Goal: Learn about a topic: Learn about a topic

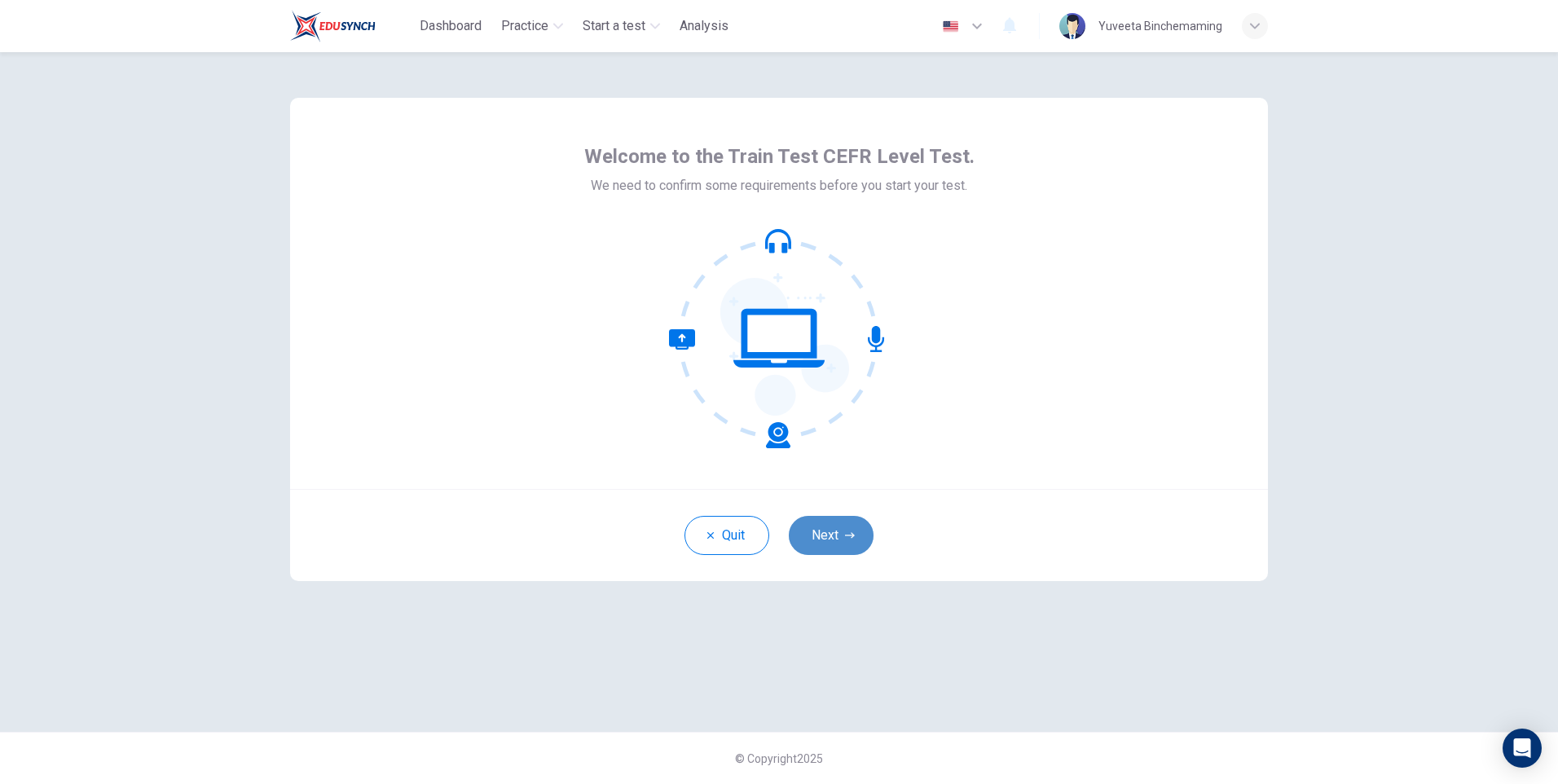
click at [814, 533] on button "Next" at bounding box center [830, 535] width 84 height 39
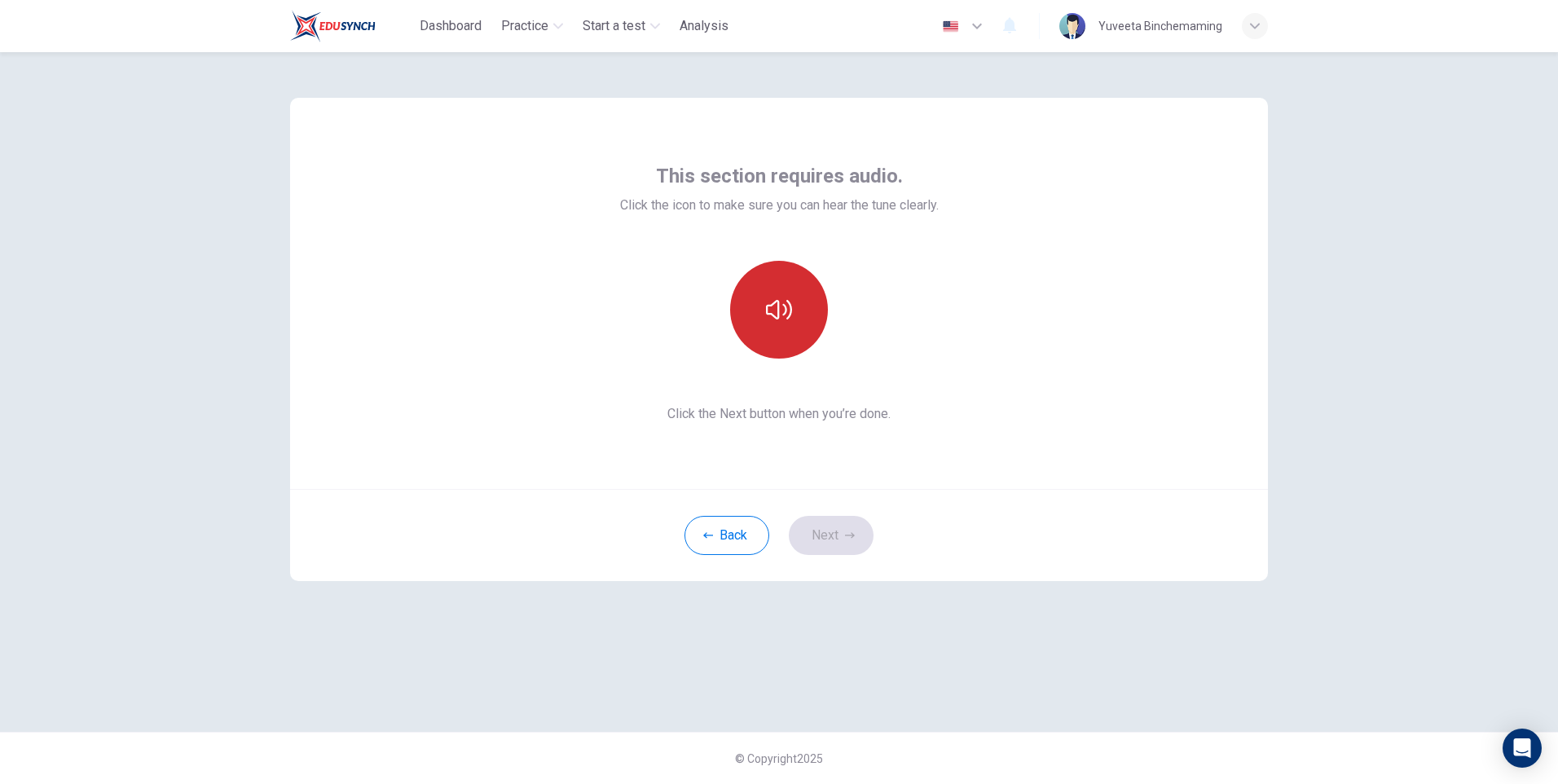
click at [776, 278] on button "button" at bounding box center [779, 310] width 98 height 98
click at [823, 524] on button "Next" at bounding box center [830, 535] width 84 height 39
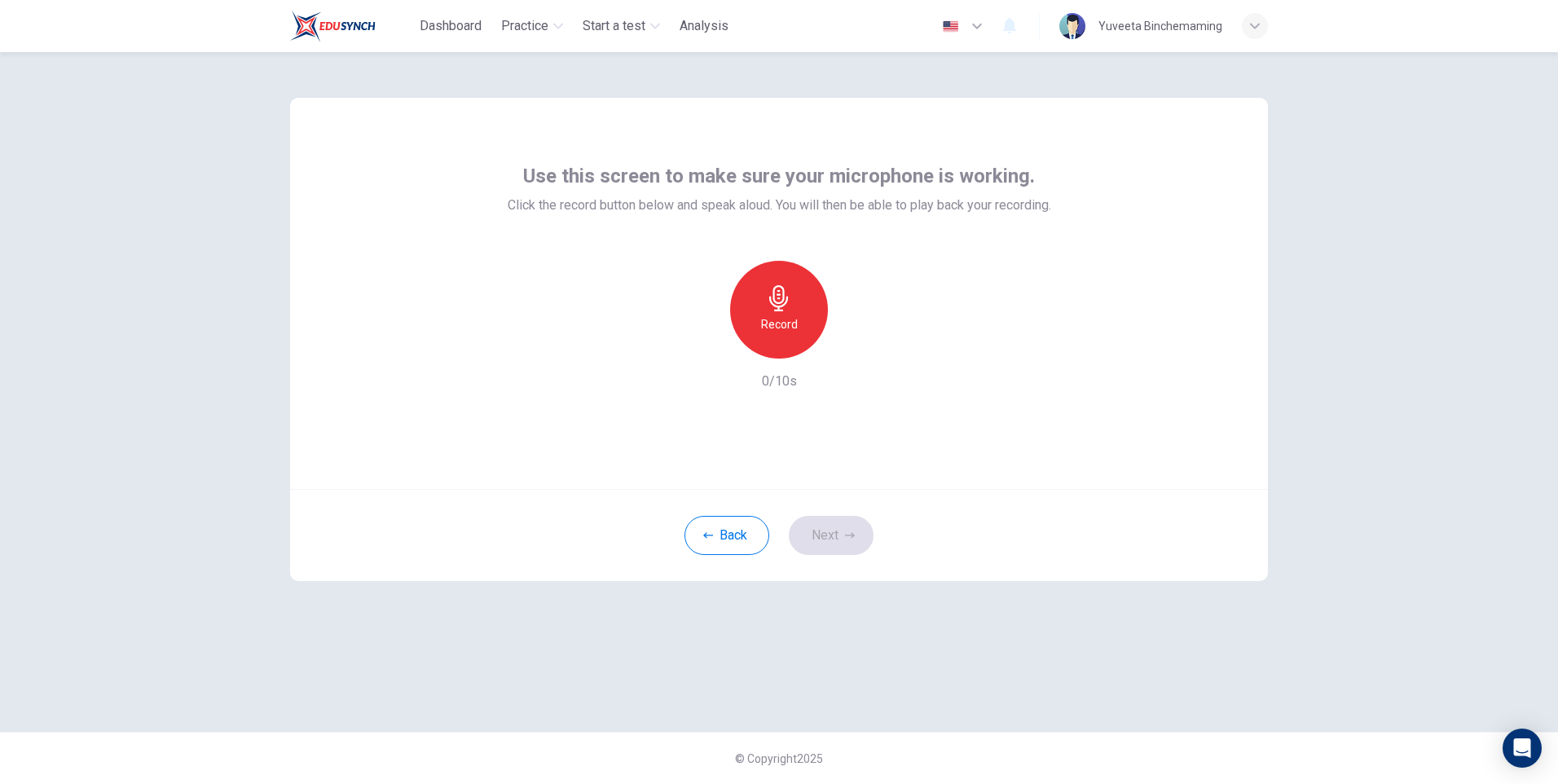
click at [770, 299] on icon "button" at bounding box center [778, 298] width 19 height 26
click at [746, 308] on div "Record" at bounding box center [779, 310] width 98 height 98
click at [747, 314] on div "Stop" at bounding box center [779, 310] width 98 height 98
click at [855, 335] on div "button" at bounding box center [853, 346] width 26 height 26
click at [840, 518] on button "Next" at bounding box center [830, 535] width 84 height 39
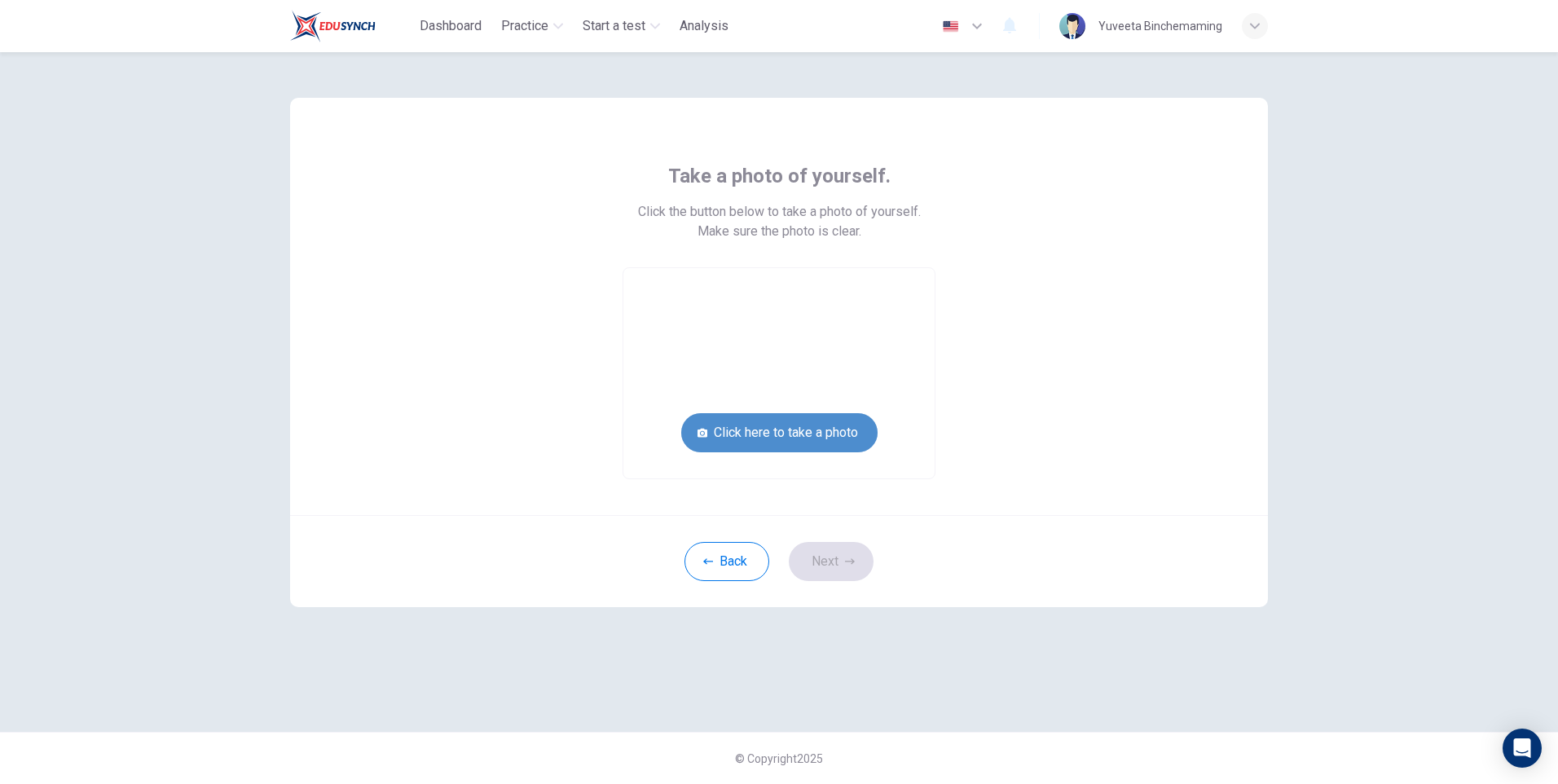
click at [863, 443] on button "Click here to take a photo" at bounding box center [779, 433] width 196 height 39
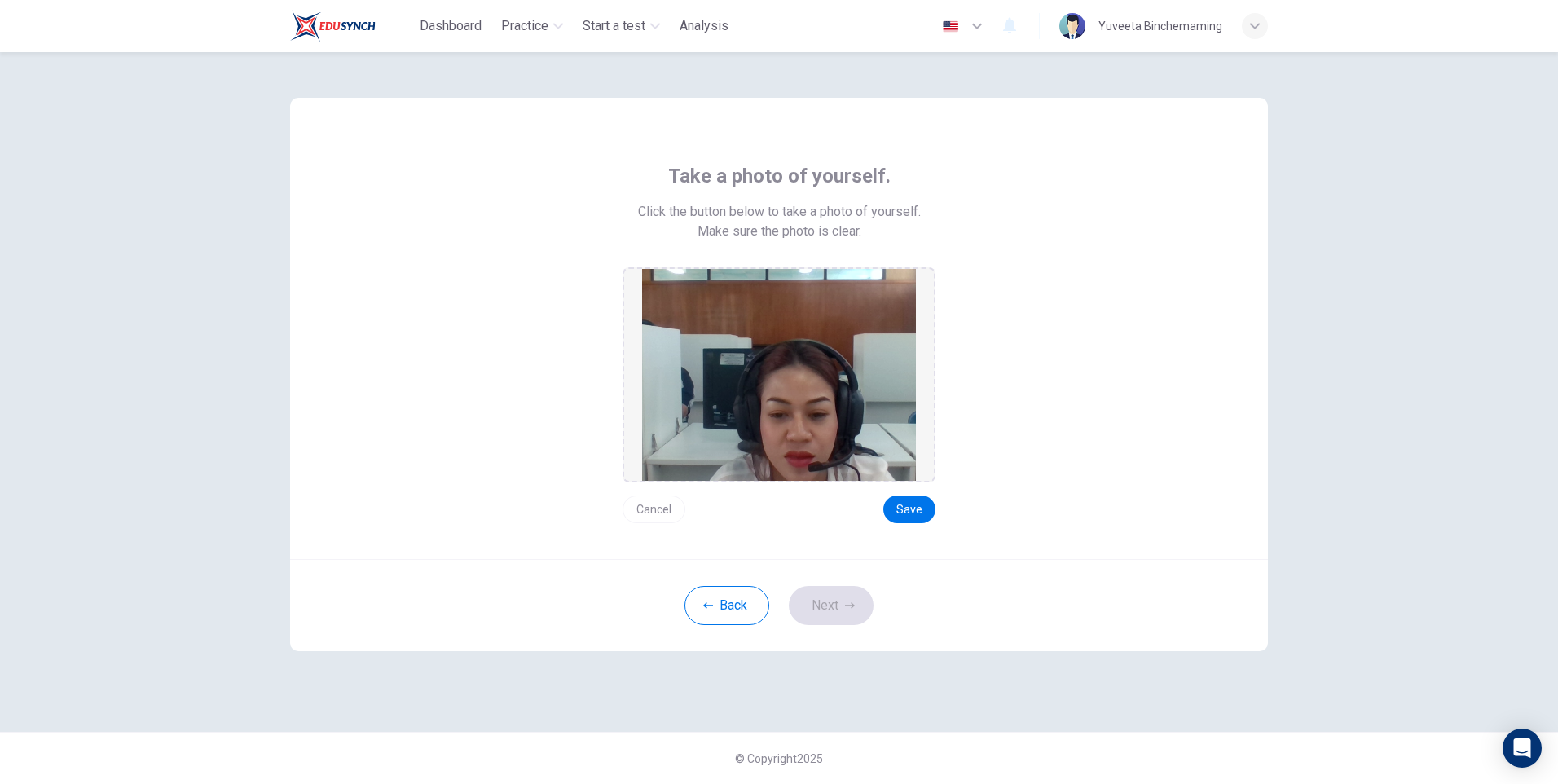
click at [645, 494] on div "Cancel Save" at bounding box center [779, 502] width 313 height 41
click at [648, 499] on button "Cancel" at bounding box center [654, 509] width 63 height 27
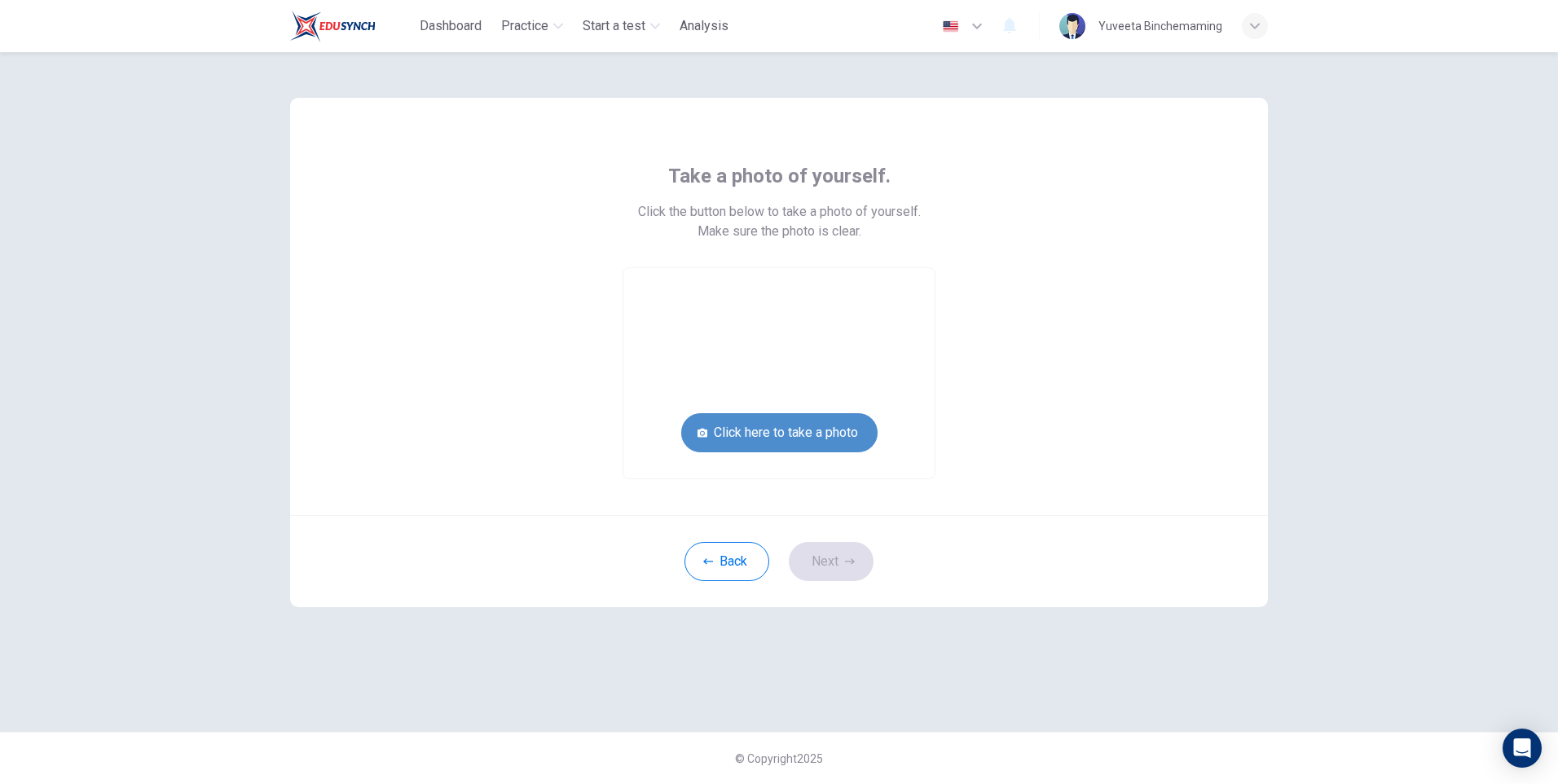
click at [837, 438] on button "Click here to take a photo" at bounding box center [779, 433] width 196 height 39
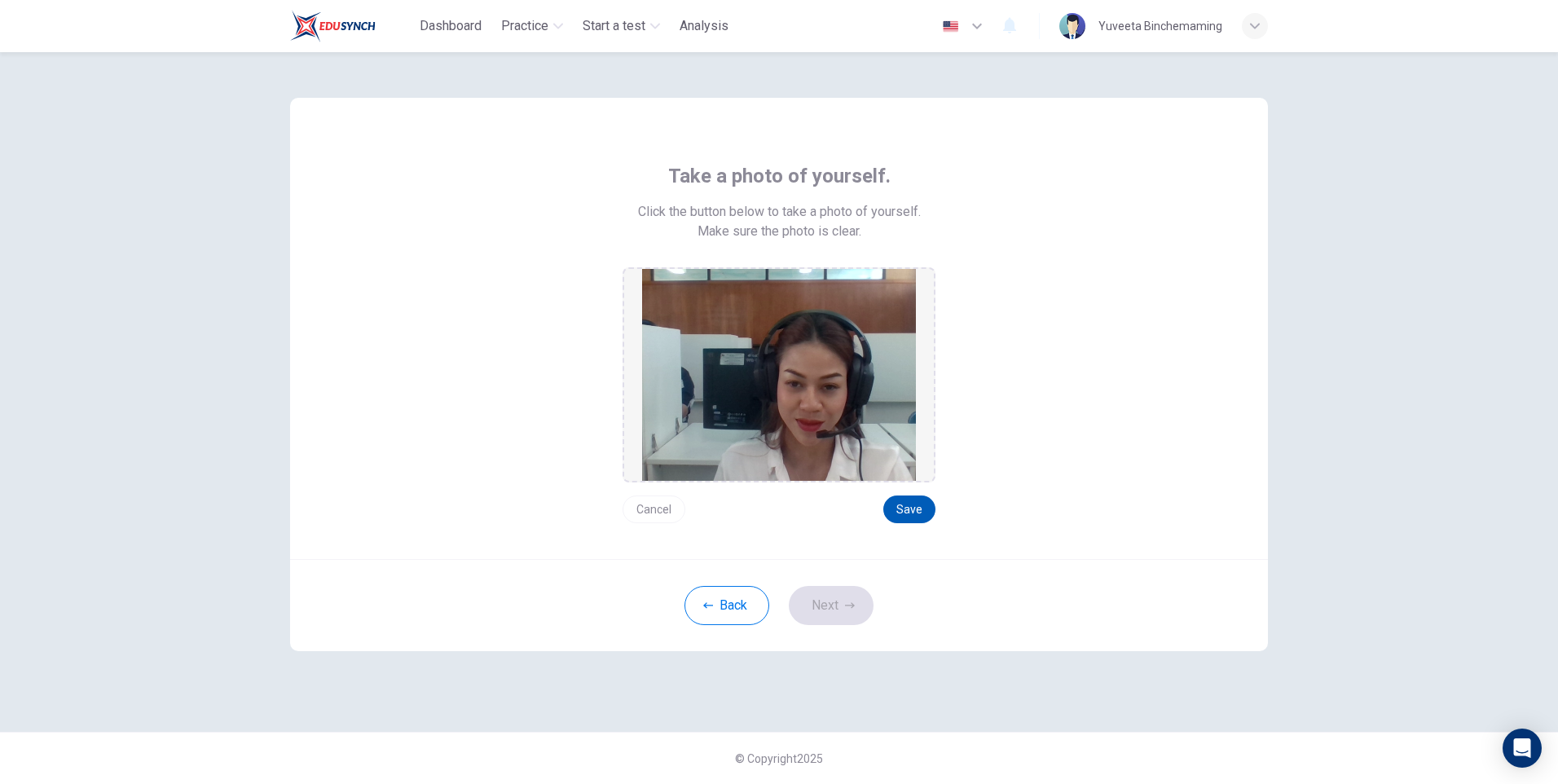
click at [909, 520] on button "Save" at bounding box center [909, 509] width 52 height 27
click at [854, 597] on button "Next" at bounding box center [830, 606] width 84 height 39
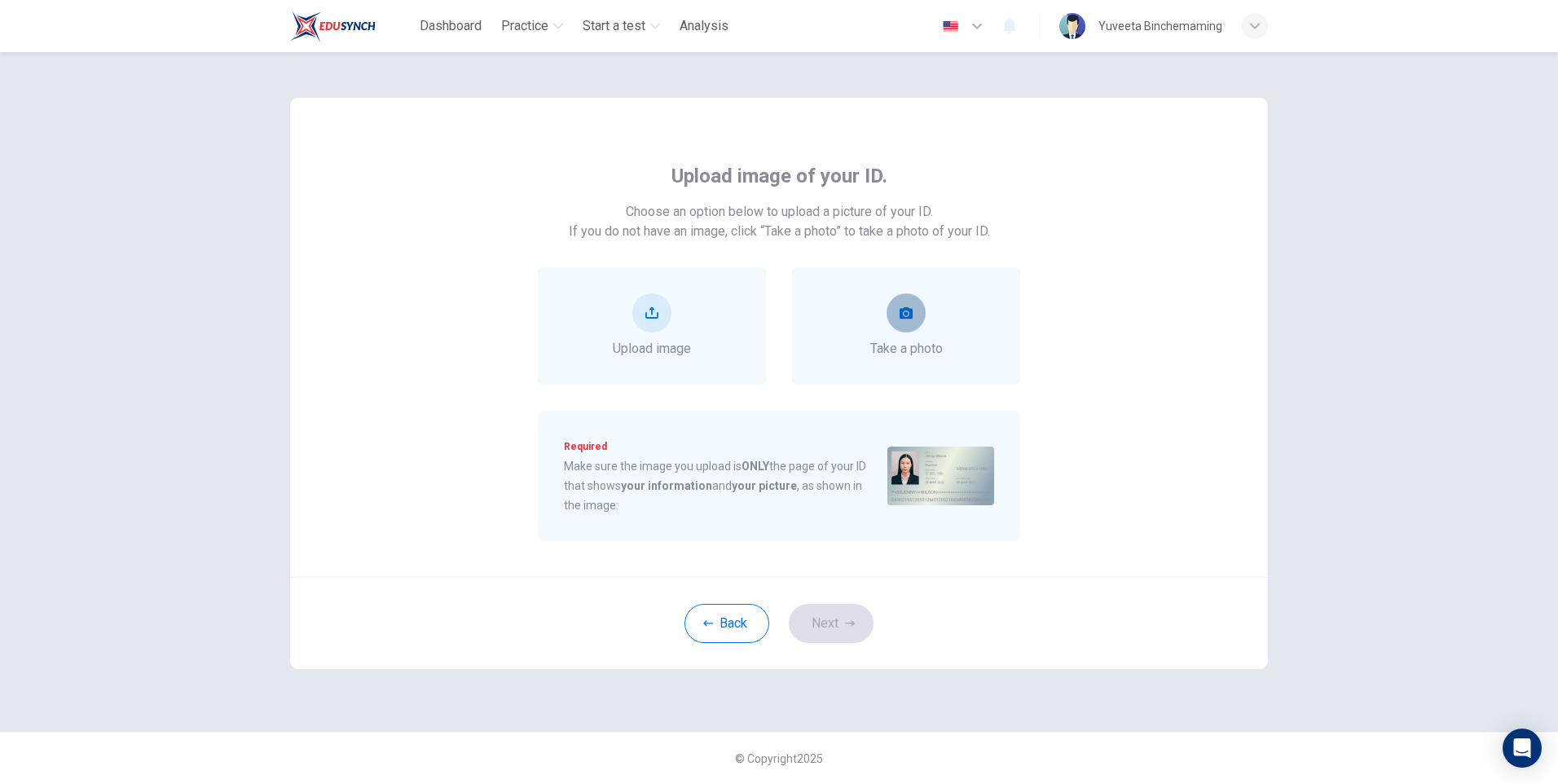
click at [902, 301] on button "take photo" at bounding box center [906, 313] width 39 height 39
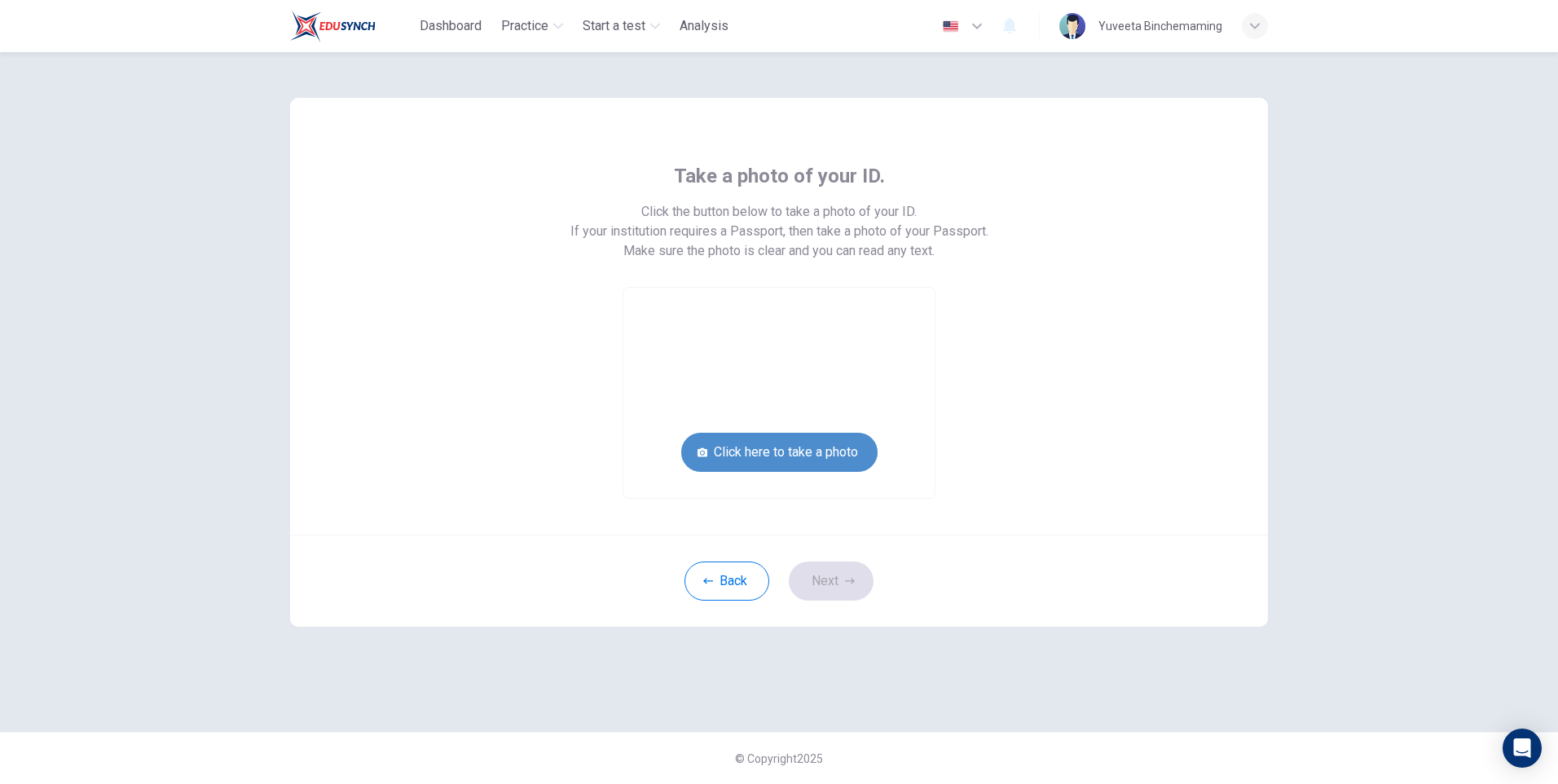
click at [857, 438] on button "Click here to take a photo" at bounding box center [779, 452] width 196 height 39
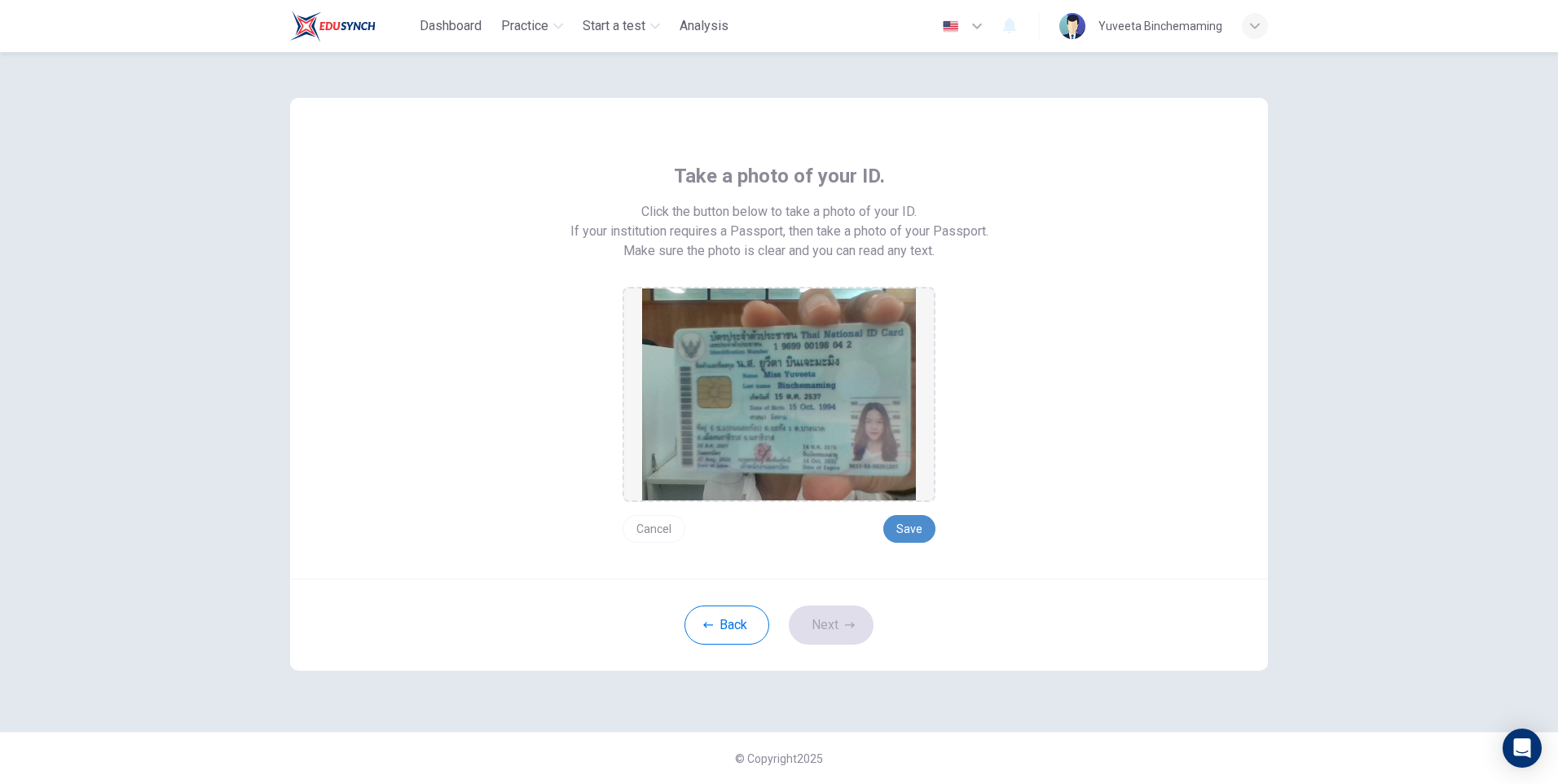
click at [910, 536] on button "Save" at bounding box center [909, 528] width 52 height 27
click at [829, 625] on button "Next" at bounding box center [830, 624] width 84 height 39
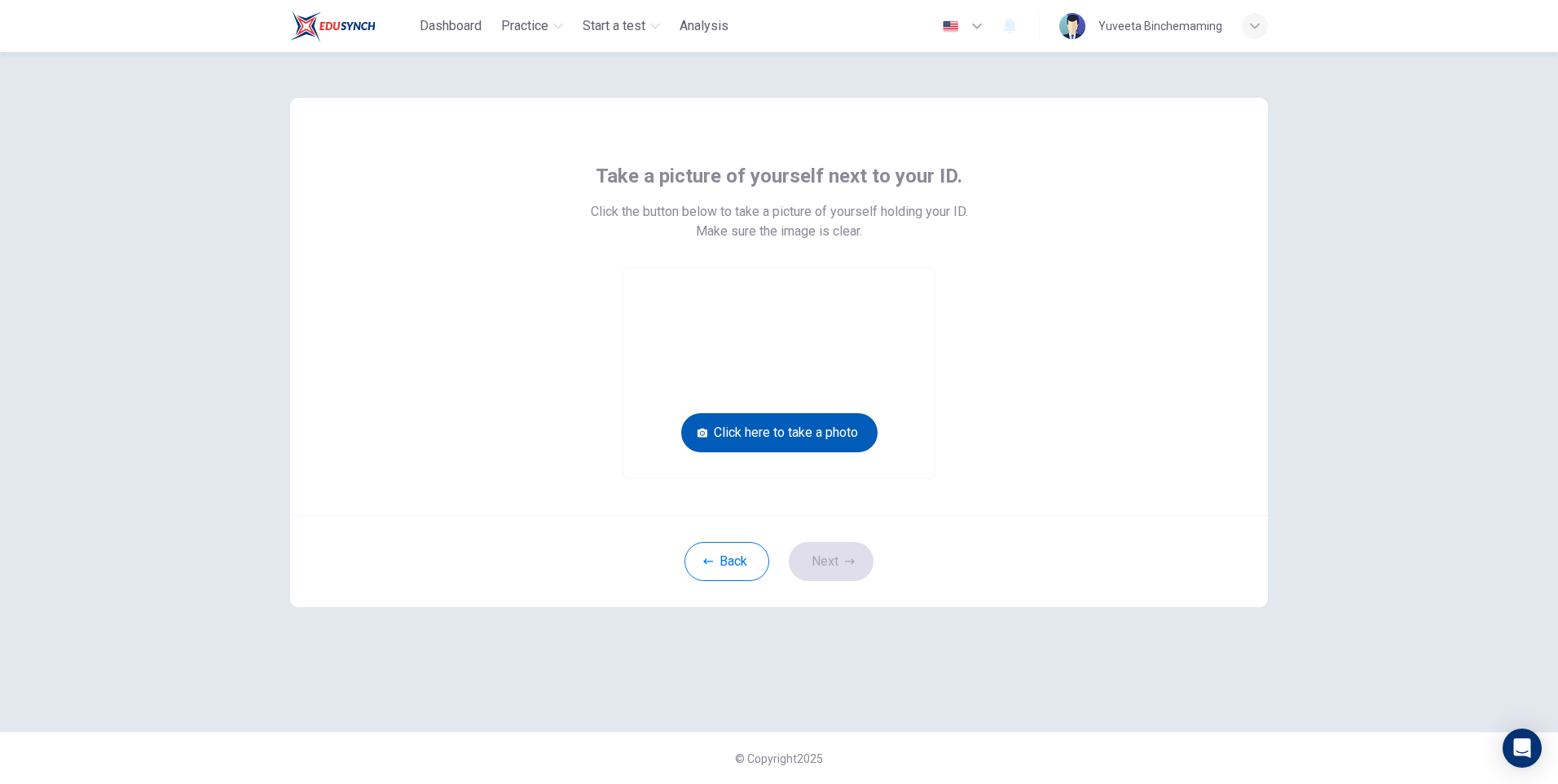
click at [851, 423] on button "Click here to take a photo" at bounding box center [779, 433] width 196 height 39
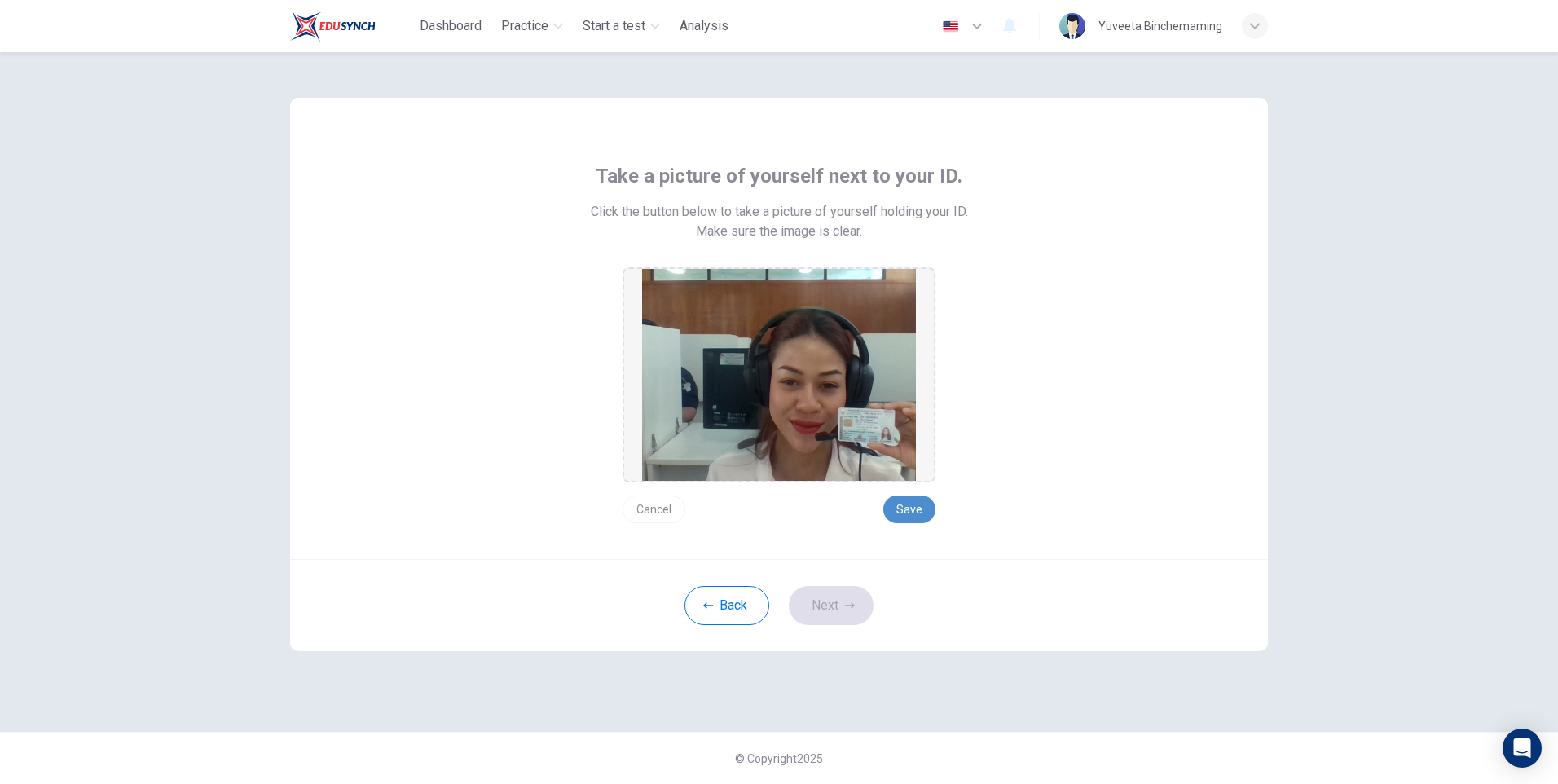
click at [912, 510] on button "Save" at bounding box center [909, 509] width 52 height 27
click at [861, 600] on button "Next" at bounding box center [830, 606] width 84 height 39
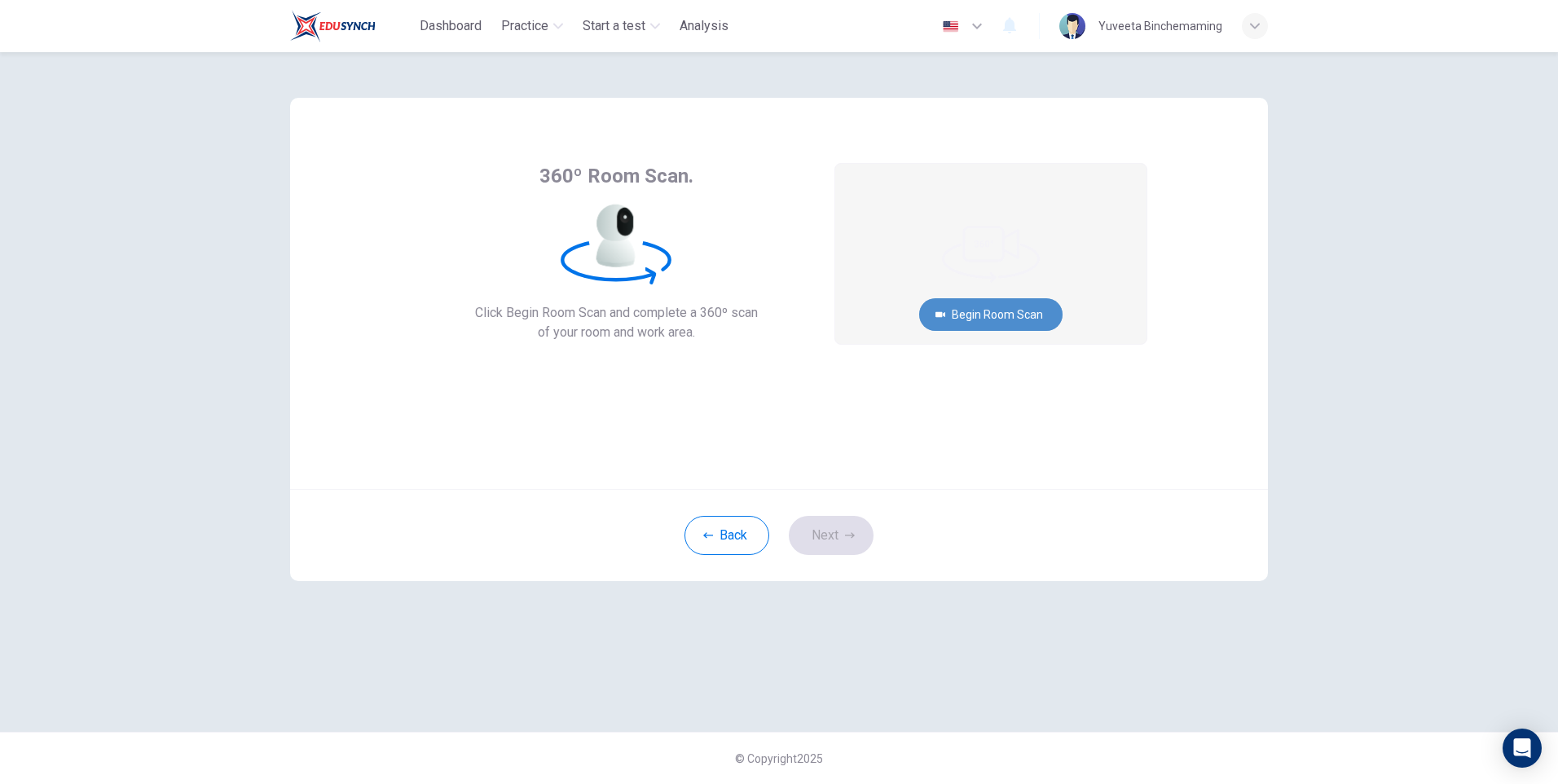
click at [964, 320] on button "Begin Room Scan" at bounding box center [991, 314] width 143 height 32
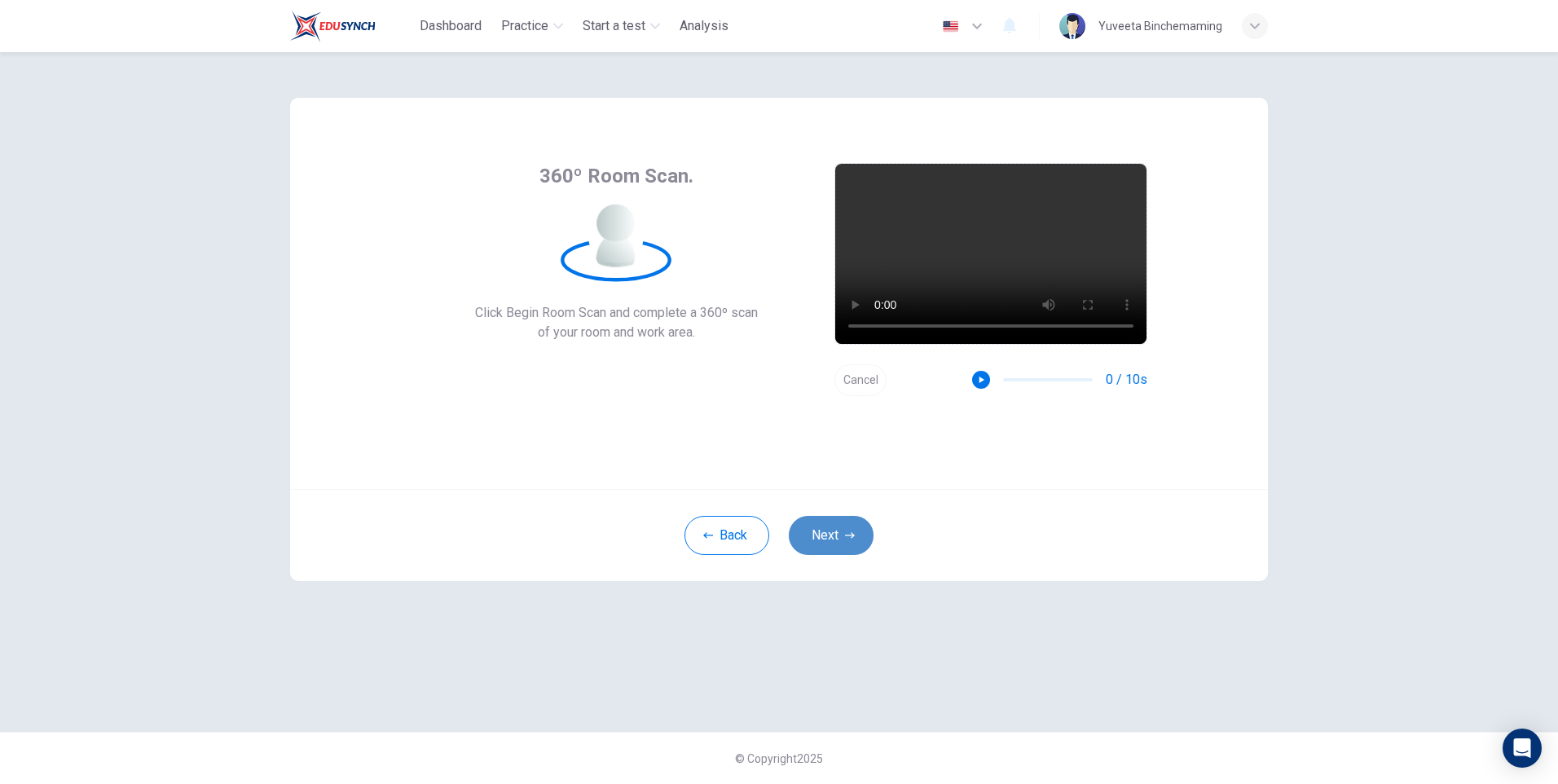
click at [863, 531] on button "Next" at bounding box center [830, 535] width 84 height 39
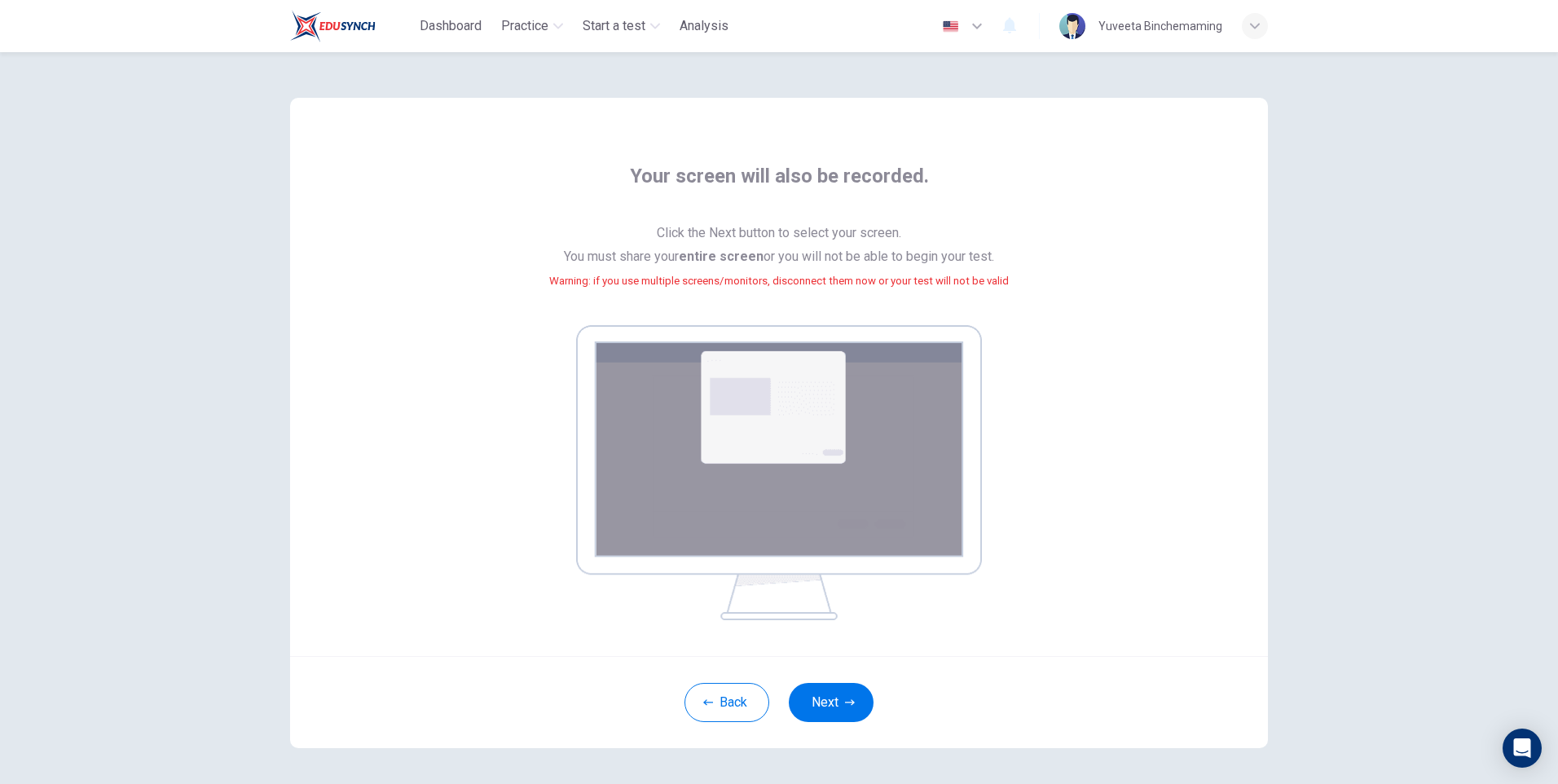
click at [818, 543] on img at bounding box center [779, 473] width 406 height 295
click at [806, 497] on img at bounding box center [779, 473] width 406 height 295
click at [805, 671] on div "Back Next" at bounding box center [779, 702] width 978 height 92
click at [804, 694] on button "Next" at bounding box center [830, 702] width 84 height 39
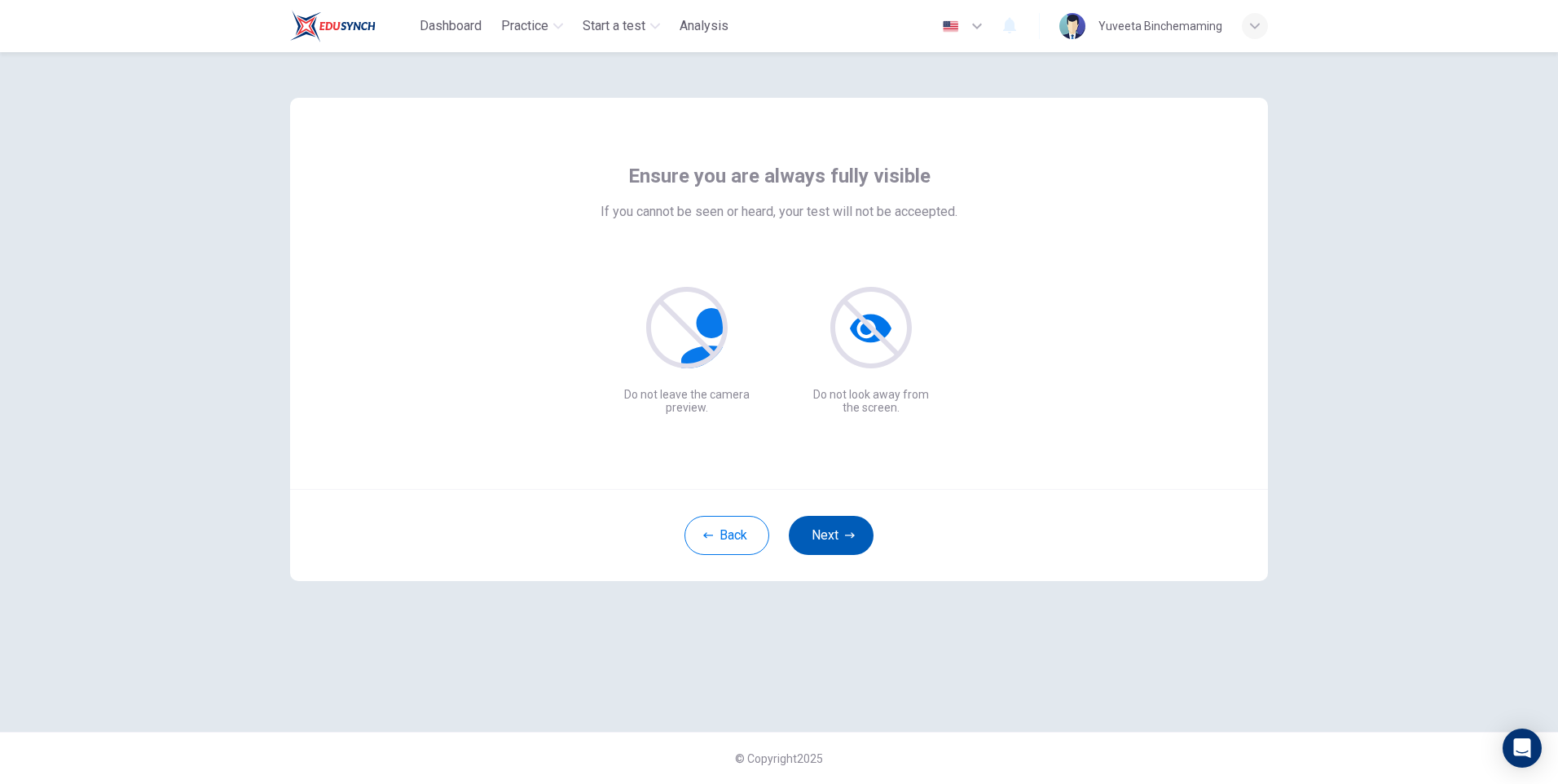
click at [837, 543] on button "Next" at bounding box center [830, 535] width 84 height 39
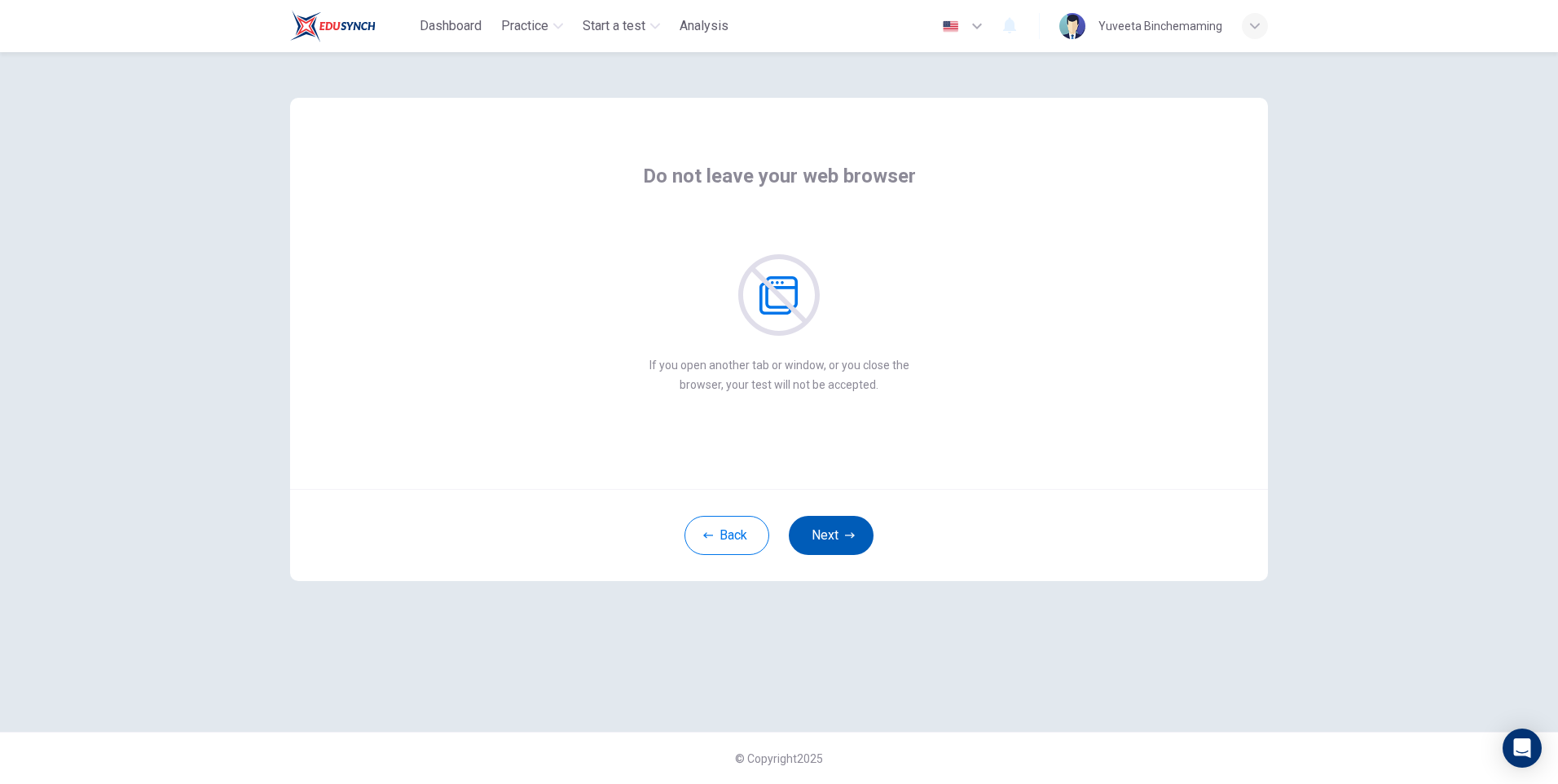
click at [810, 518] on button "Next" at bounding box center [830, 535] width 84 height 39
click at [811, 519] on button "Next" at bounding box center [830, 535] width 84 height 39
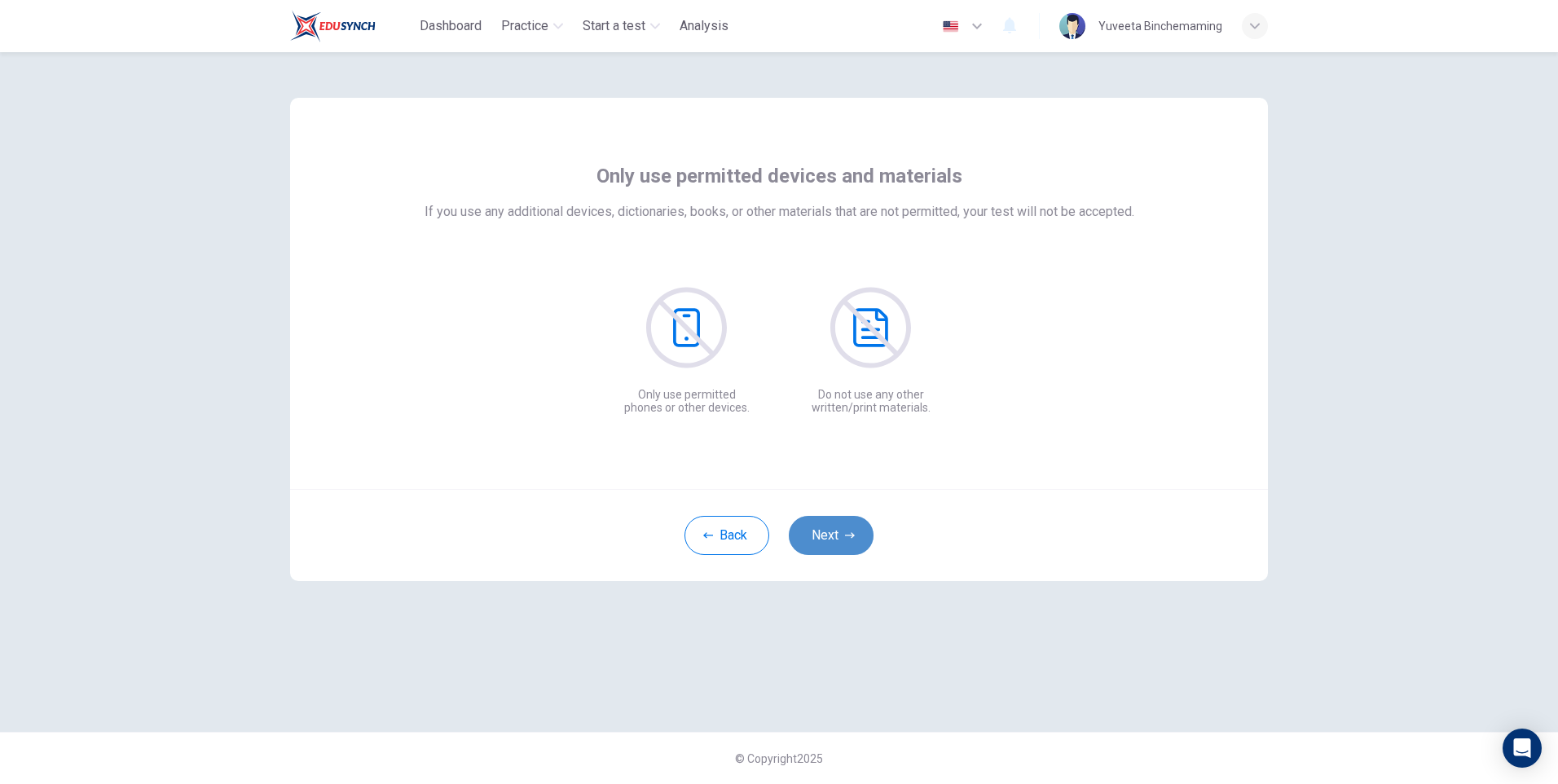
click at [811, 519] on button "Next" at bounding box center [830, 535] width 84 height 39
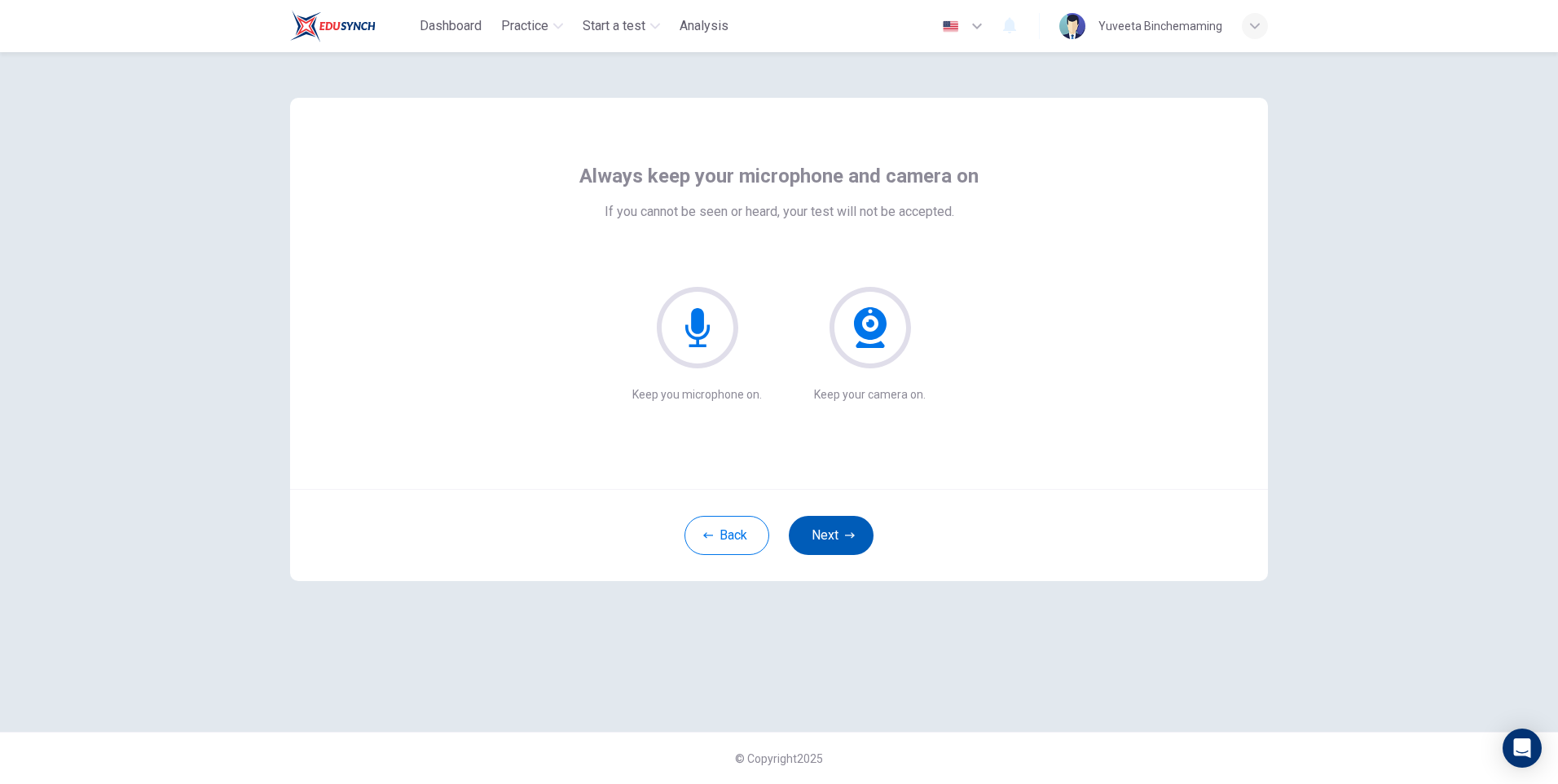
click at [811, 519] on button "Next" at bounding box center [830, 535] width 84 height 39
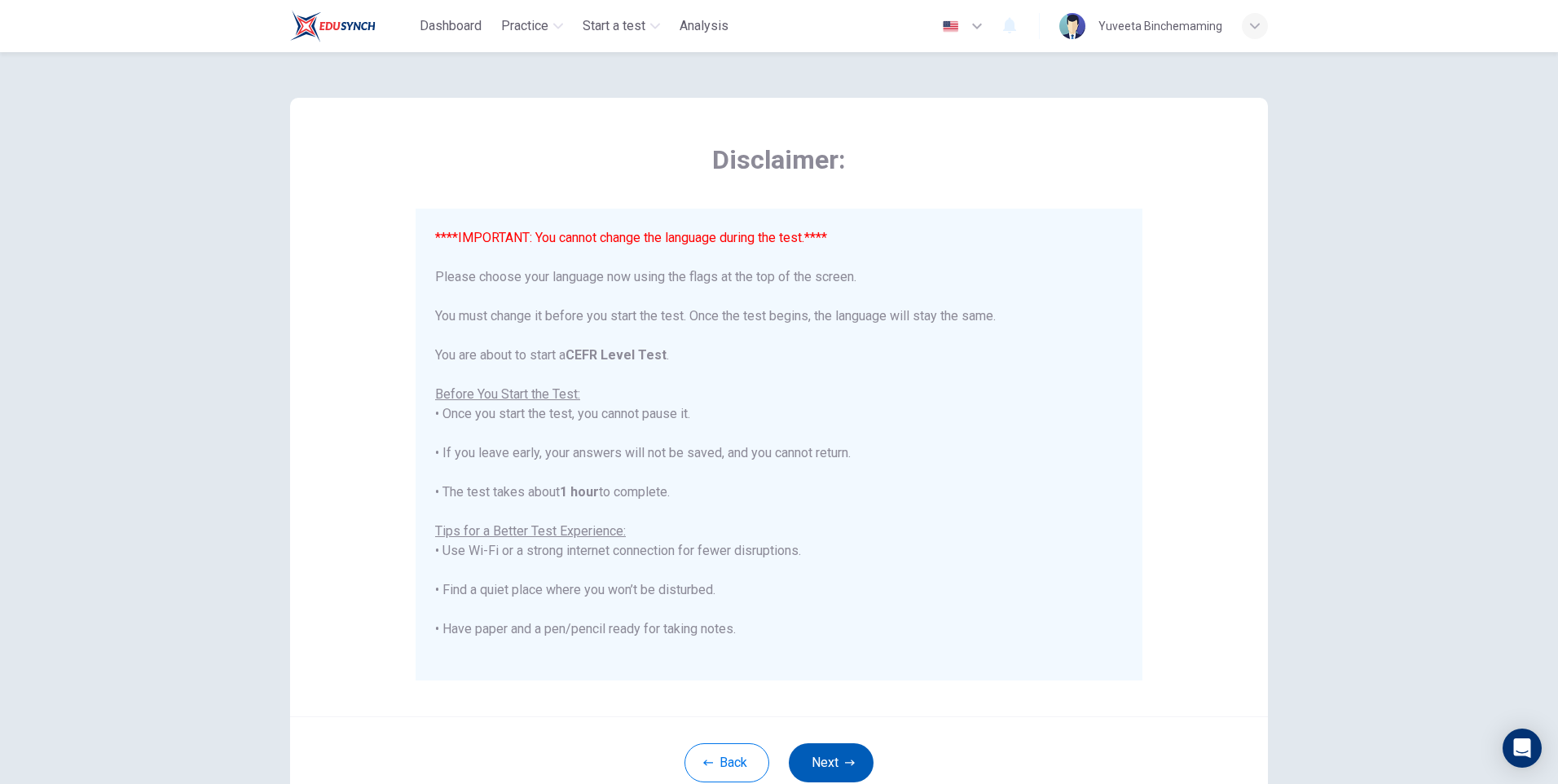
click at [839, 749] on button "Next" at bounding box center [830, 763] width 84 height 39
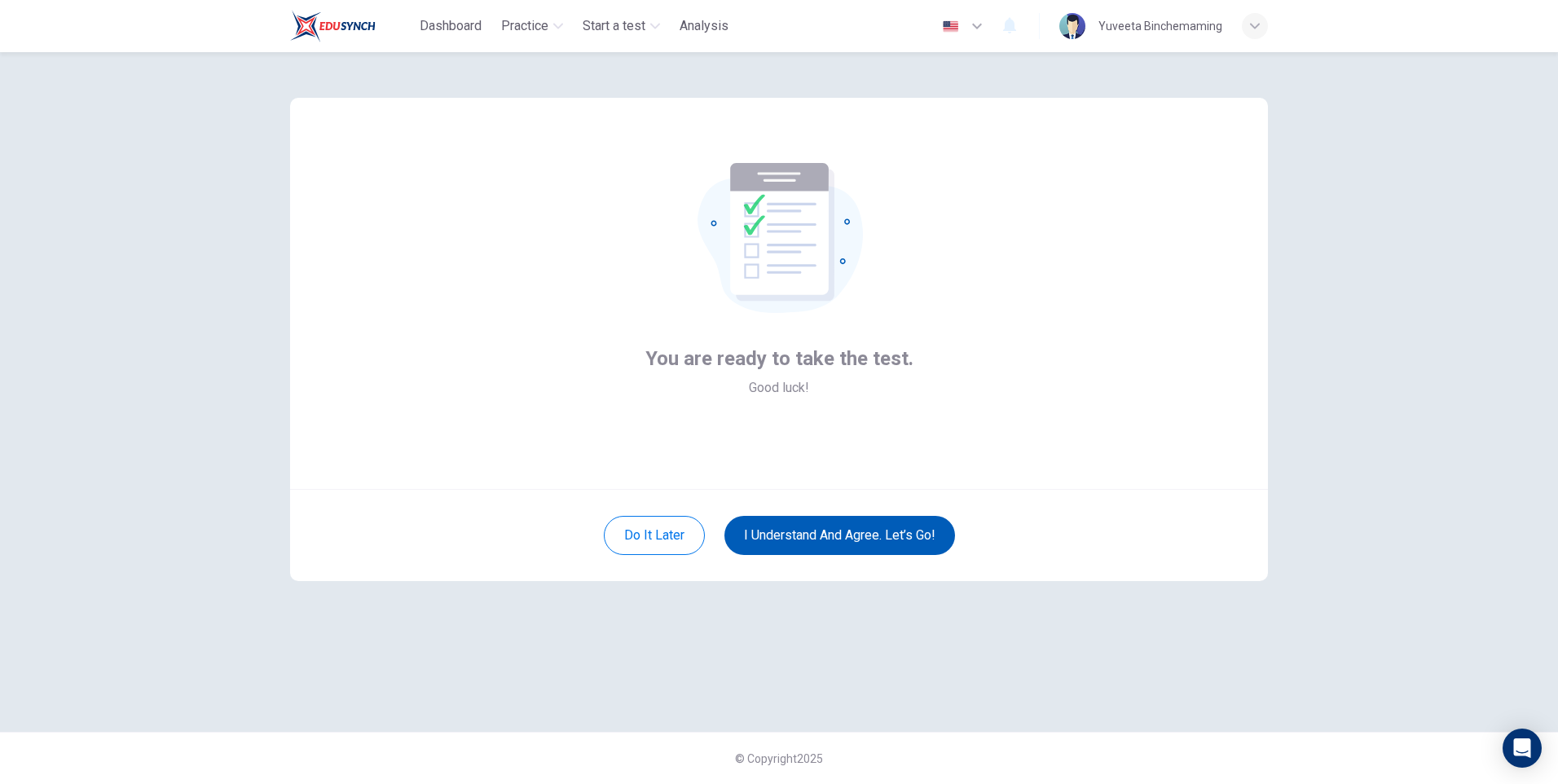
click at [804, 516] on button "I understand and agree. Let’s go!" at bounding box center [840, 535] width 230 height 39
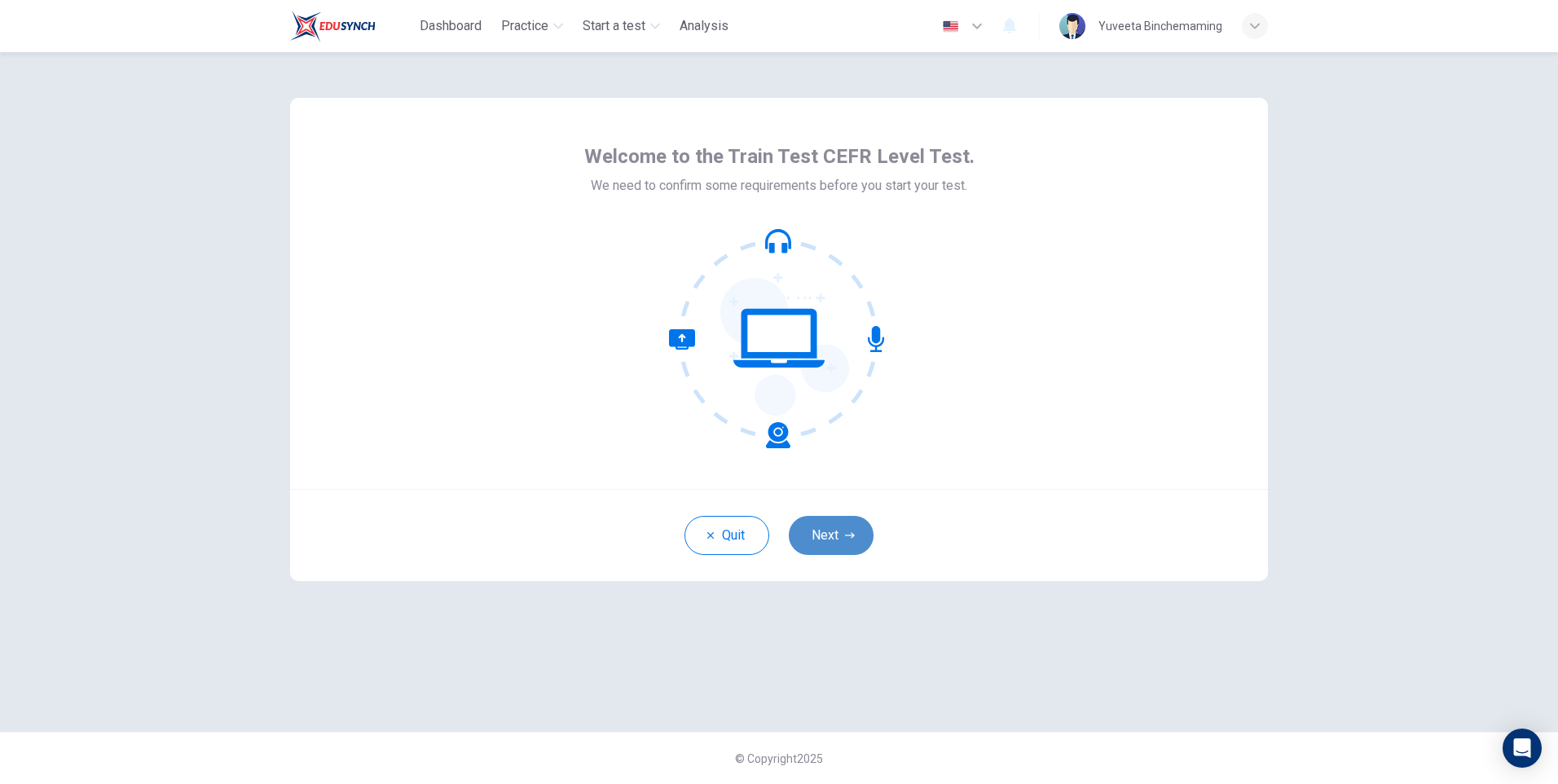
click at [816, 543] on button "Next" at bounding box center [830, 535] width 84 height 39
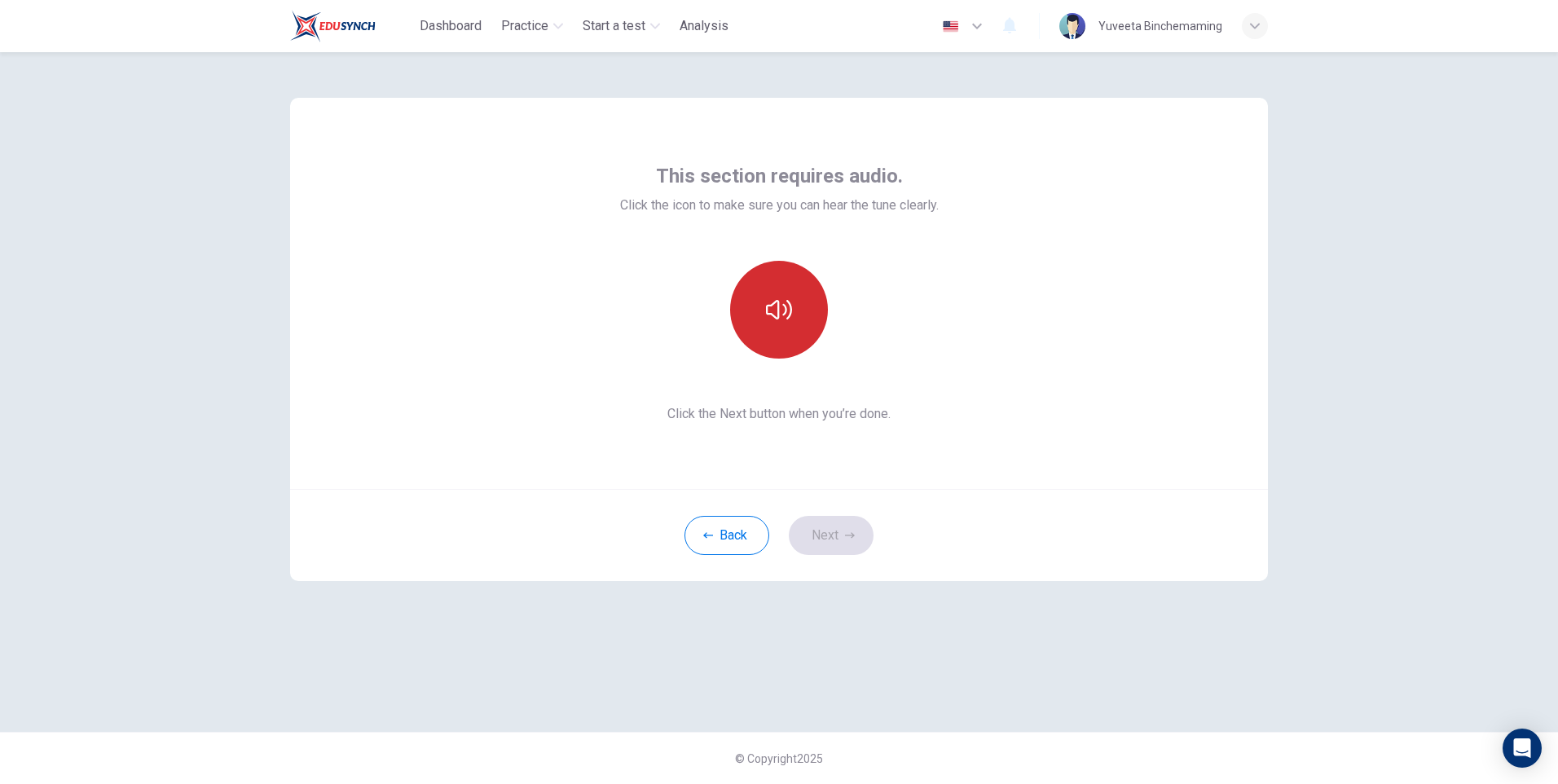
click at [764, 306] on button "button" at bounding box center [779, 310] width 98 height 98
click at [839, 560] on div "Back Next" at bounding box center [779, 535] width 978 height 92
click at [834, 542] on button "Next" at bounding box center [830, 535] width 84 height 39
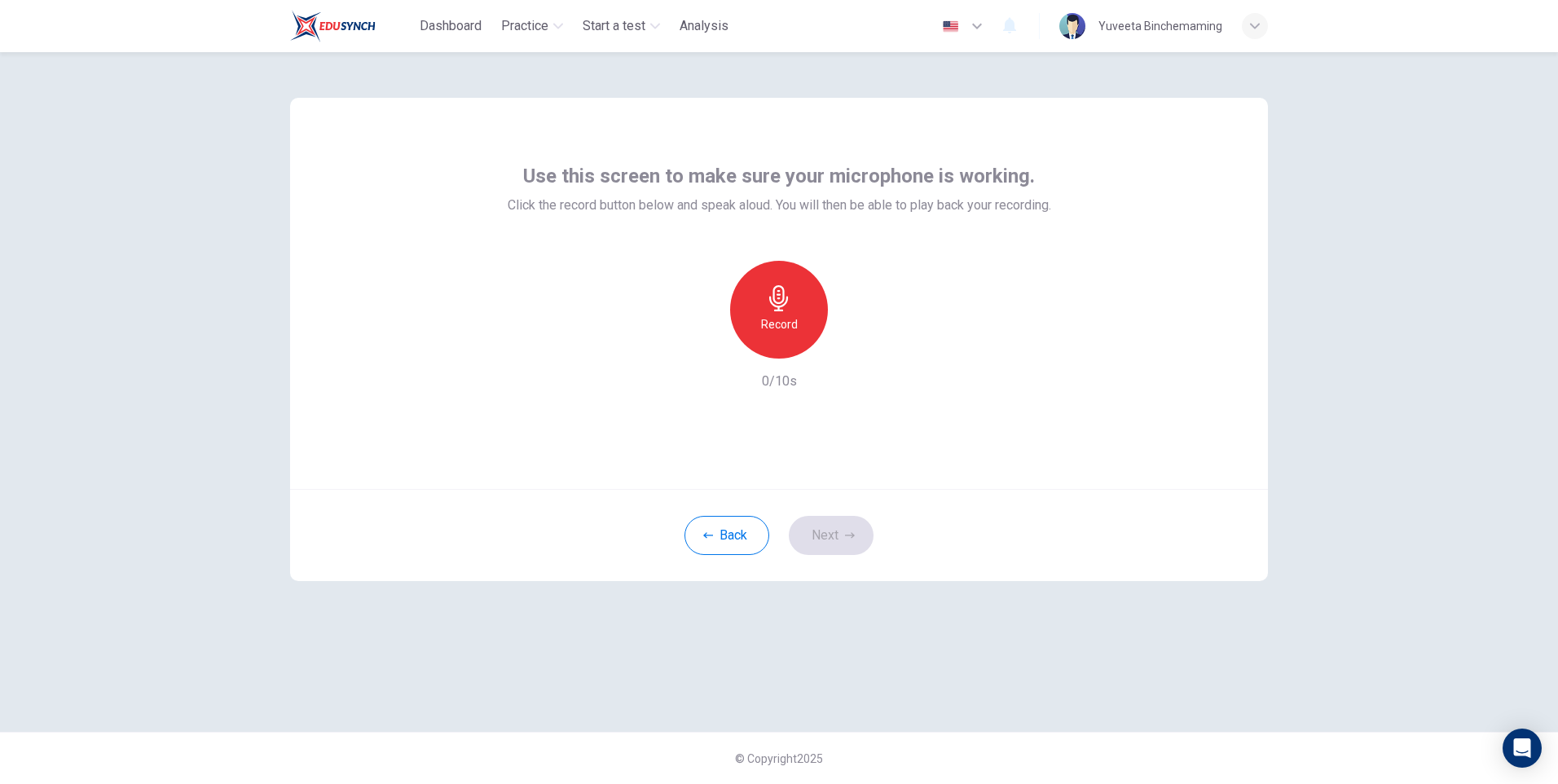
click at [761, 292] on div "Record" at bounding box center [779, 310] width 98 height 98
click at [857, 345] on icon "button" at bounding box center [855, 345] width 8 height 9
click at [822, 516] on button "Next" at bounding box center [830, 535] width 84 height 39
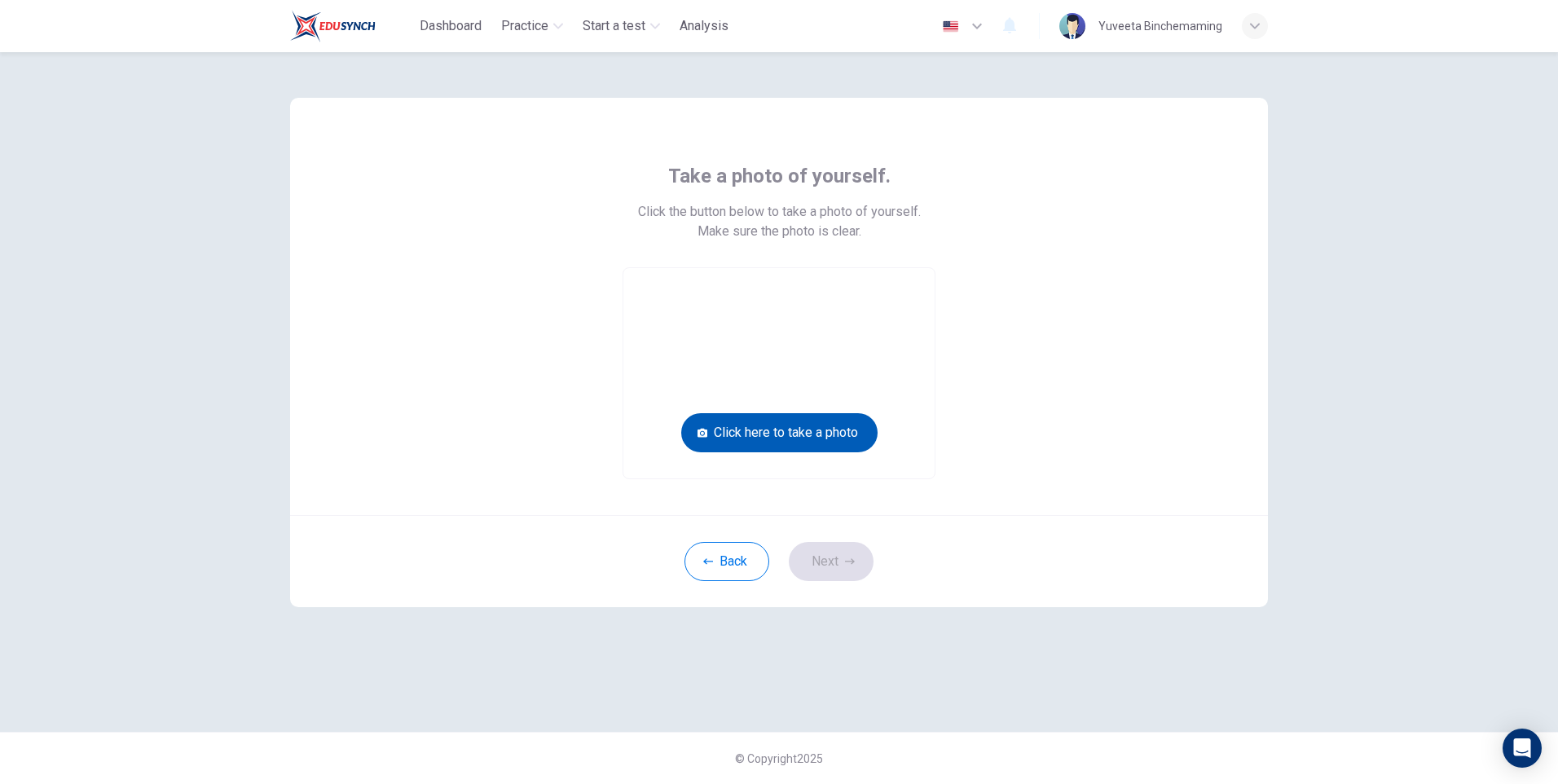
click at [811, 433] on button "Click here to take a photo" at bounding box center [779, 433] width 196 height 39
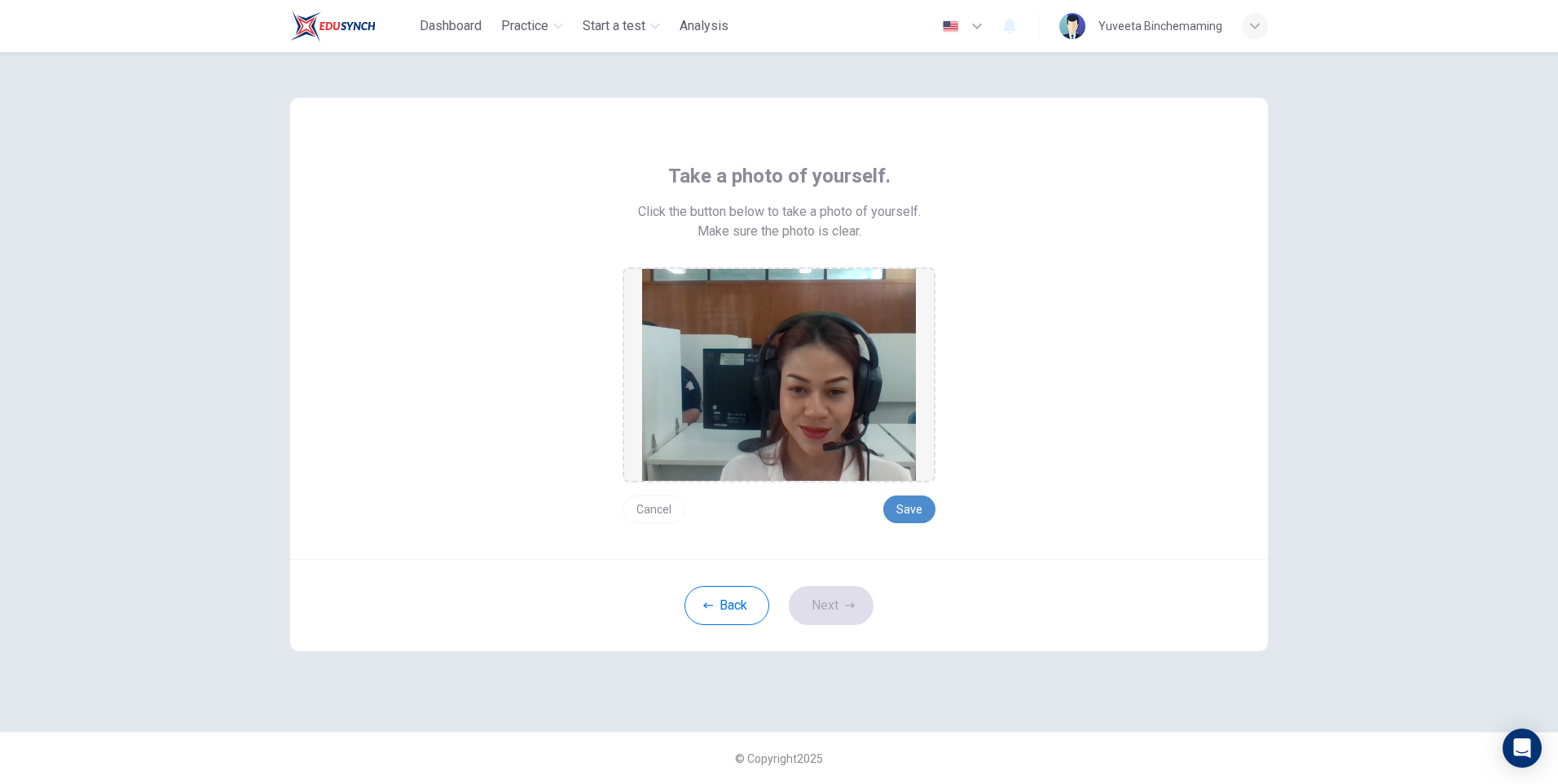
click at [914, 506] on button "Save" at bounding box center [909, 509] width 52 height 27
click at [831, 599] on button "Next" at bounding box center [830, 606] width 84 height 39
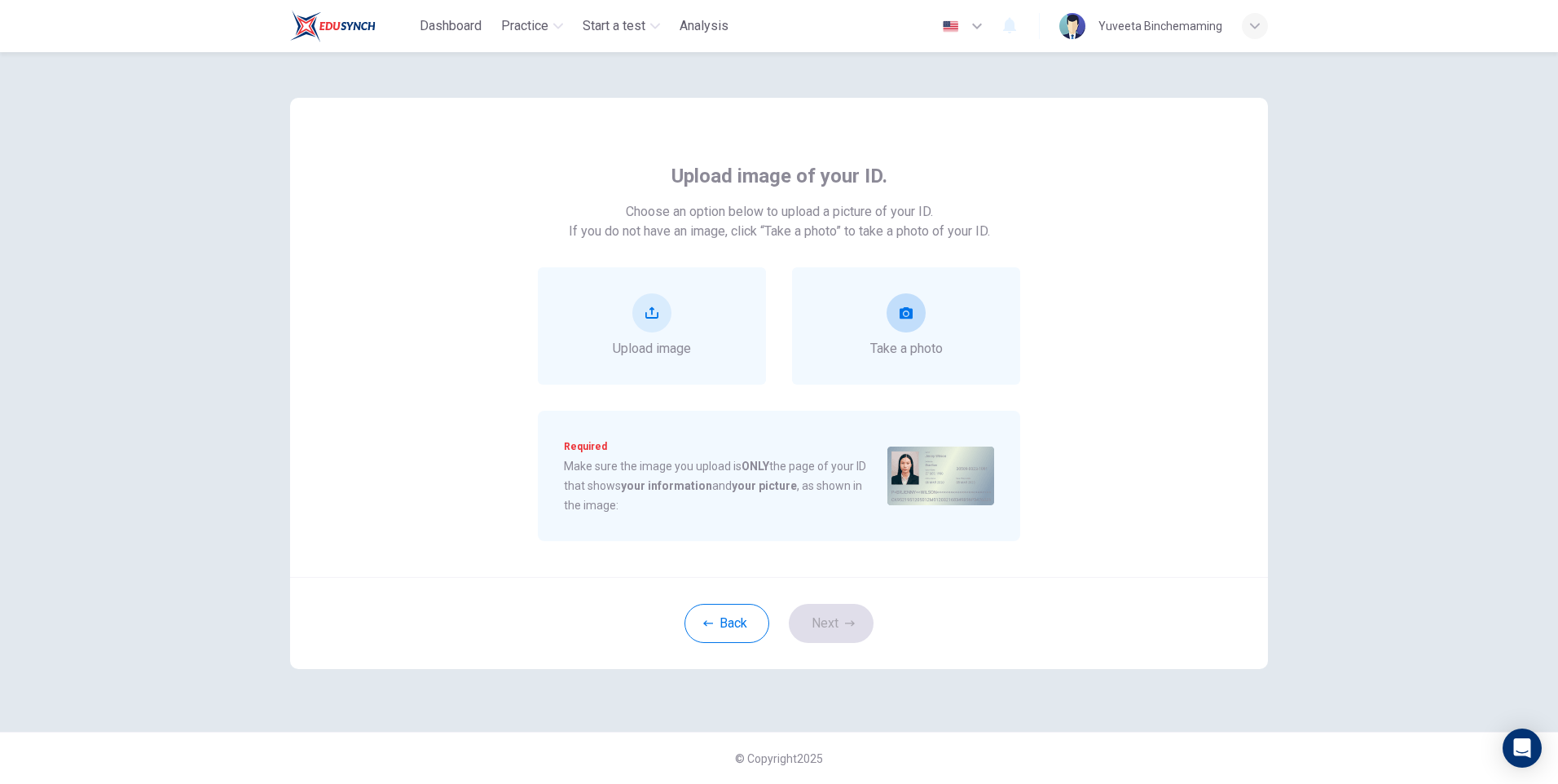
click at [874, 300] on div "Take a photo" at bounding box center [906, 326] width 73 height 65
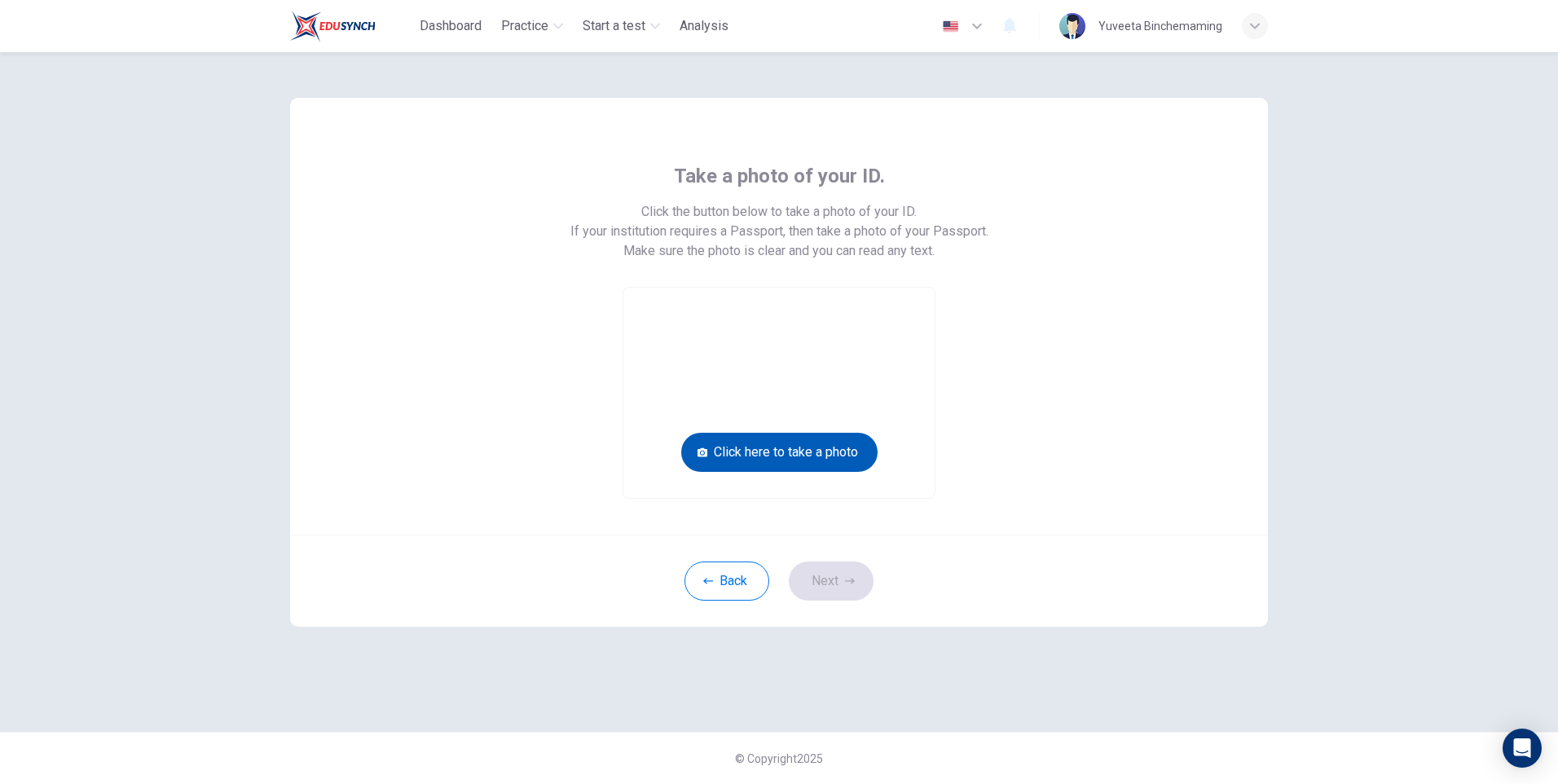
click at [847, 449] on button "Click here to take a photo" at bounding box center [779, 452] width 196 height 39
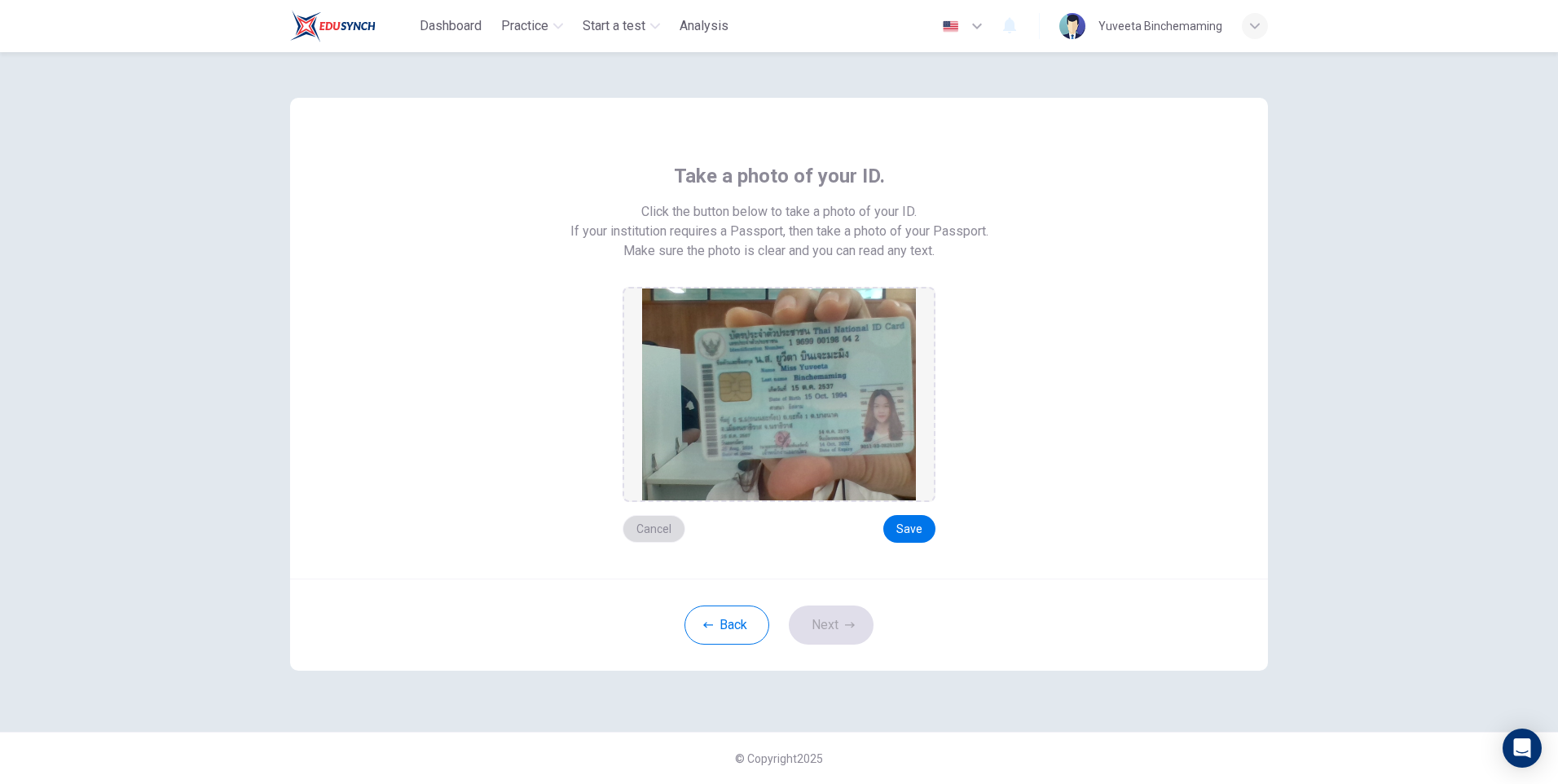
click at [631, 531] on button "Cancel" at bounding box center [654, 528] width 63 height 27
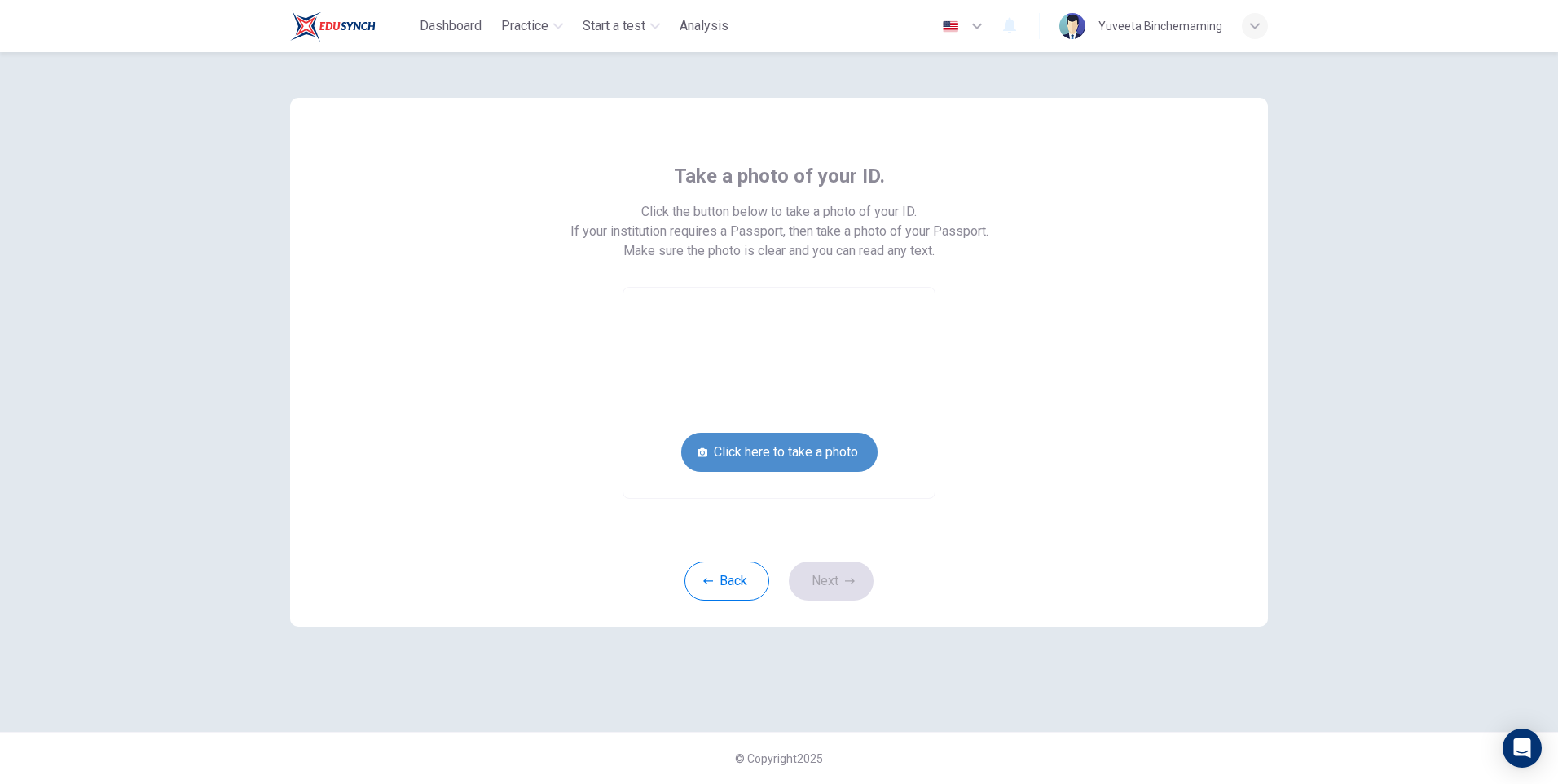
click at [800, 442] on button "Click here to take a photo" at bounding box center [779, 452] width 196 height 39
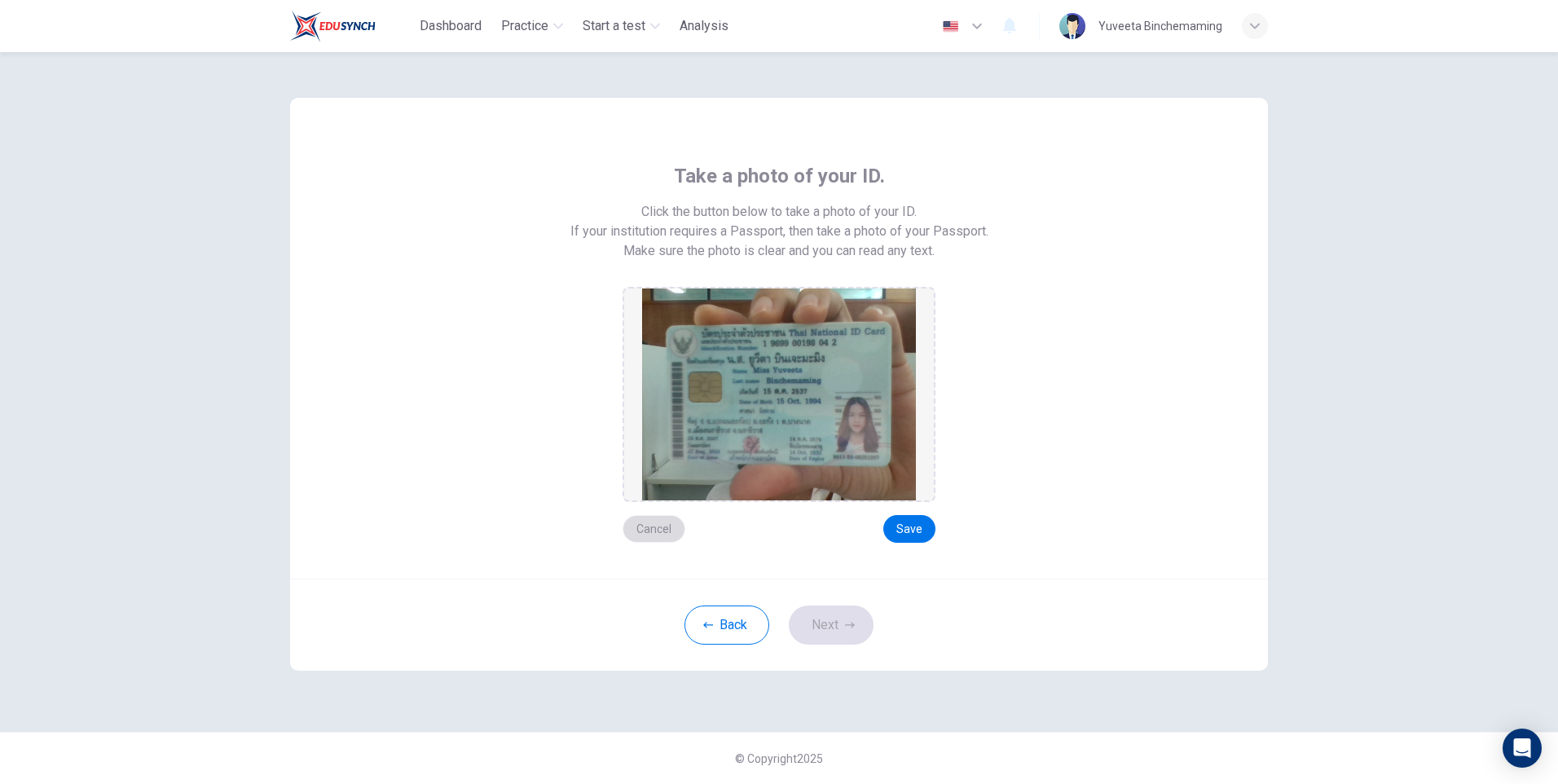
click at [675, 531] on button "Cancel" at bounding box center [654, 528] width 63 height 27
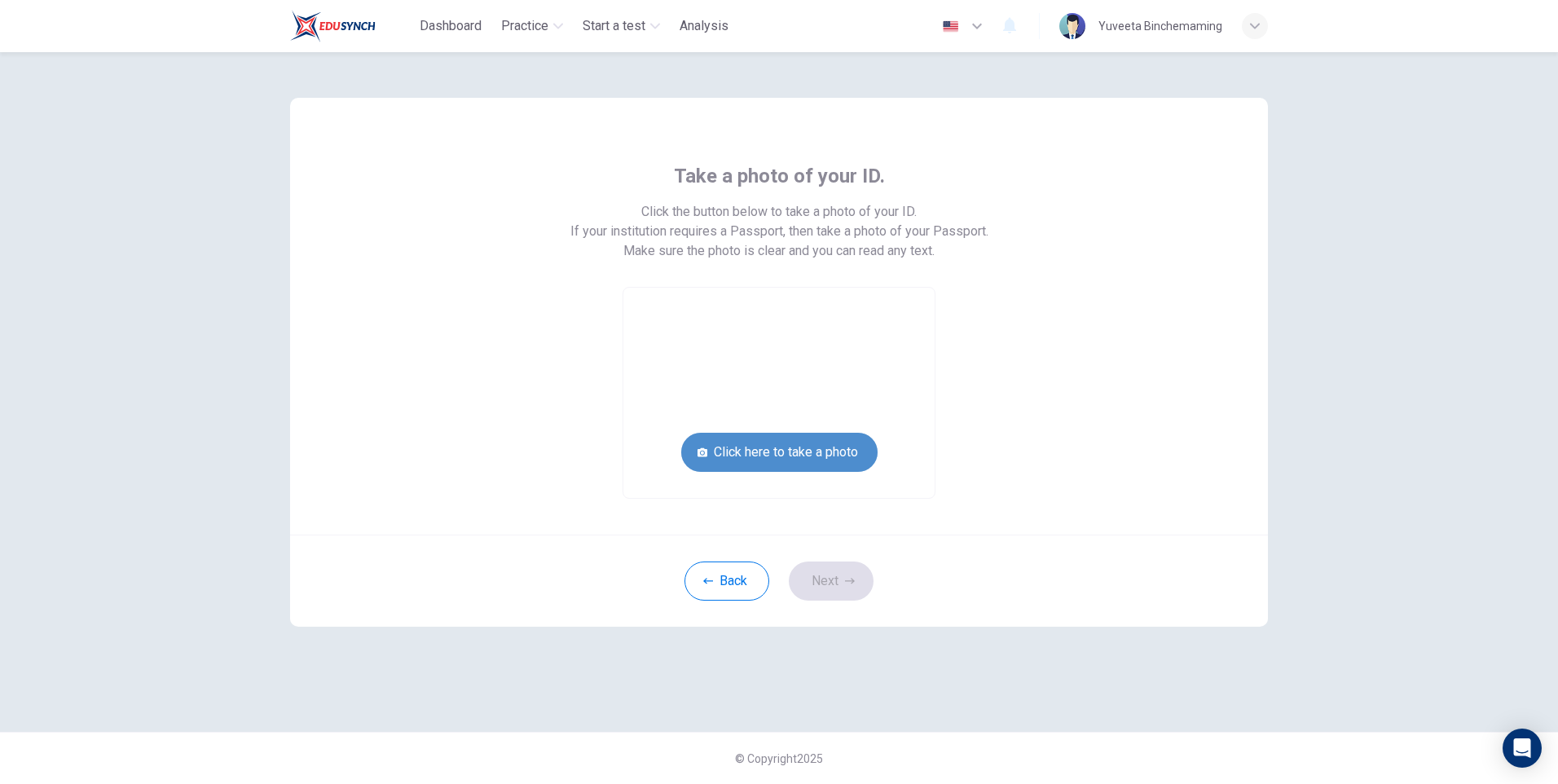
click at [745, 450] on button "Click here to take a photo" at bounding box center [779, 452] width 196 height 39
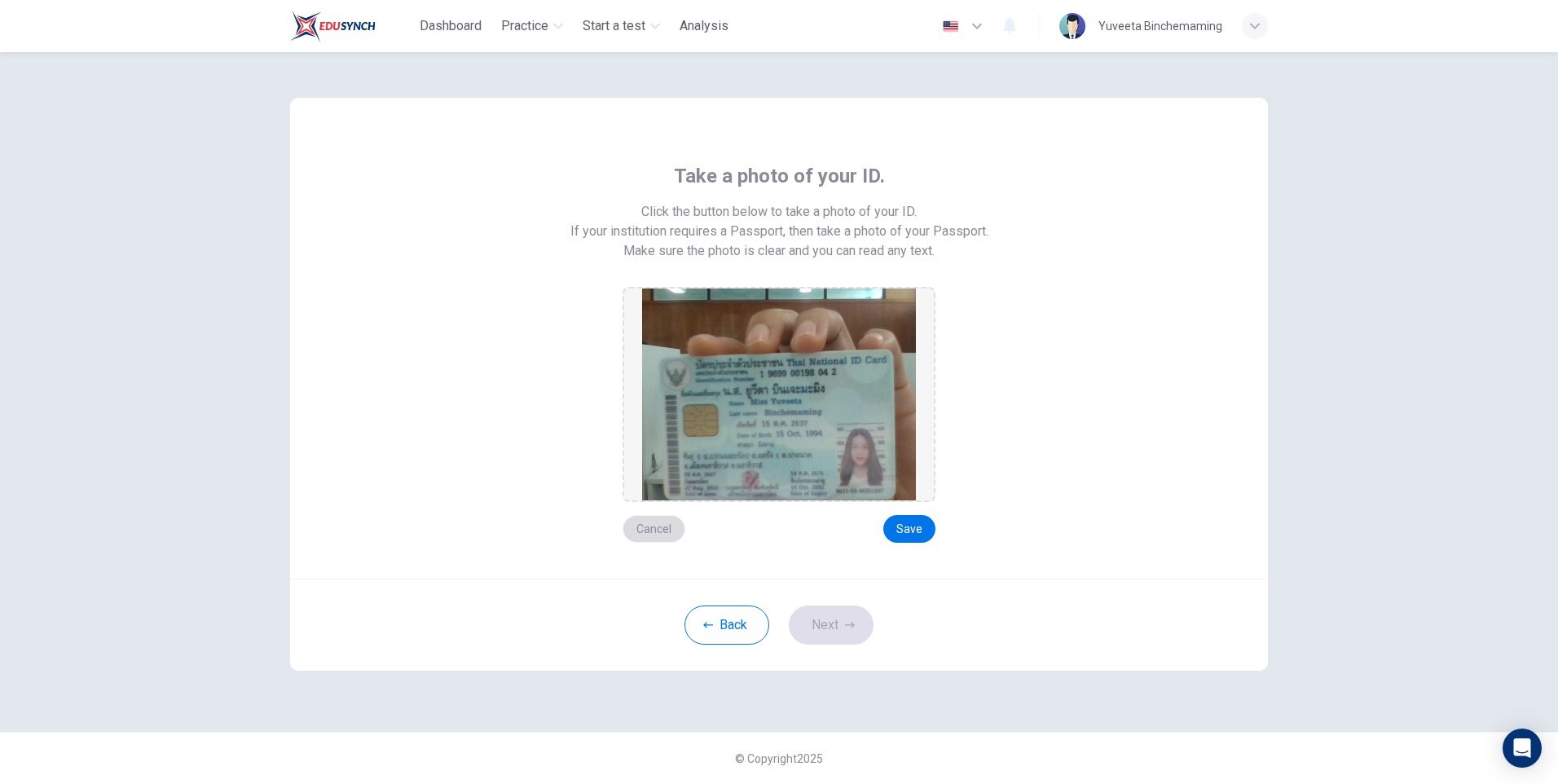
click at [641, 529] on button "Cancel" at bounding box center [654, 528] width 63 height 27
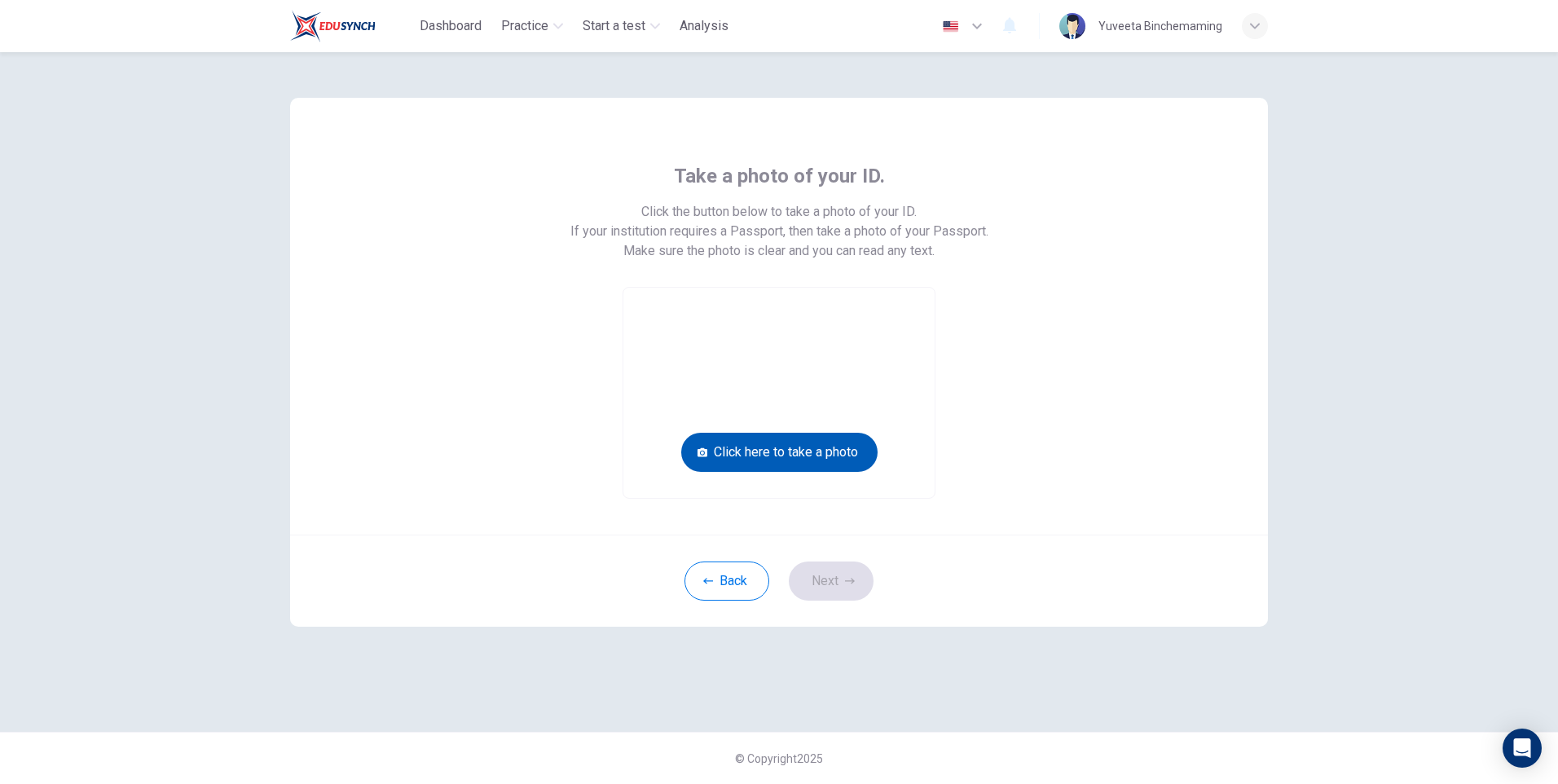
click at [705, 460] on button "Click here to take a photo" at bounding box center [779, 452] width 196 height 39
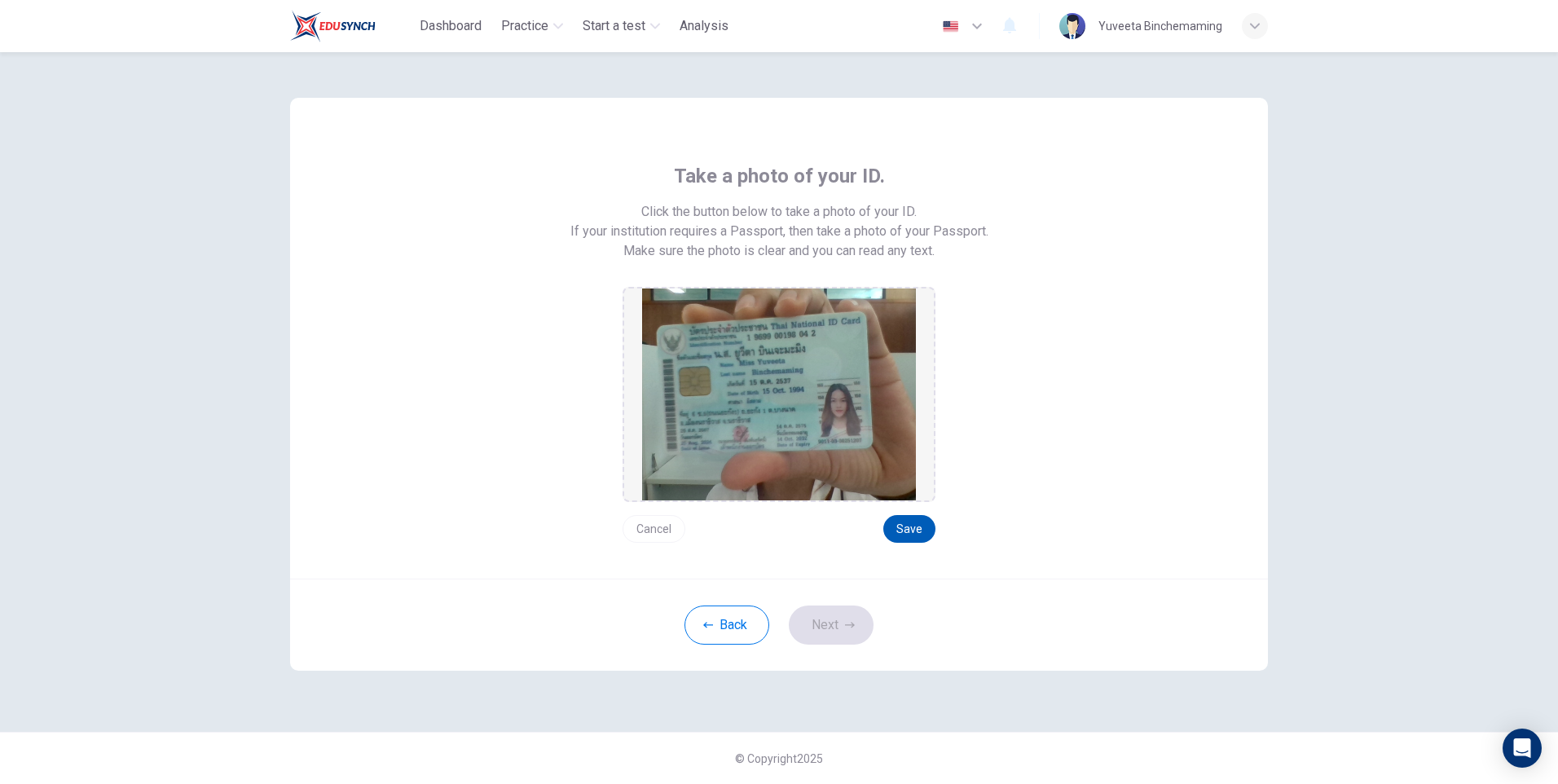
click at [920, 518] on button "Save" at bounding box center [909, 528] width 52 height 27
click at [816, 641] on button "Next" at bounding box center [830, 624] width 84 height 39
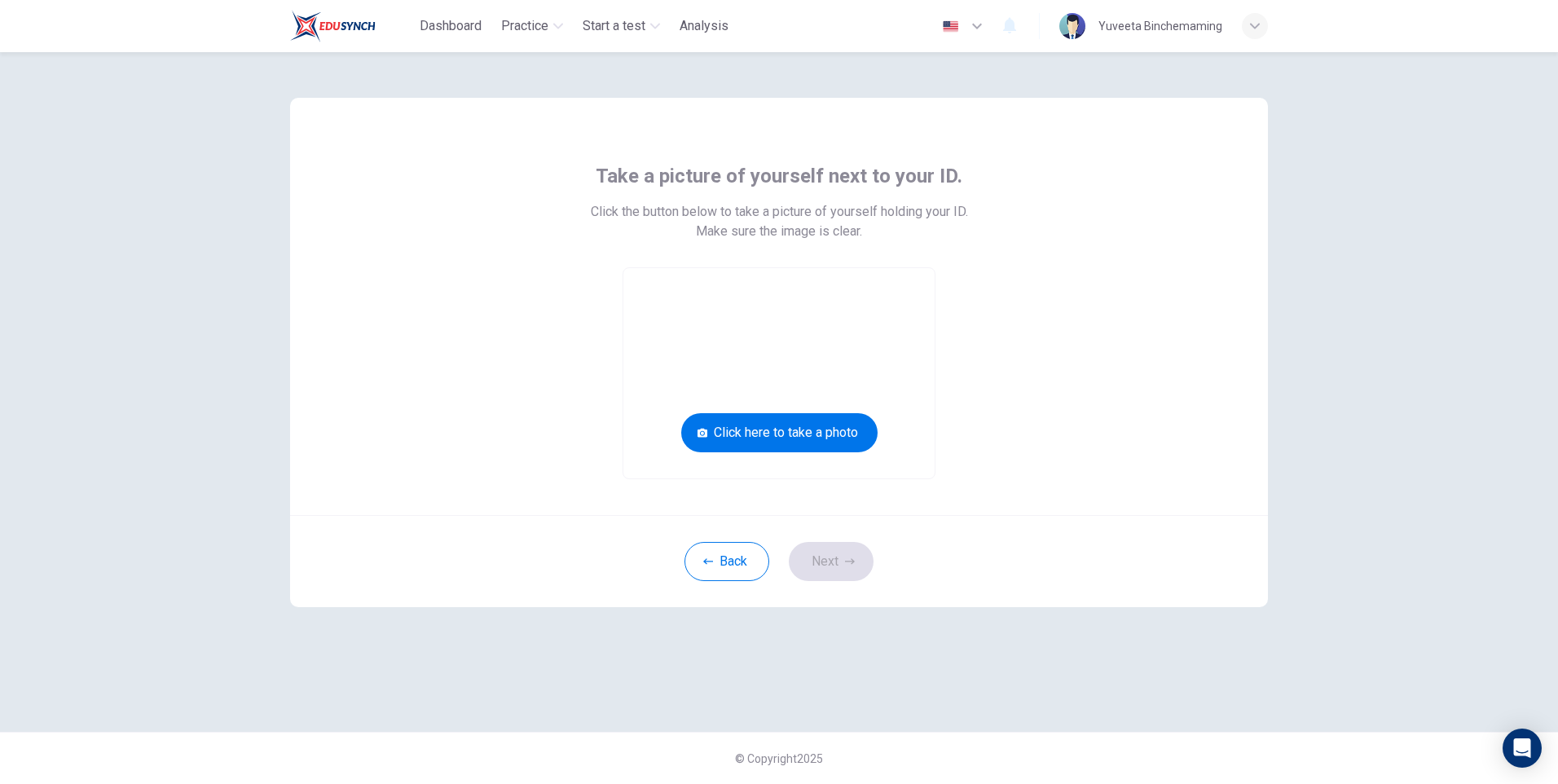
click at [786, 462] on video at bounding box center [778, 373] width 311 height 210
click at [783, 444] on button "Click here to take a photo" at bounding box center [779, 433] width 196 height 39
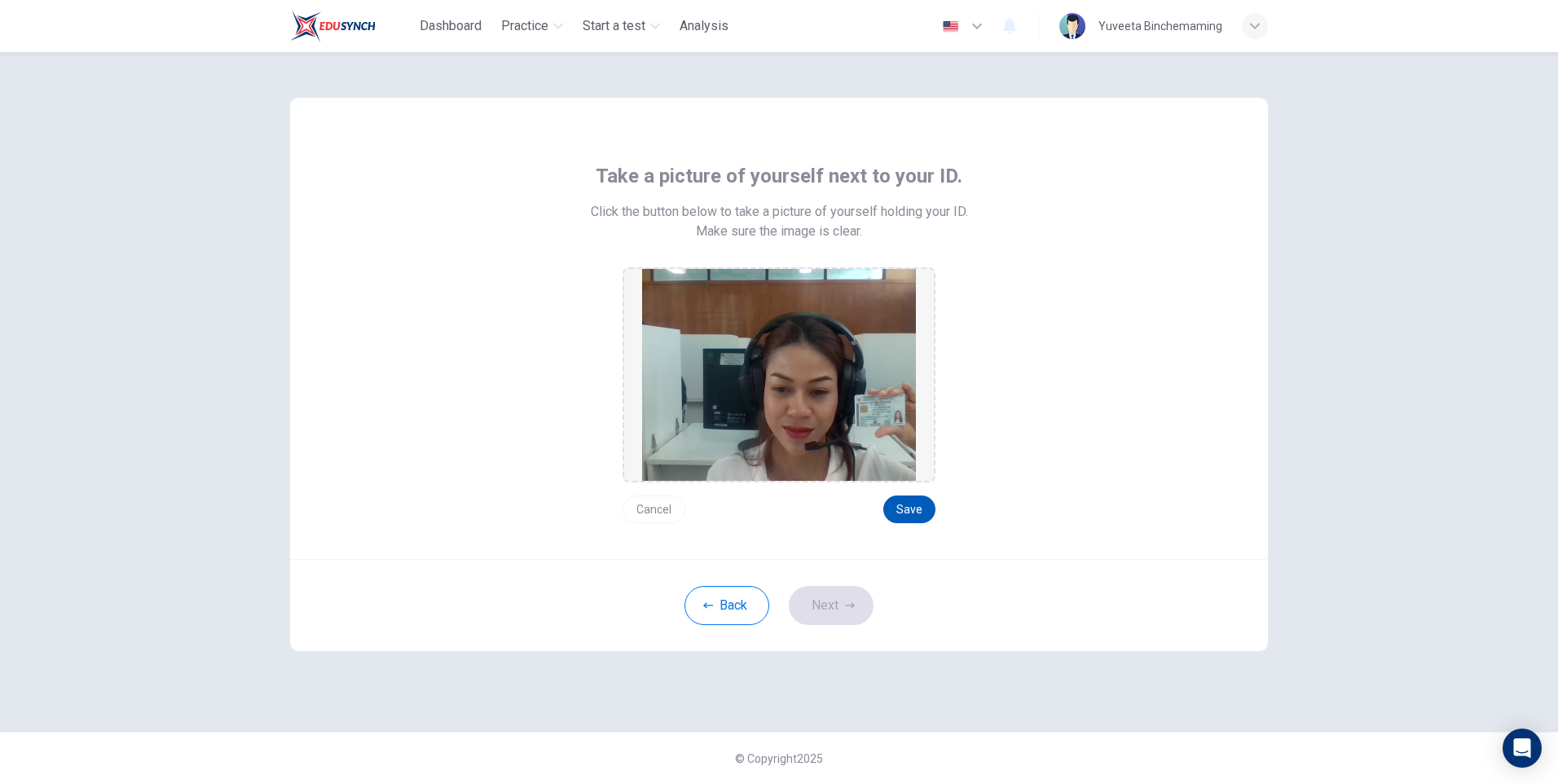
click at [910, 501] on button "Save" at bounding box center [909, 509] width 52 height 27
click at [896, 502] on button "Save" at bounding box center [909, 509] width 52 height 27
click at [852, 596] on button "Next" at bounding box center [830, 606] width 84 height 39
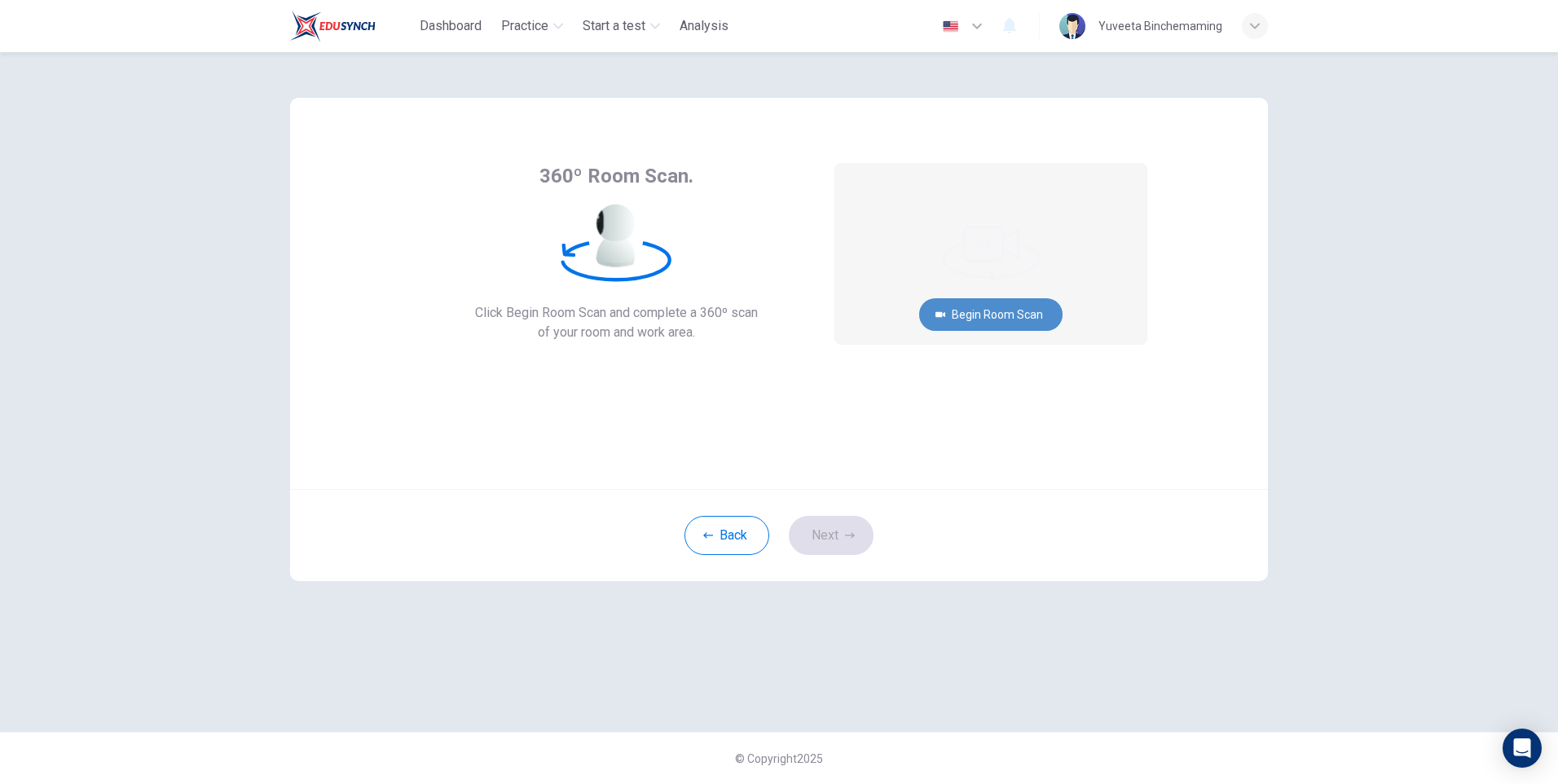
click at [1020, 305] on button "Begin Room Scan" at bounding box center [991, 314] width 143 height 32
click at [982, 36] on button "button" at bounding box center [963, 26] width 60 height 32
click at [982, 783] on div at bounding box center [779, 784] width 1558 height 0
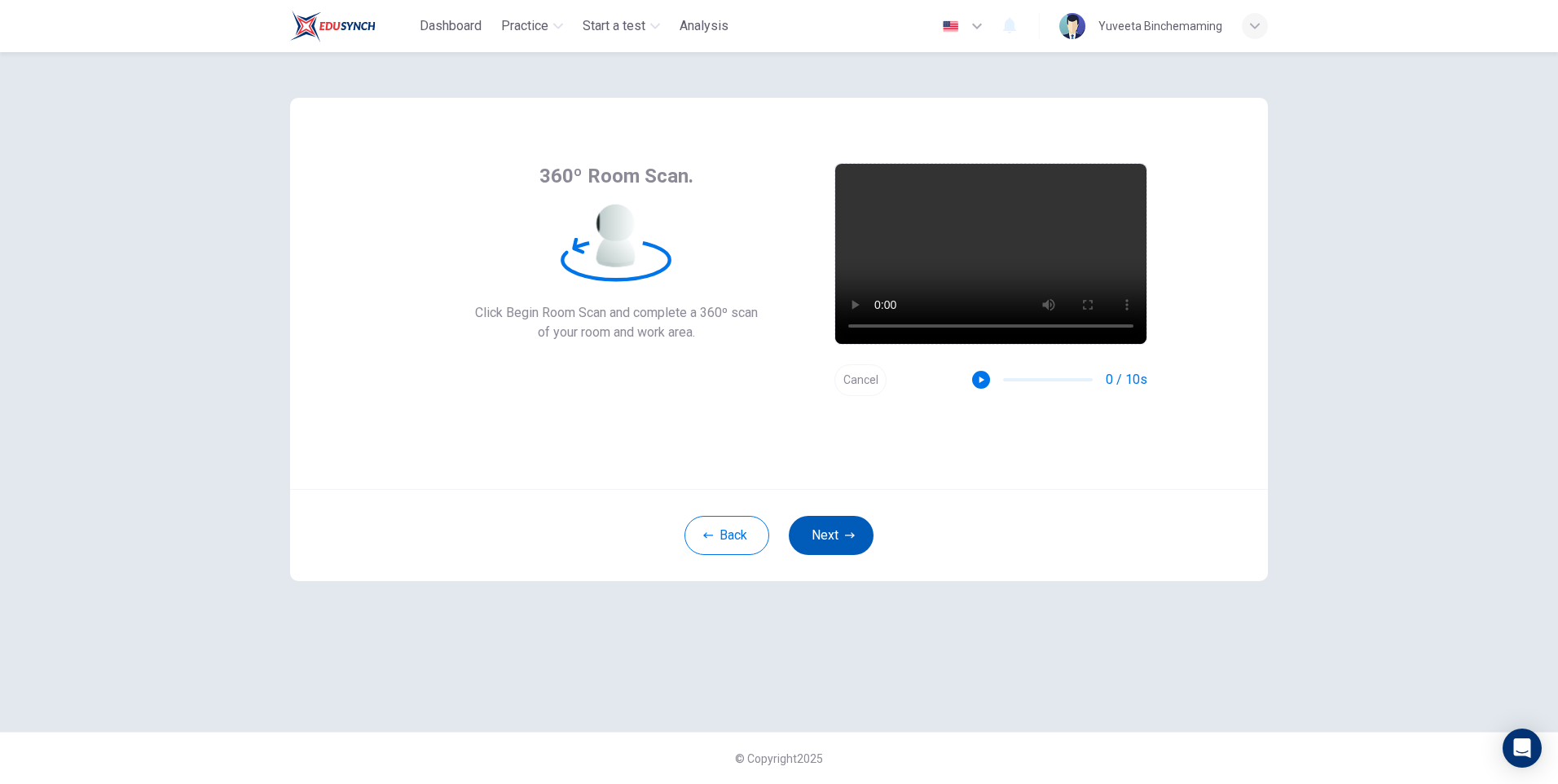
click at [819, 532] on button "Next" at bounding box center [830, 535] width 84 height 39
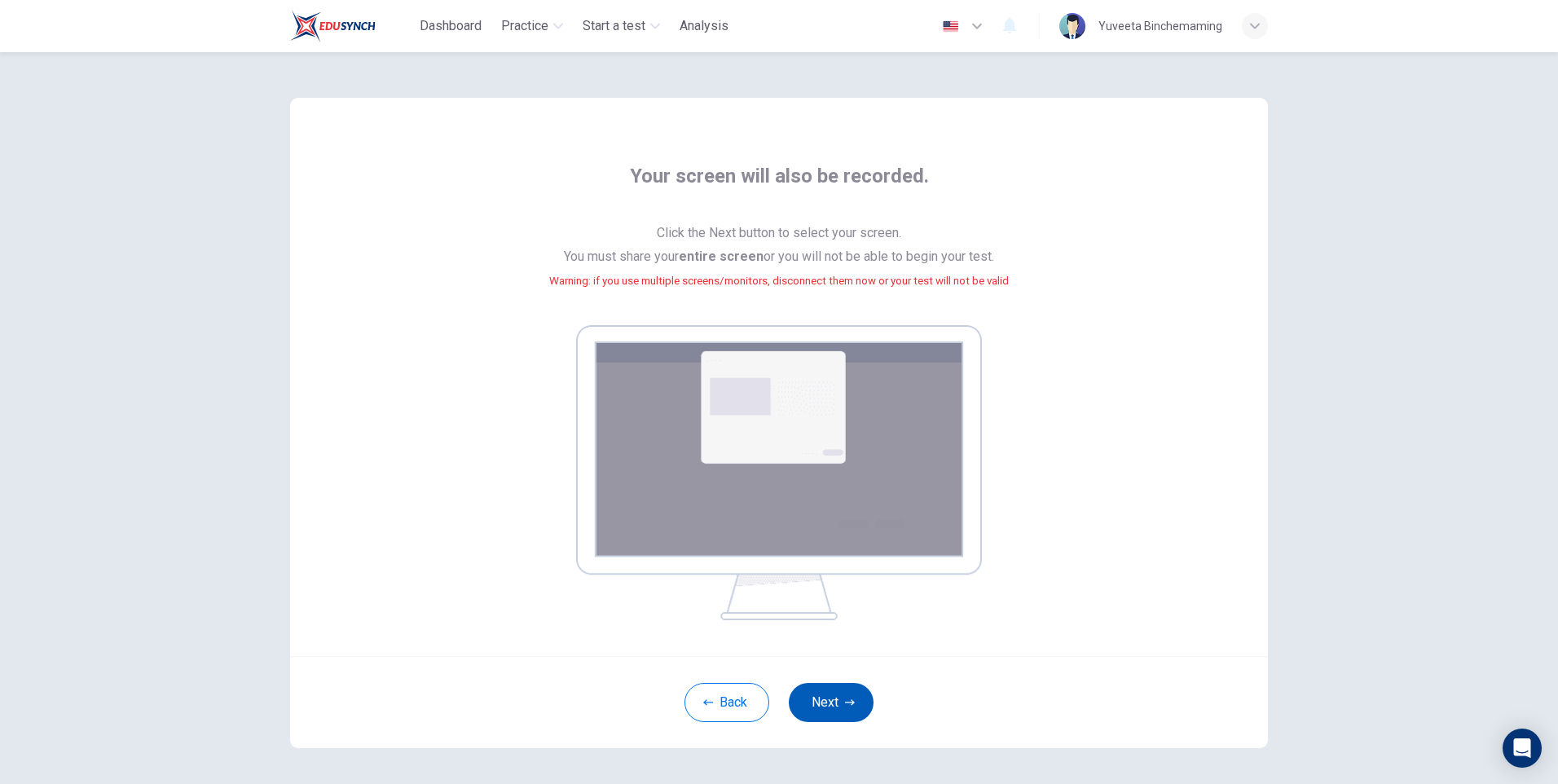
click at [843, 695] on button "Next" at bounding box center [830, 702] width 84 height 39
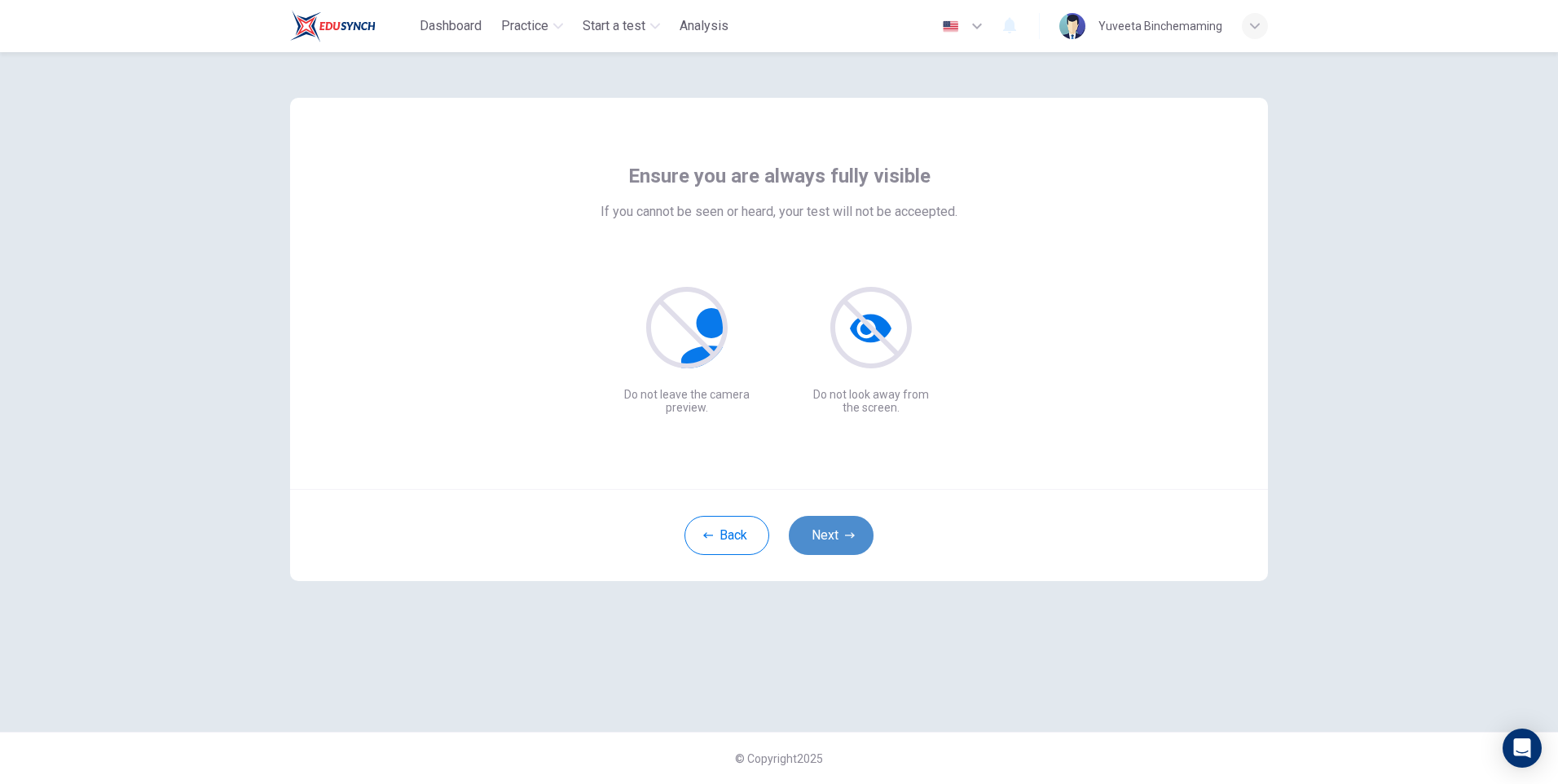
click at [828, 526] on button "Next" at bounding box center [830, 535] width 84 height 39
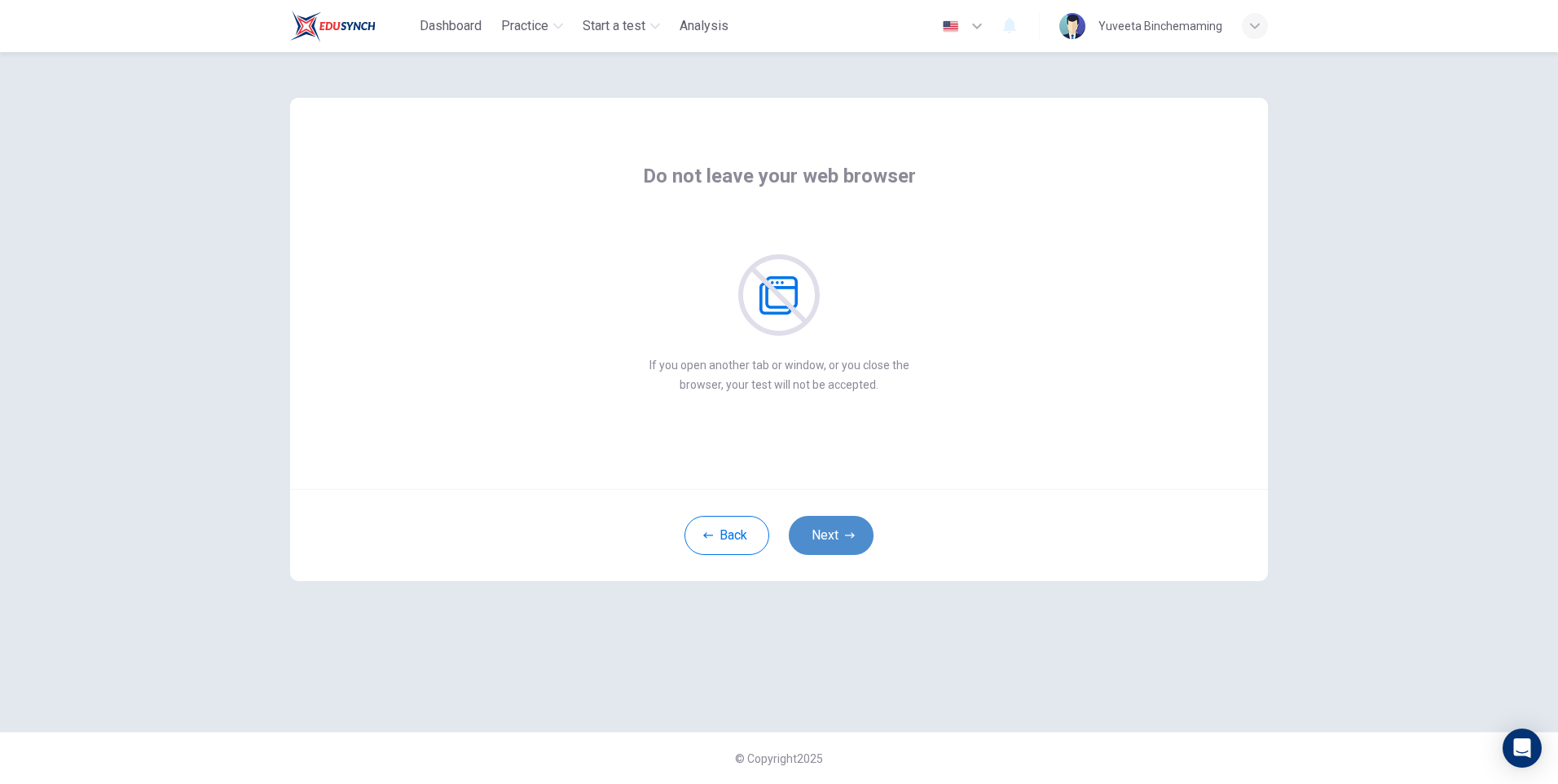
click at [838, 543] on button "Next" at bounding box center [830, 535] width 84 height 39
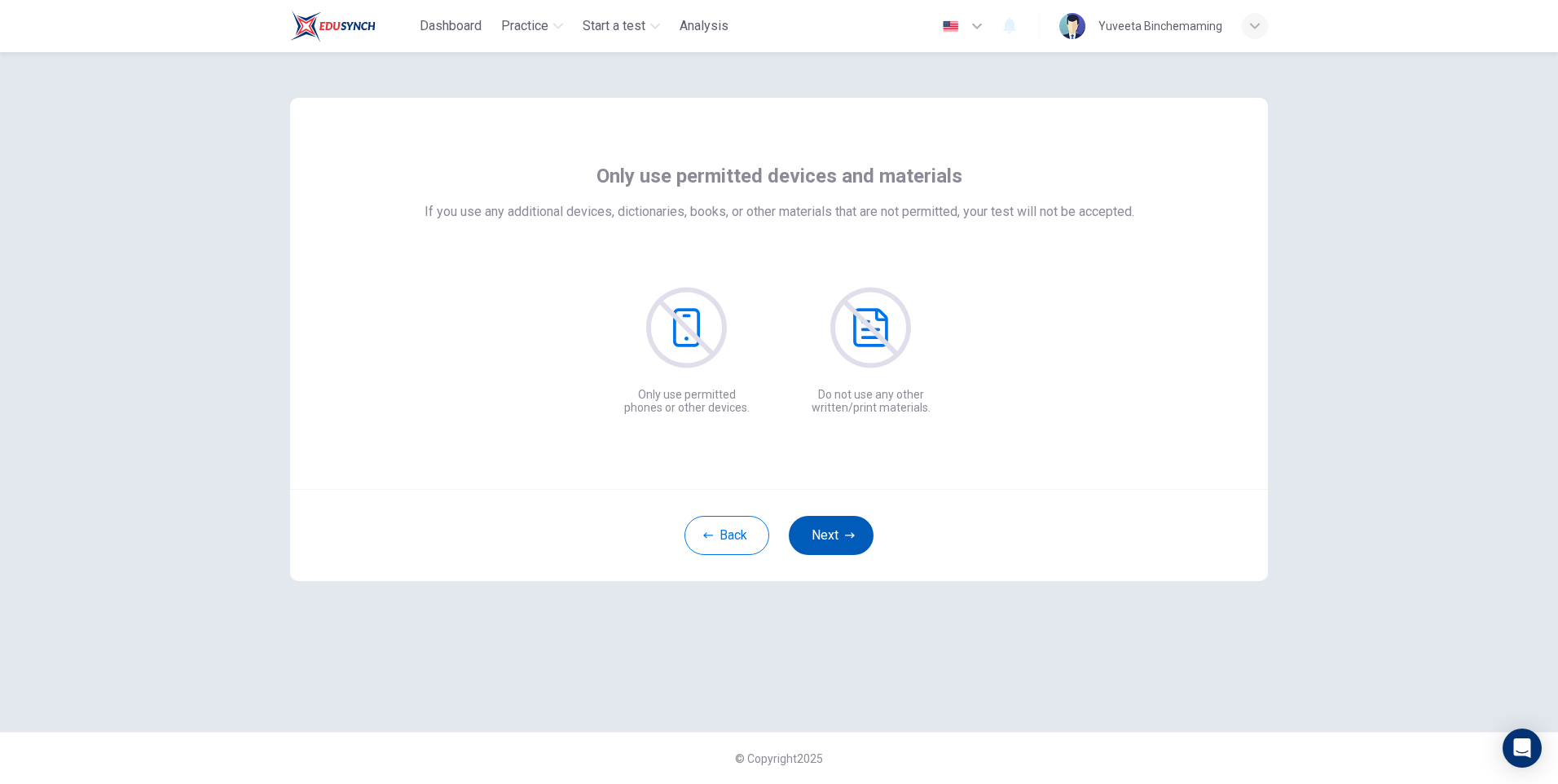
click at [838, 543] on button "Next" at bounding box center [830, 535] width 84 height 39
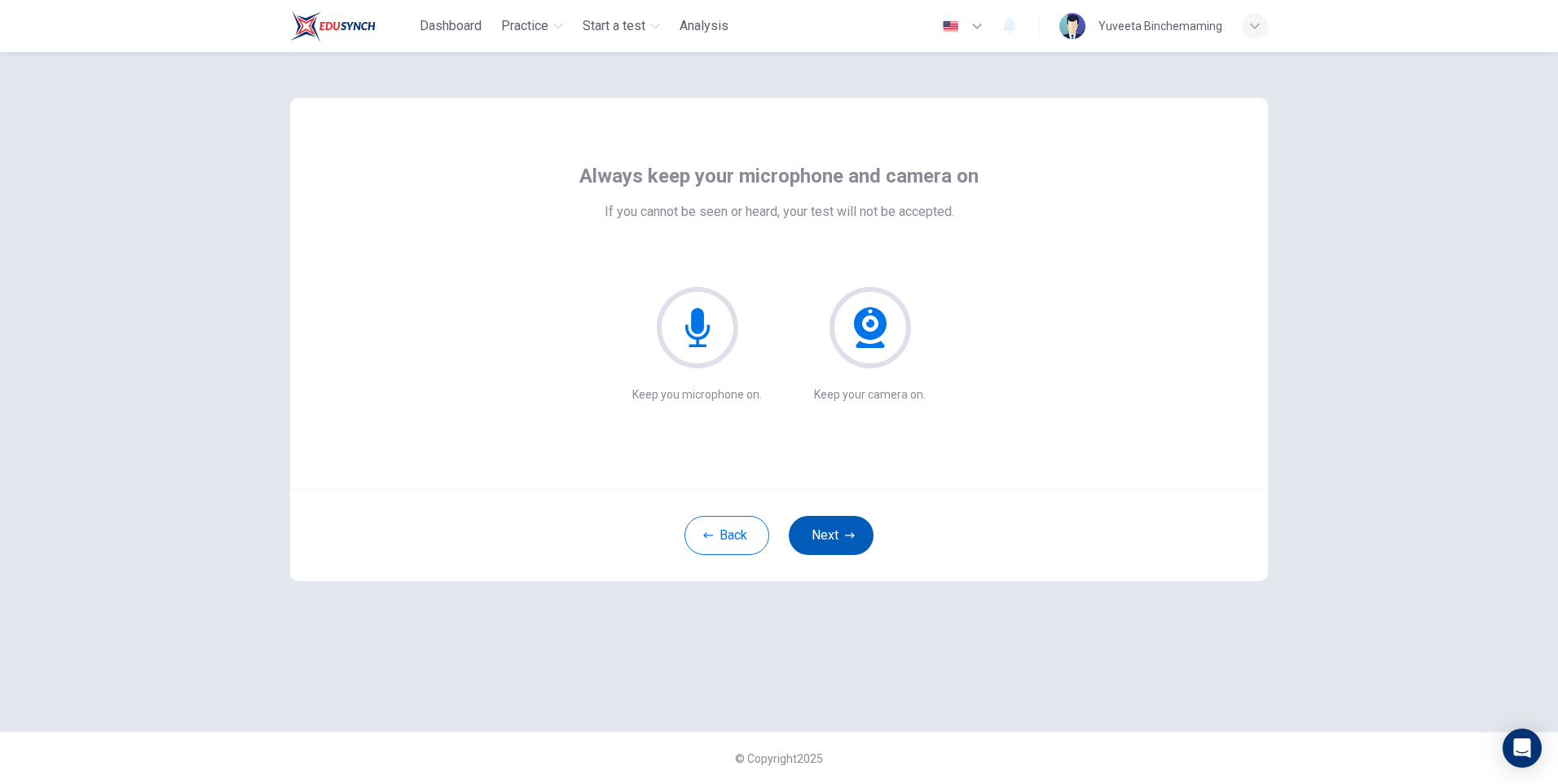
click at [838, 543] on button "Next" at bounding box center [830, 535] width 84 height 39
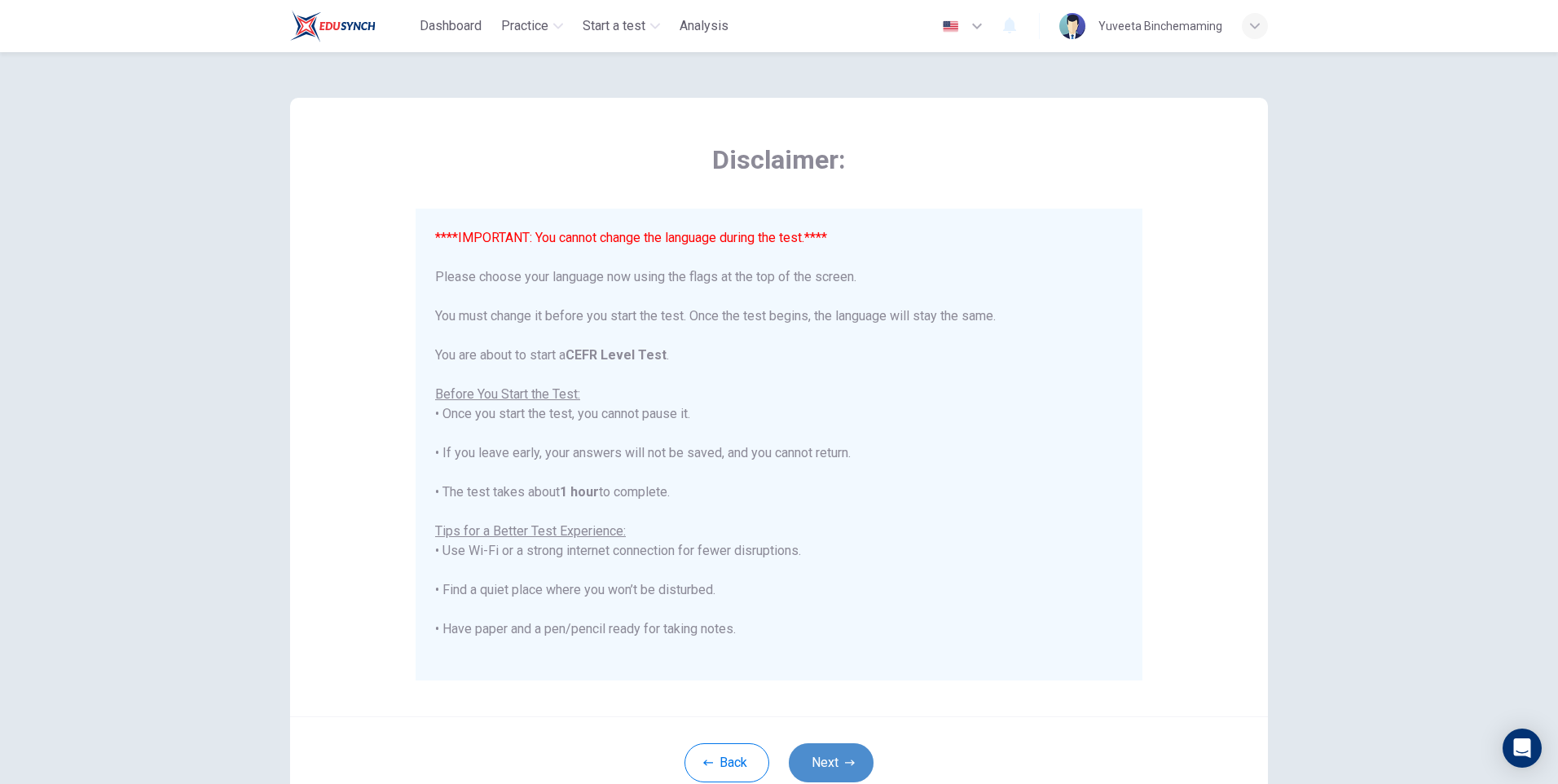
click at [835, 757] on button "Next" at bounding box center [830, 763] width 84 height 39
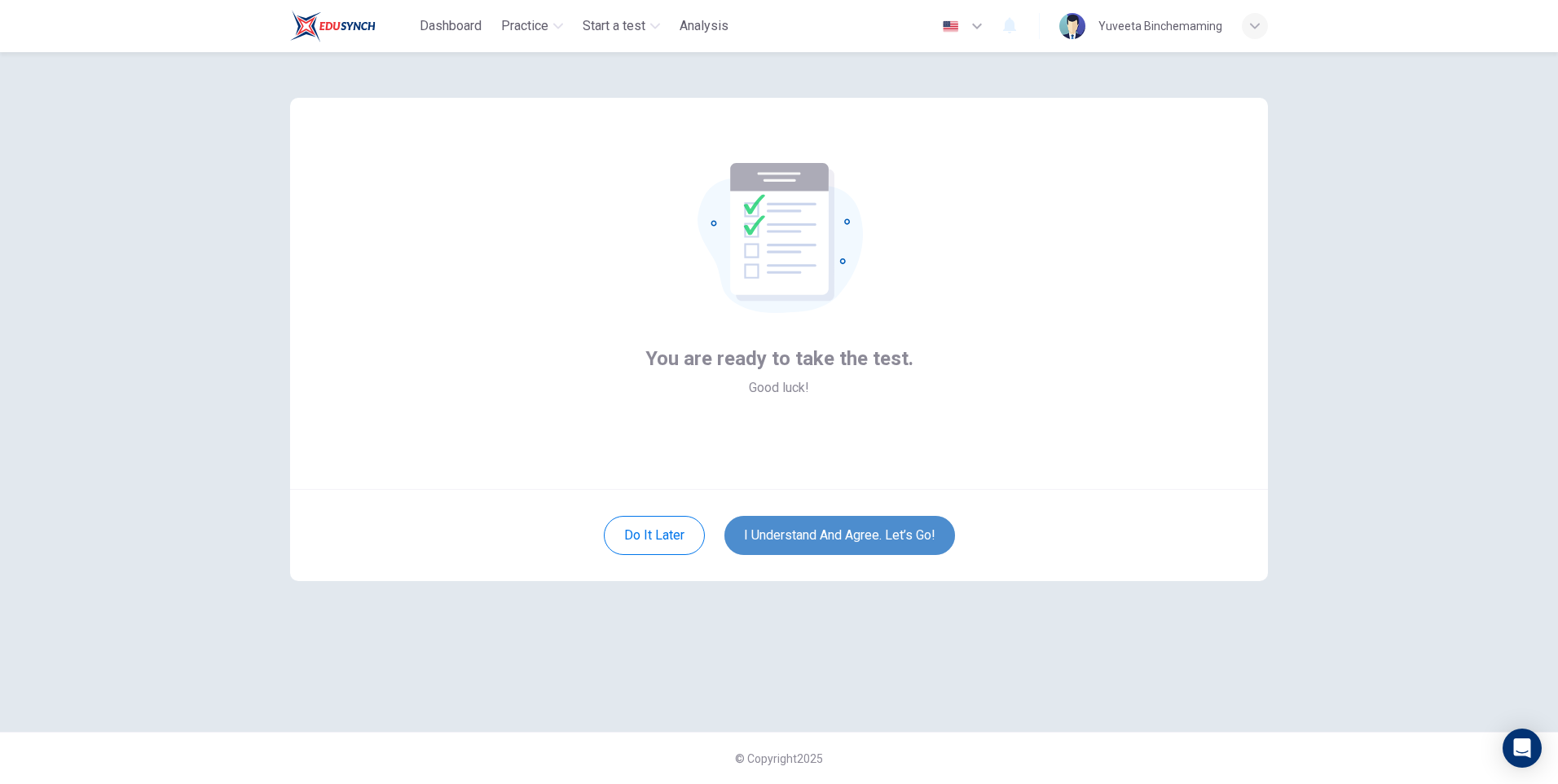
click at [804, 530] on button "I understand and agree. Let’s go!" at bounding box center [840, 535] width 230 height 39
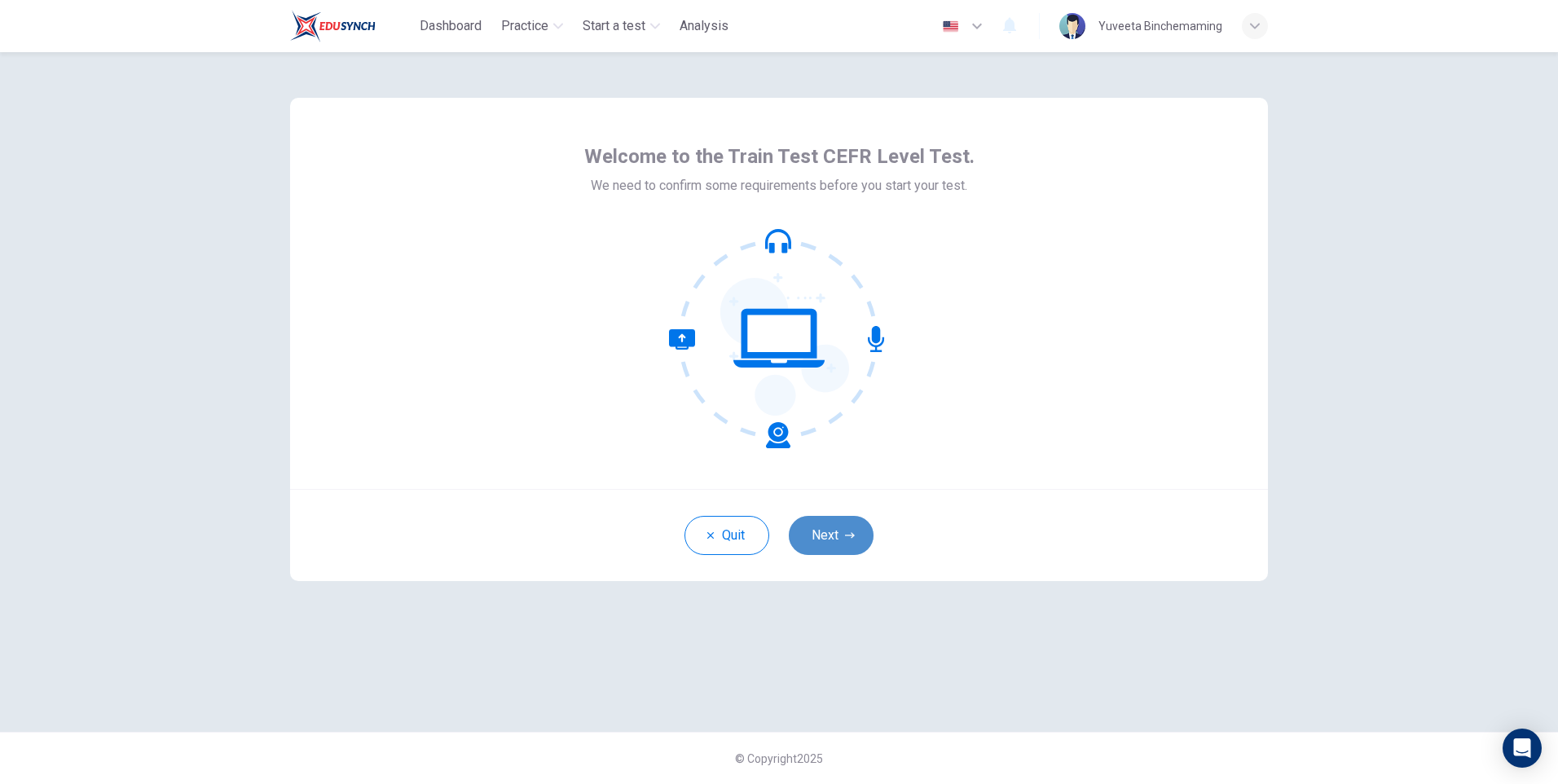
click at [804, 545] on button "Next" at bounding box center [830, 535] width 84 height 39
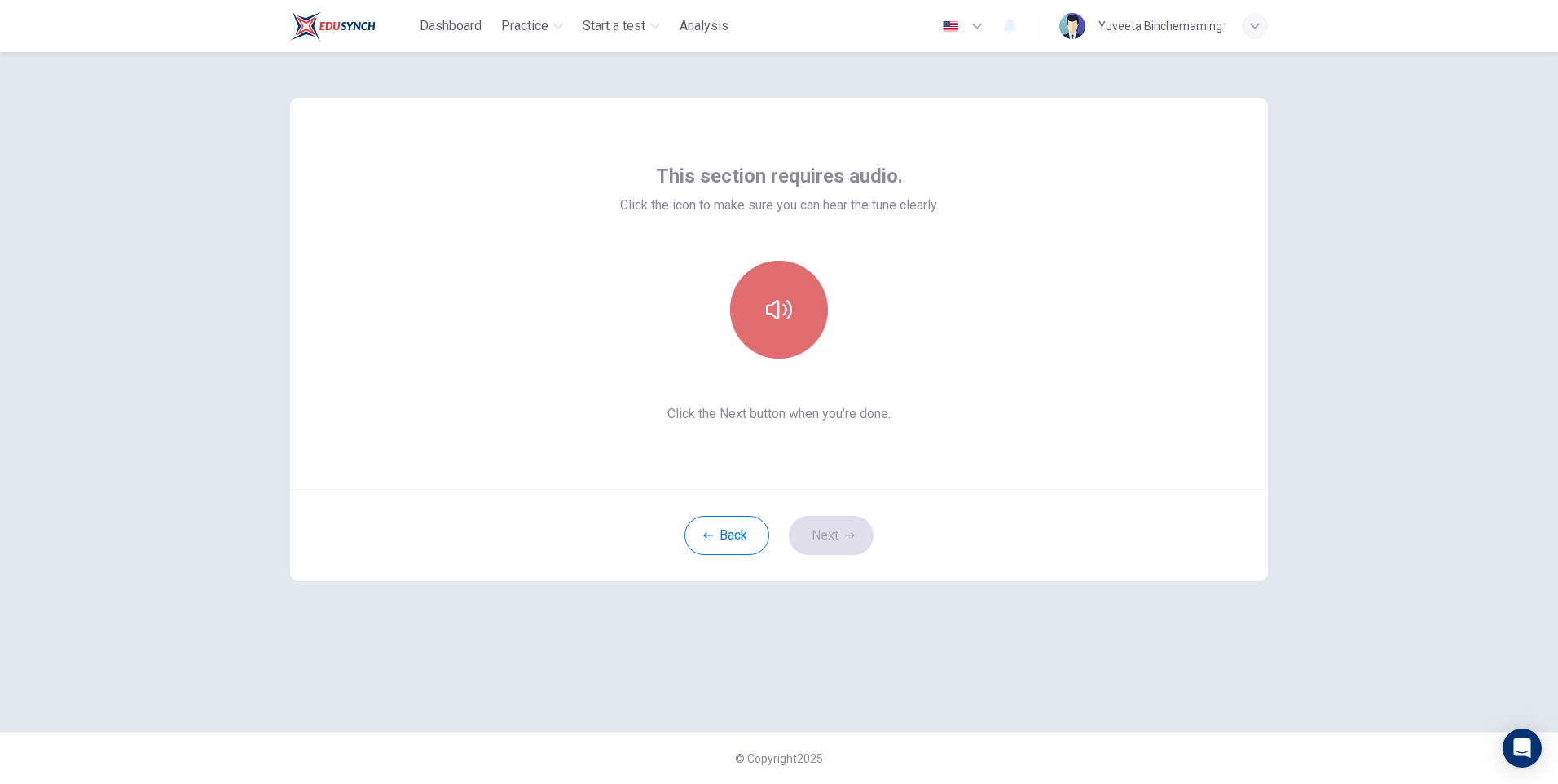
click at [791, 329] on button "button" at bounding box center [779, 310] width 98 height 98
click at [842, 542] on button "Next" at bounding box center [830, 535] width 84 height 39
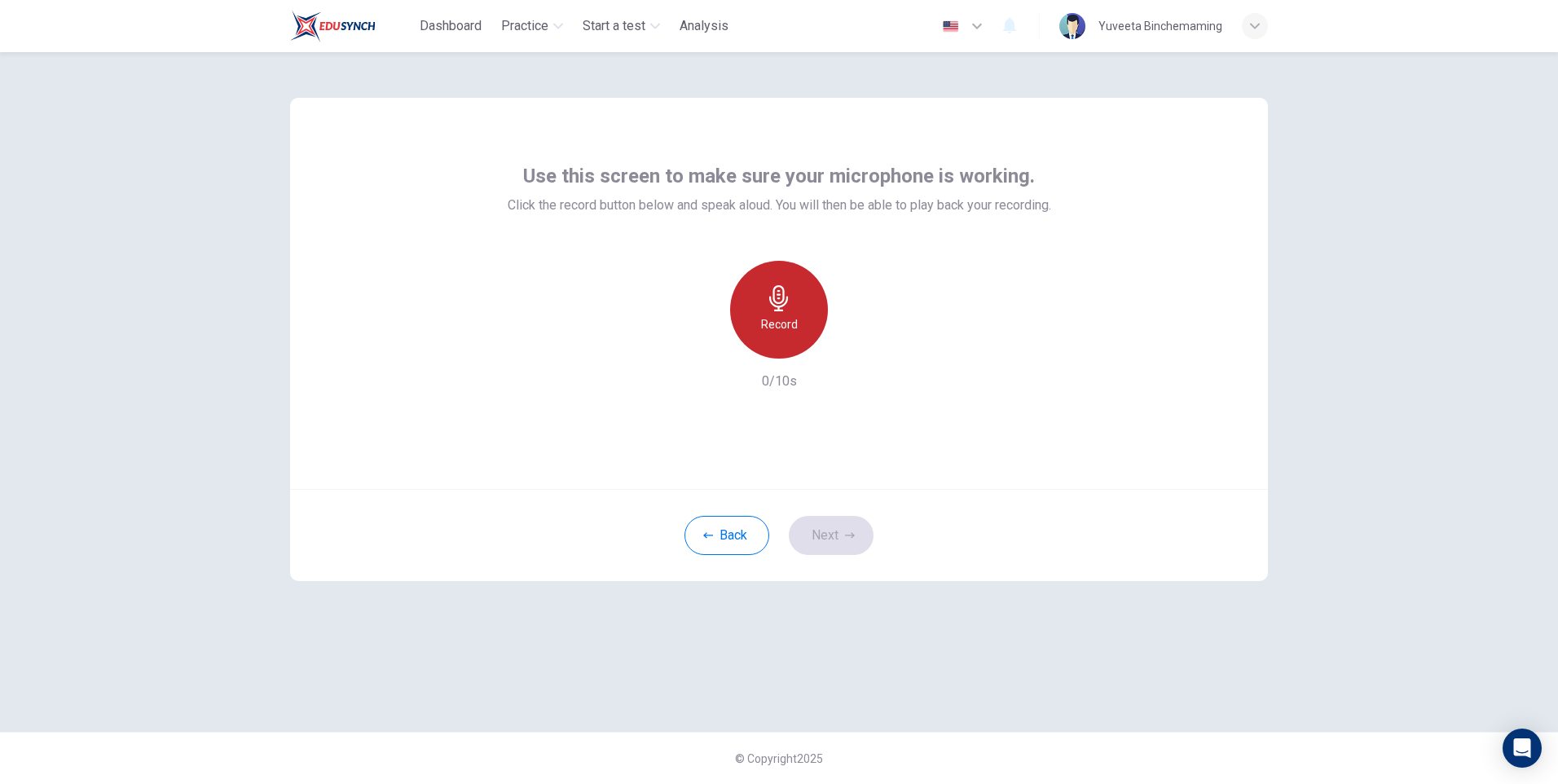
click at [774, 313] on div "Record" at bounding box center [779, 310] width 98 height 98
click at [803, 322] on div "Stop" at bounding box center [779, 310] width 98 height 98
click at [862, 345] on div "button" at bounding box center [853, 346] width 26 height 26
click at [838, 523] on button "Next" at bounding box center [830, 535] width 84 height 39
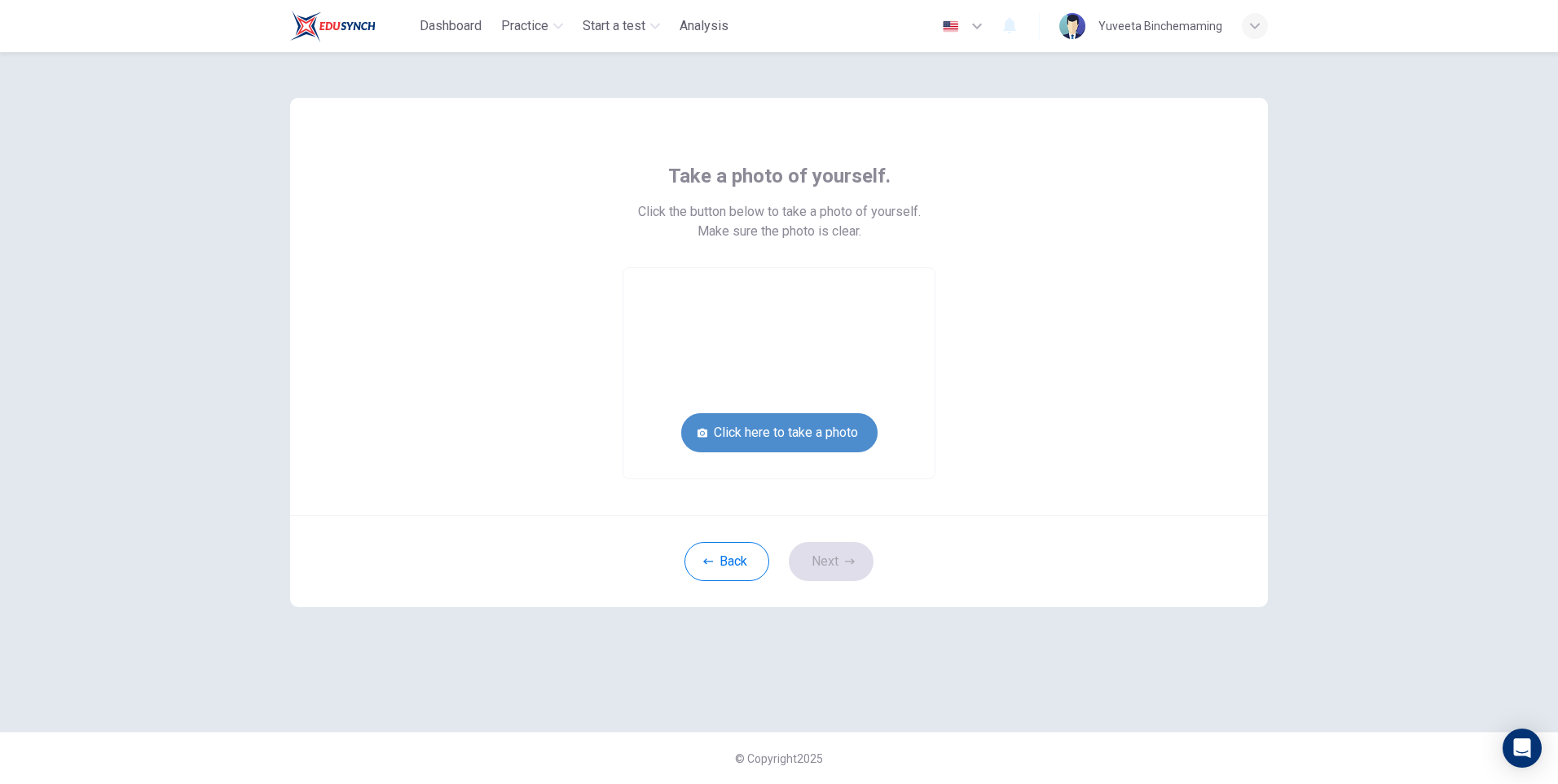
click at [834, 438] on button "Click here to take a photo" at bounding box center [779, 433] width 196 height 39
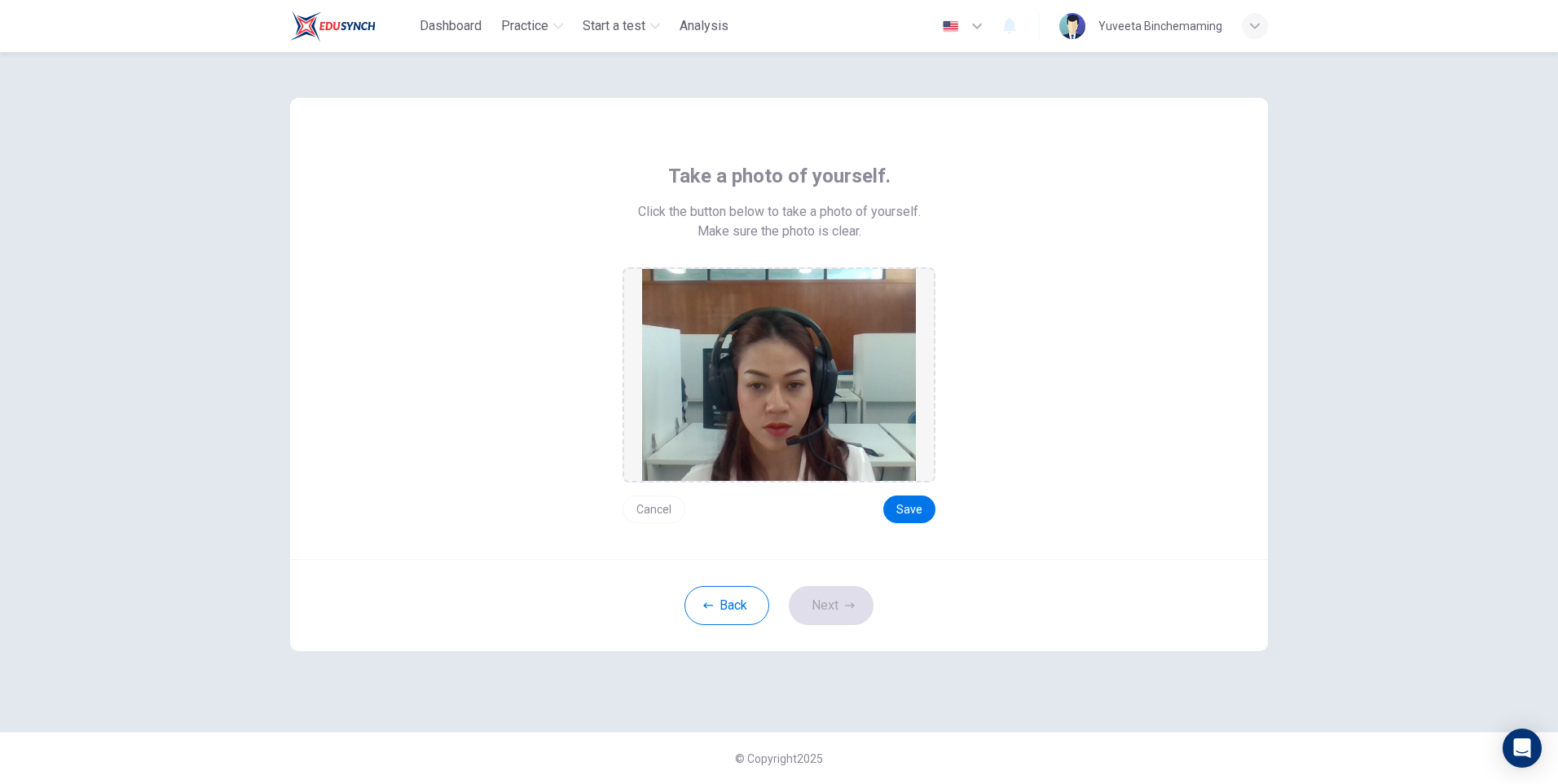
click at [655, 511] on button "Cancel" at bounding box center [654, 509] width 63 height 27
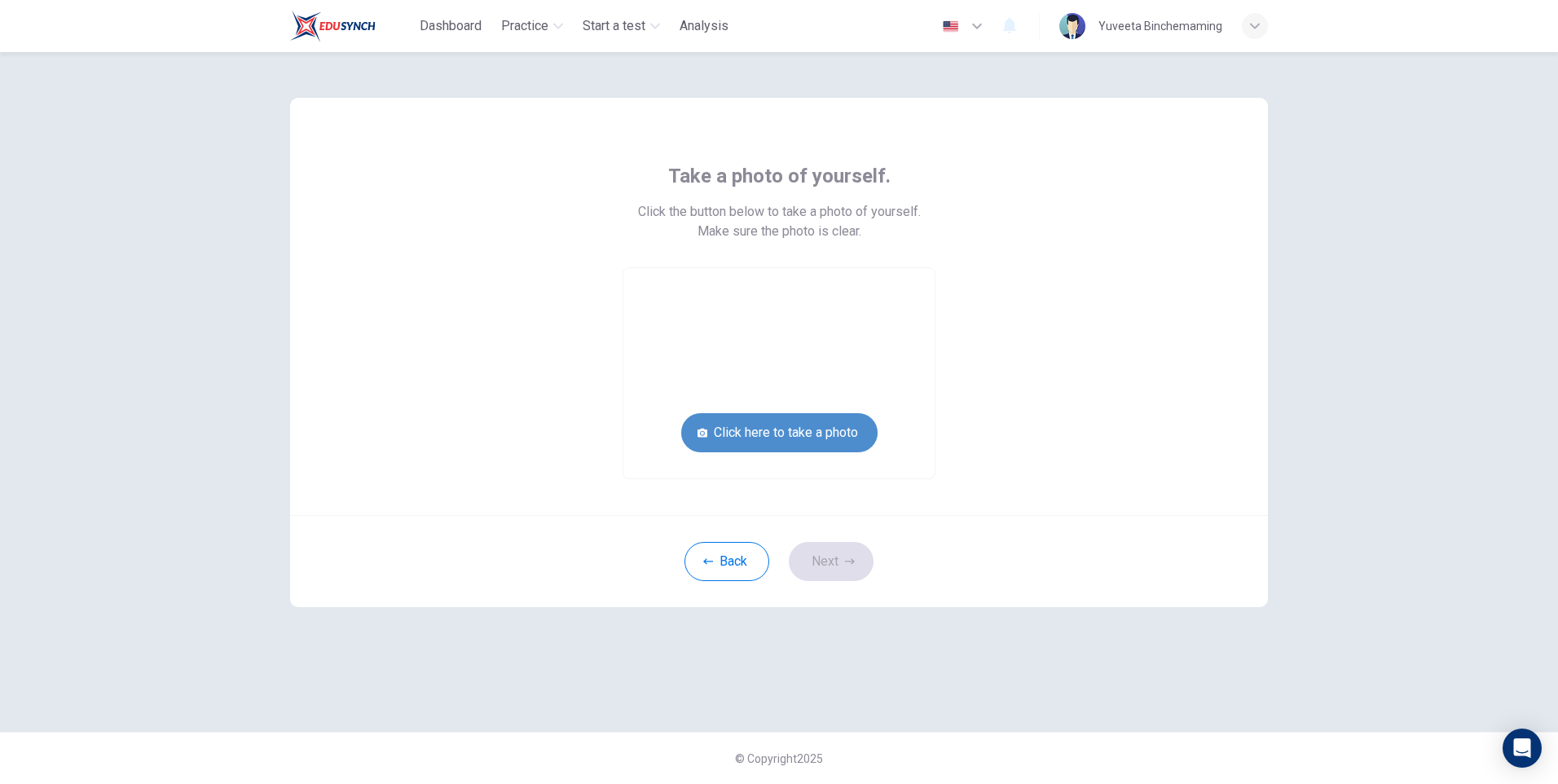
click at [800, 434] on button "Click here to take a photo" at bounding box center [779, 433] width 196 height 39
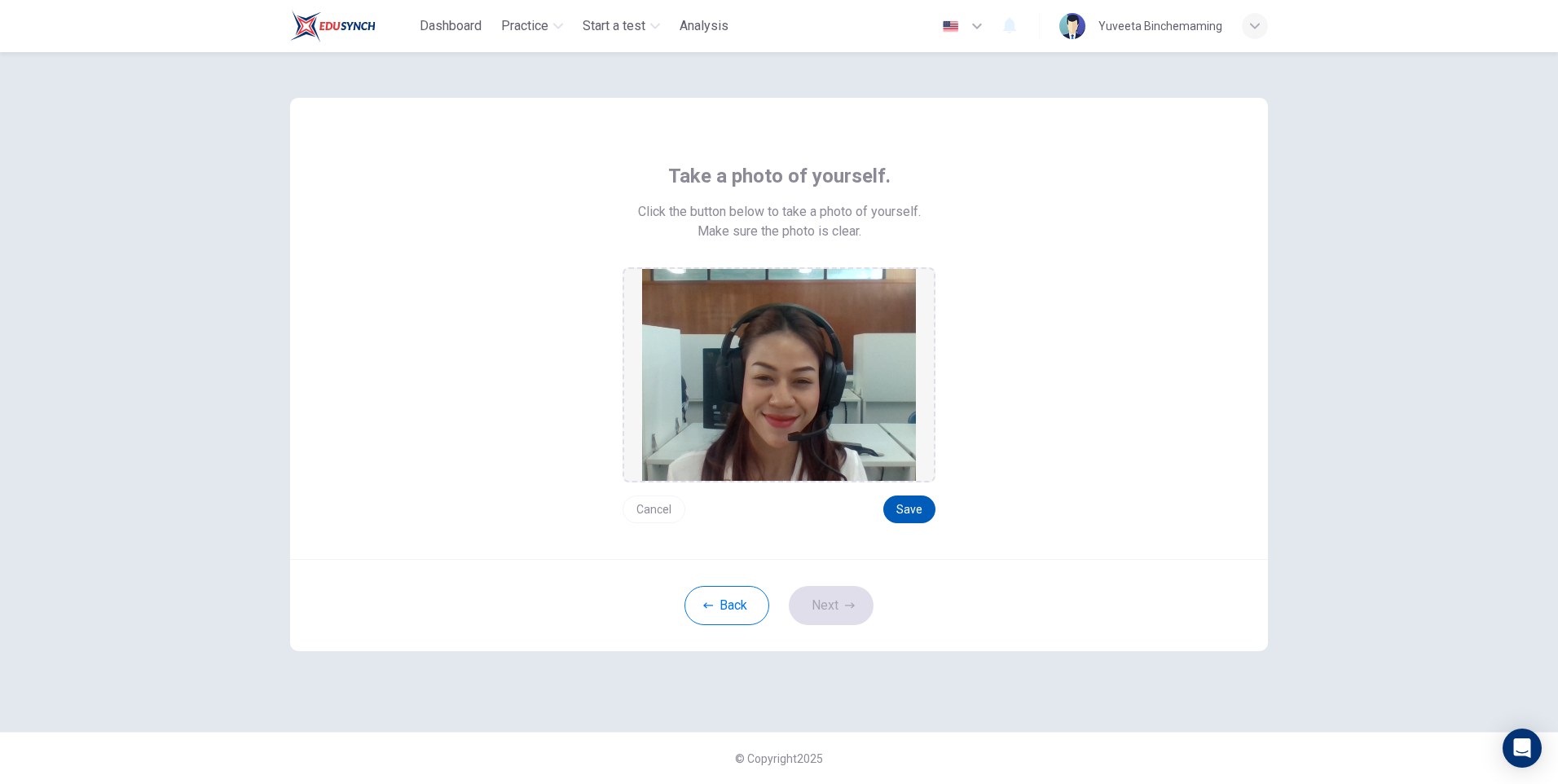
click at [910, 505] on button "Save" at bounding box center [909, 509] width 52 height 27
click at [896, 512] on button "Save" at bounding box center [909, 509] width 52 height 27
click at [813, 602] on button "Next" at bounding box center [830, 606] width 84 height 39
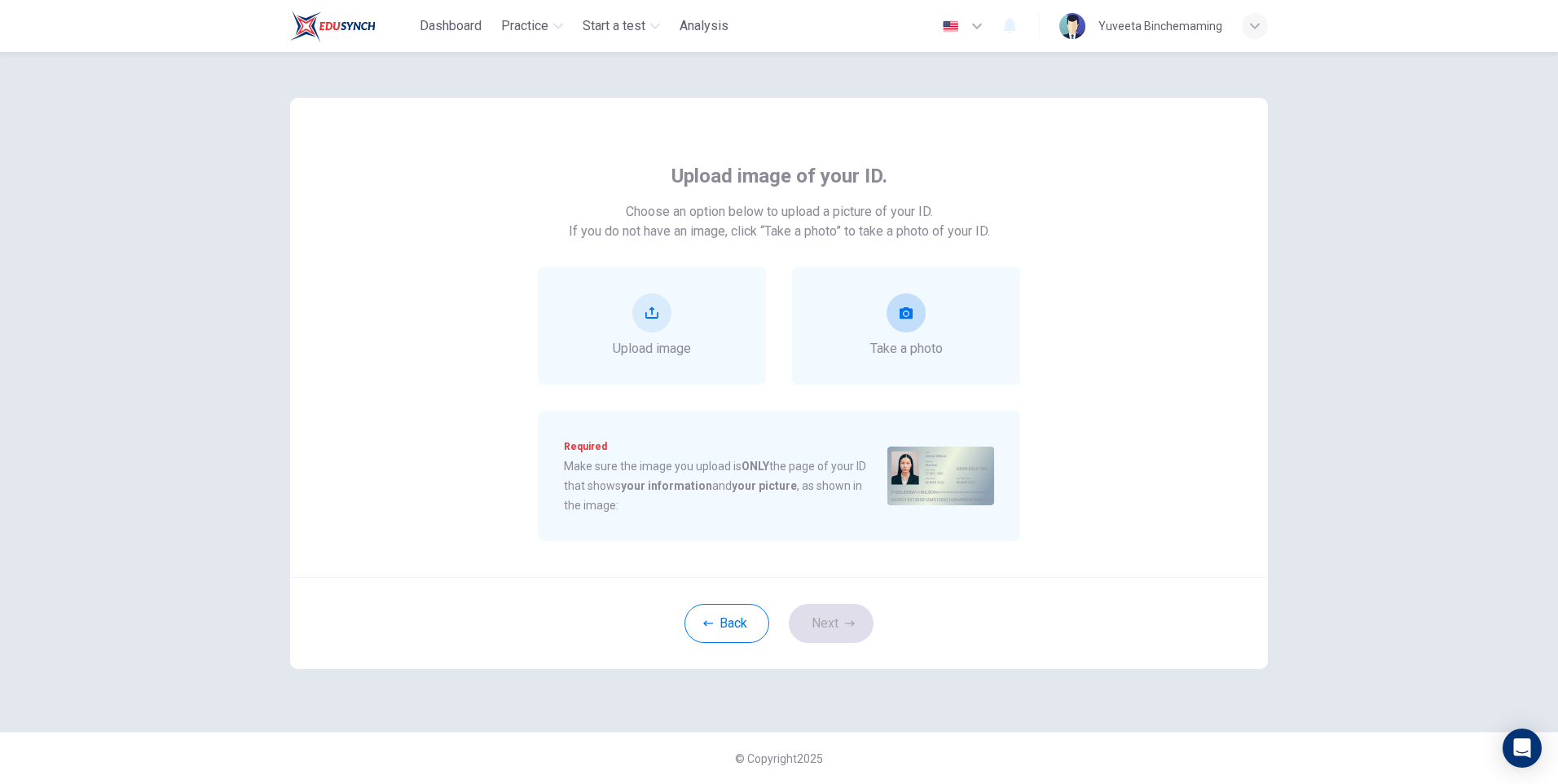
click at [909, 347] on span "Take a photo" at bounding box center [906, 348] width 73 height 20
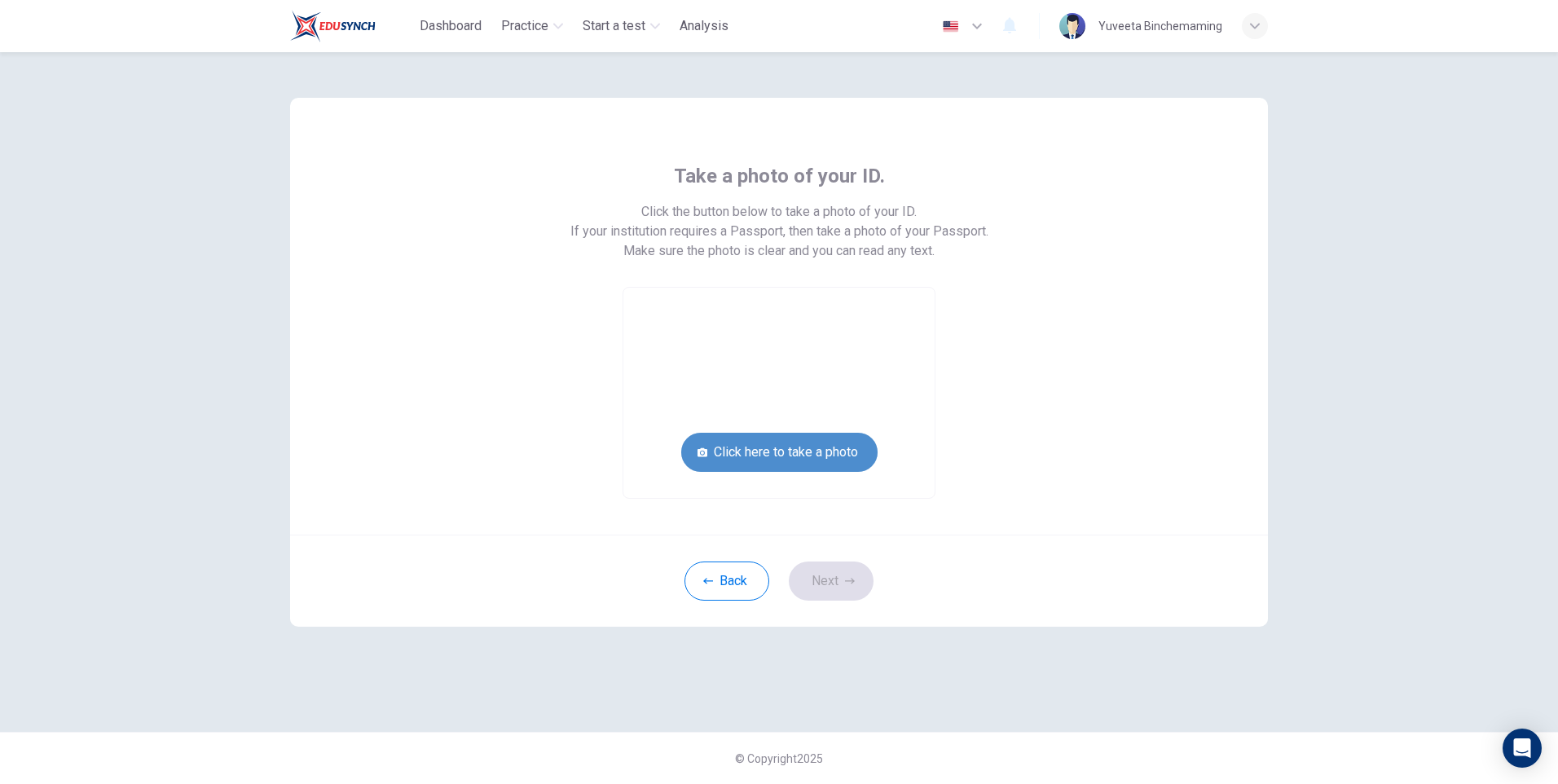
click at [857, 448] on button "Click here to take a photo" at bounding box center [779, 452] width 196 height 39
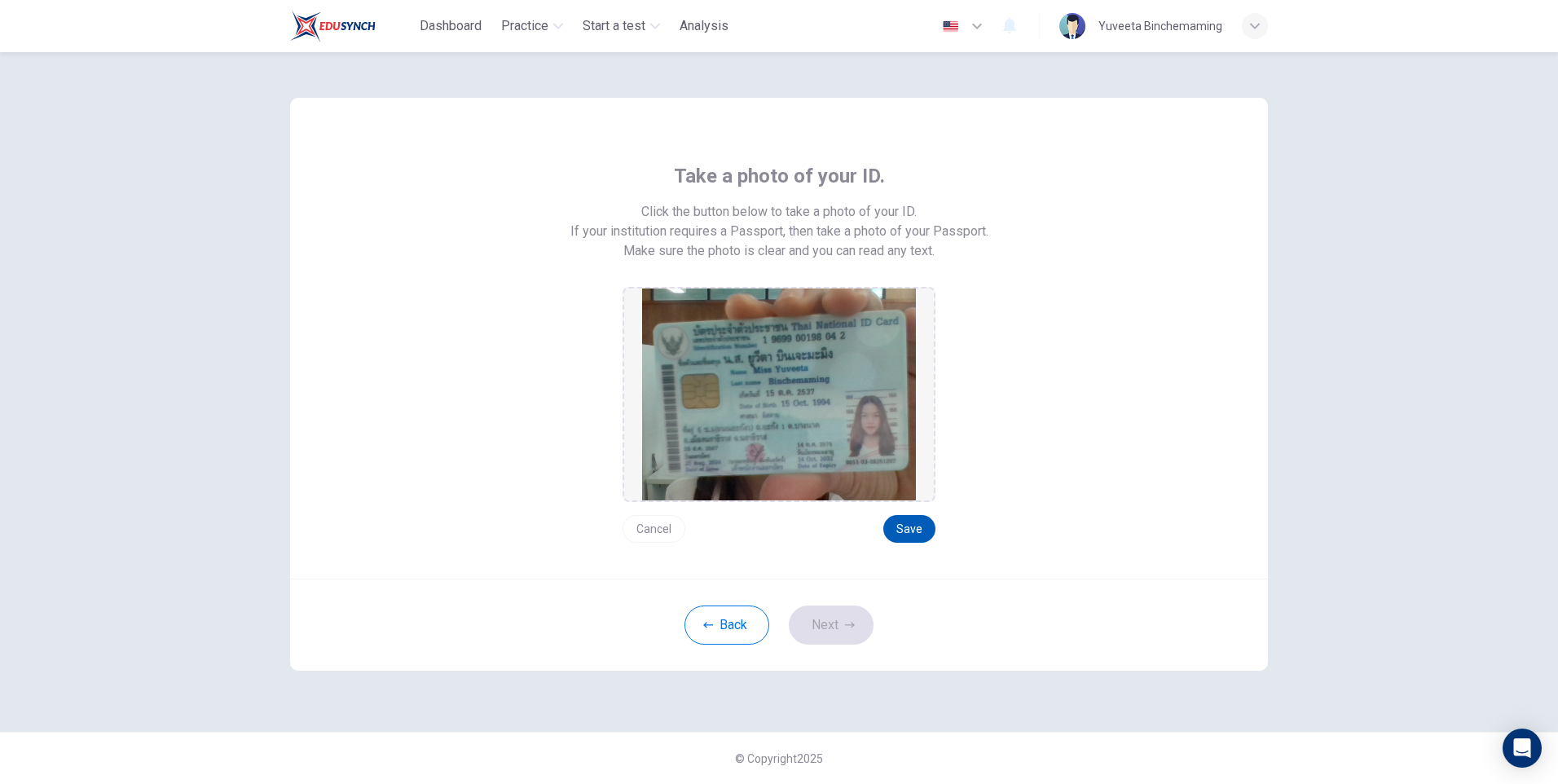
click at [898, 526] on button "Save" at bounding box center [909, 528] width 52 height 27
click at [830, 623] on button "Next" at bounding box center [830, 624] width 84 height 39
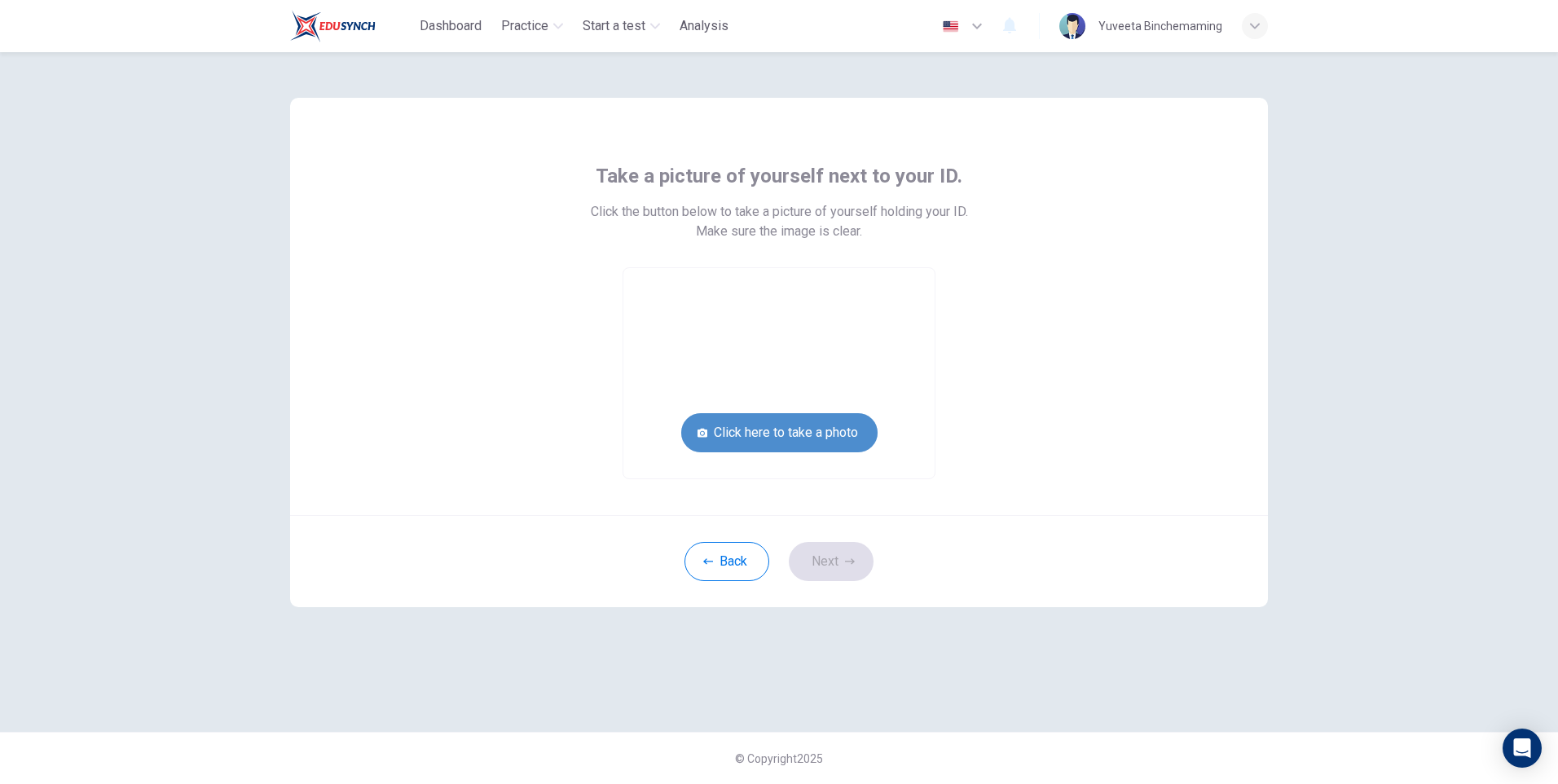
click at [799, 434] on button "Click here to take a photo" at bounding box center [779, 433] width 196 height 39
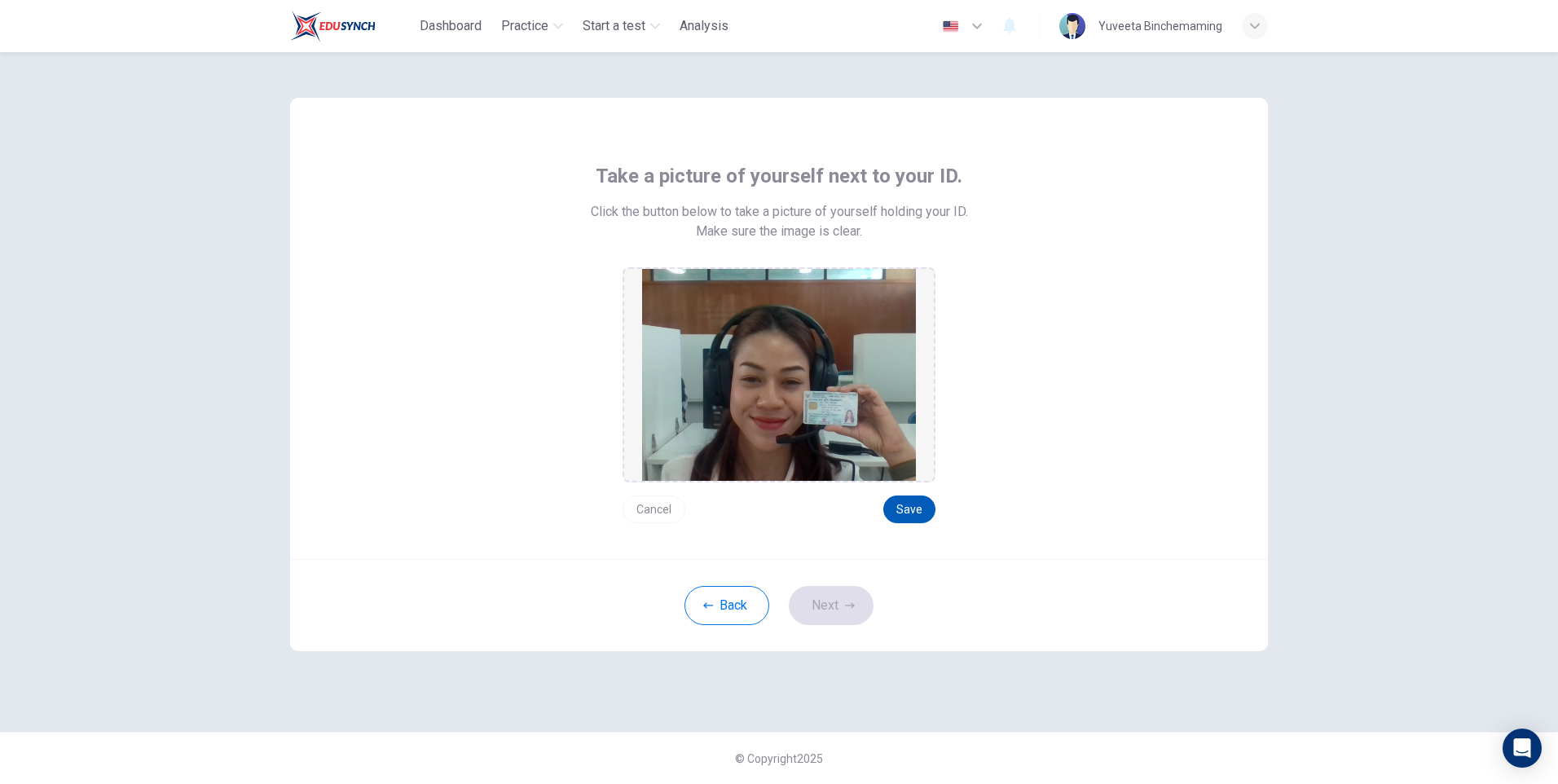
click at [916, 509] on button "Save" at bounding box center [909, 509] width 52 height 27
click at [831, 601] on button "Next" at bounding box center [830, 606] width 84 height 39
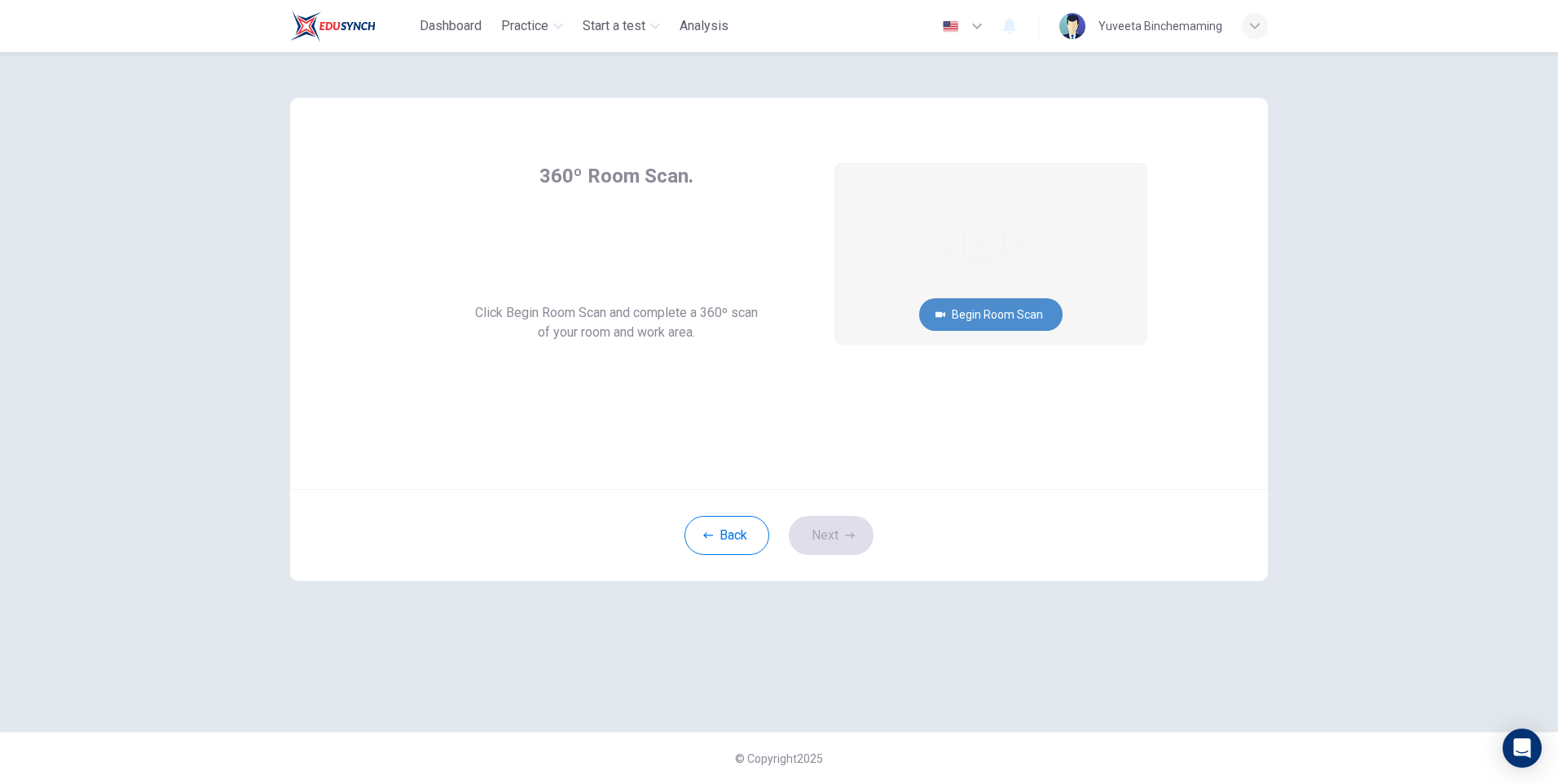
click at [1003, 310] on button "Begin Room Scan" at bounding box center [991, 314] width 143 height 32
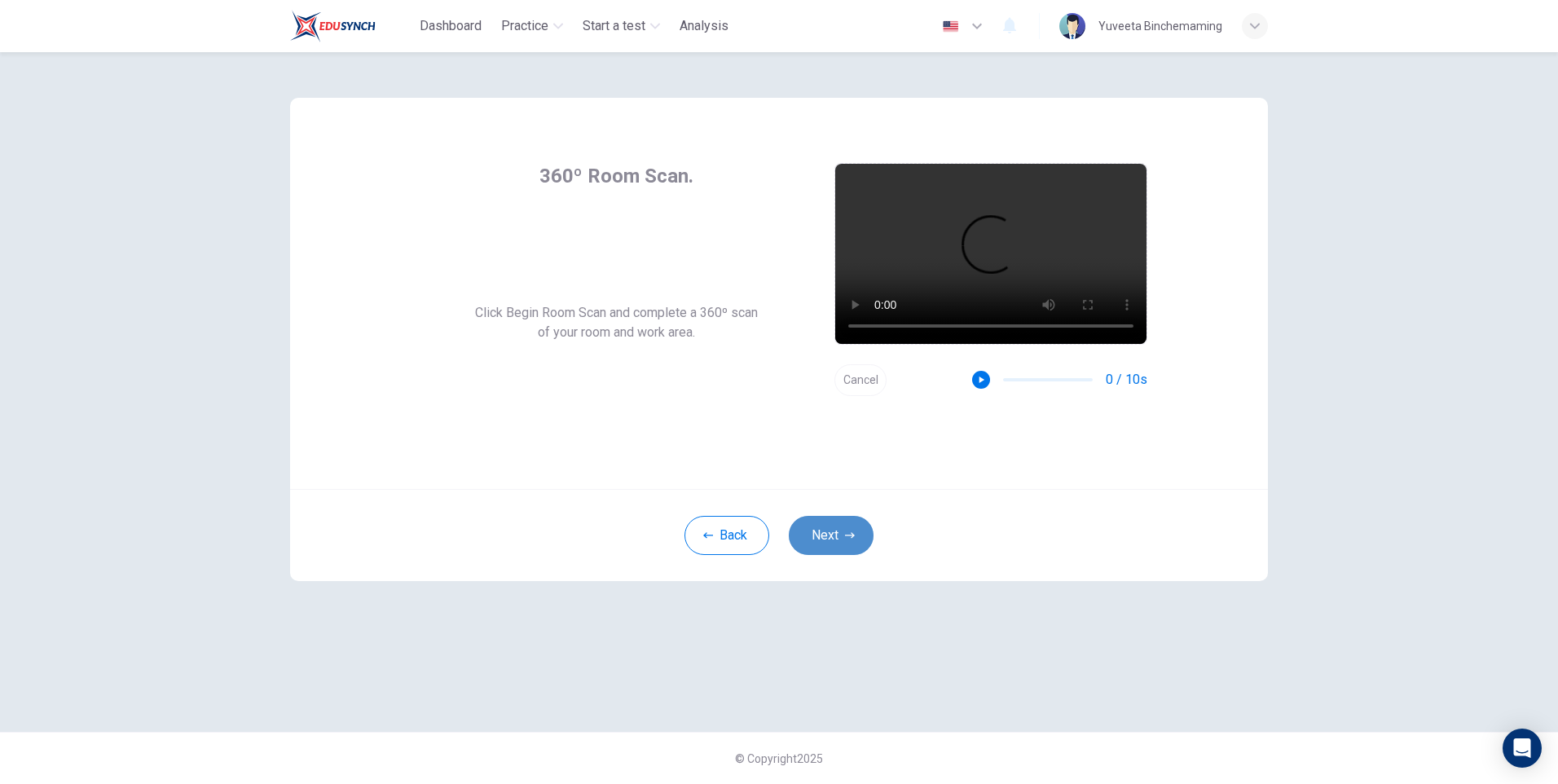
click at [845, 520] on button "Next" at bounding box center [830, 535] width 84 height 39
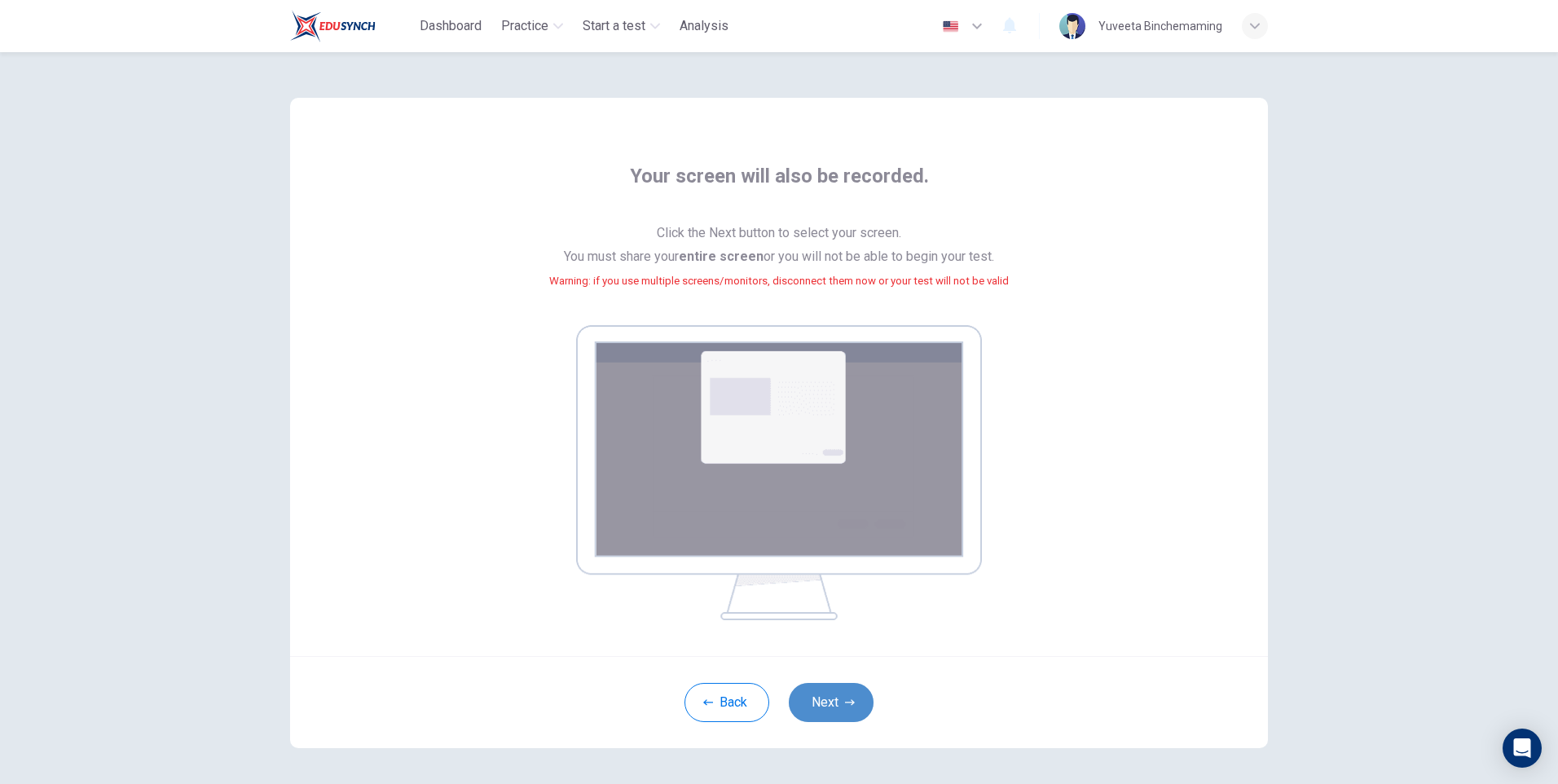
click at [851, 705] on button "Next" at bounding box center [830, 702] width 84 height 39
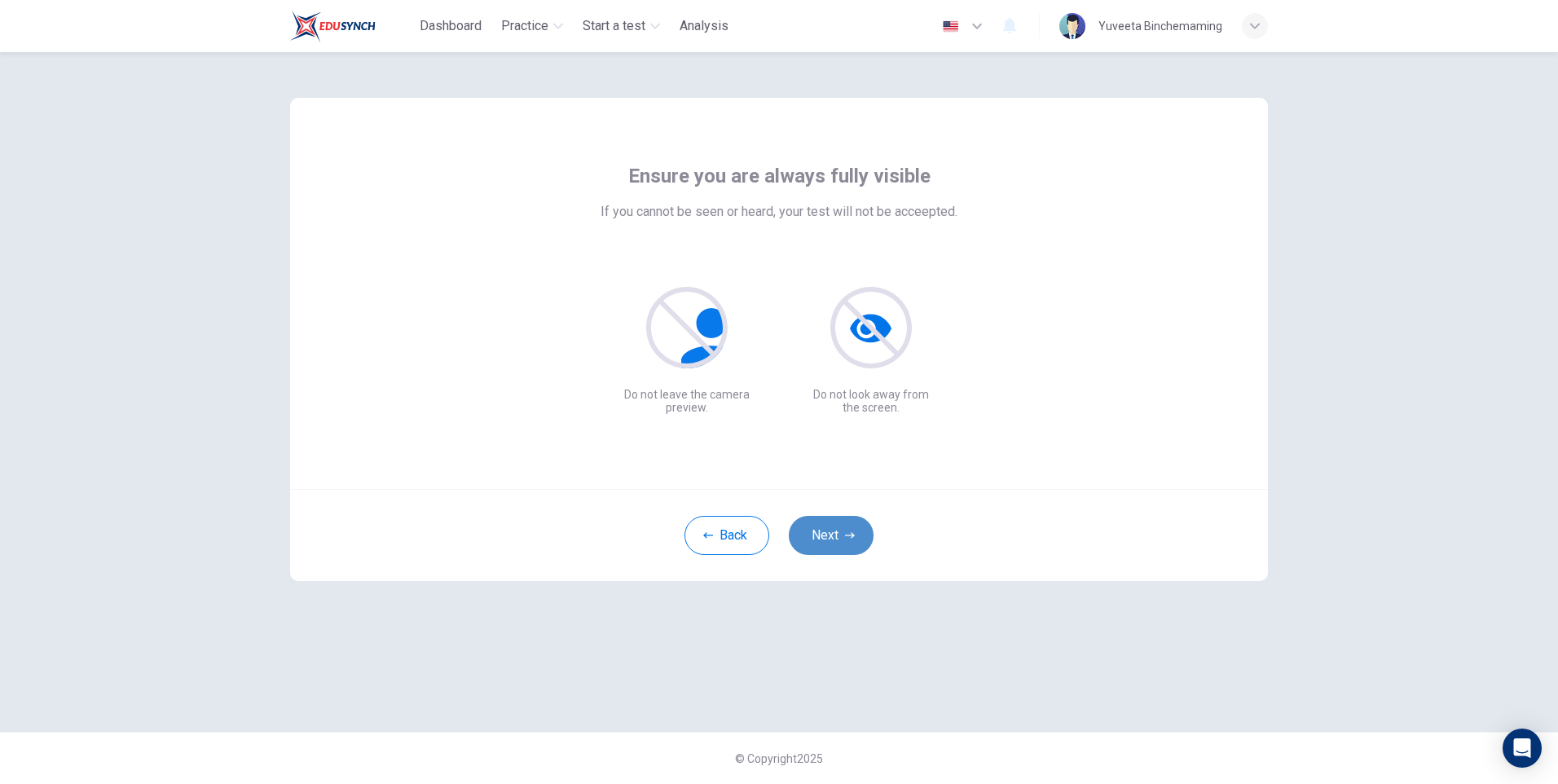
click at [829, 523] on button "Next" at bounding box center [830, 535] width 84 height 39
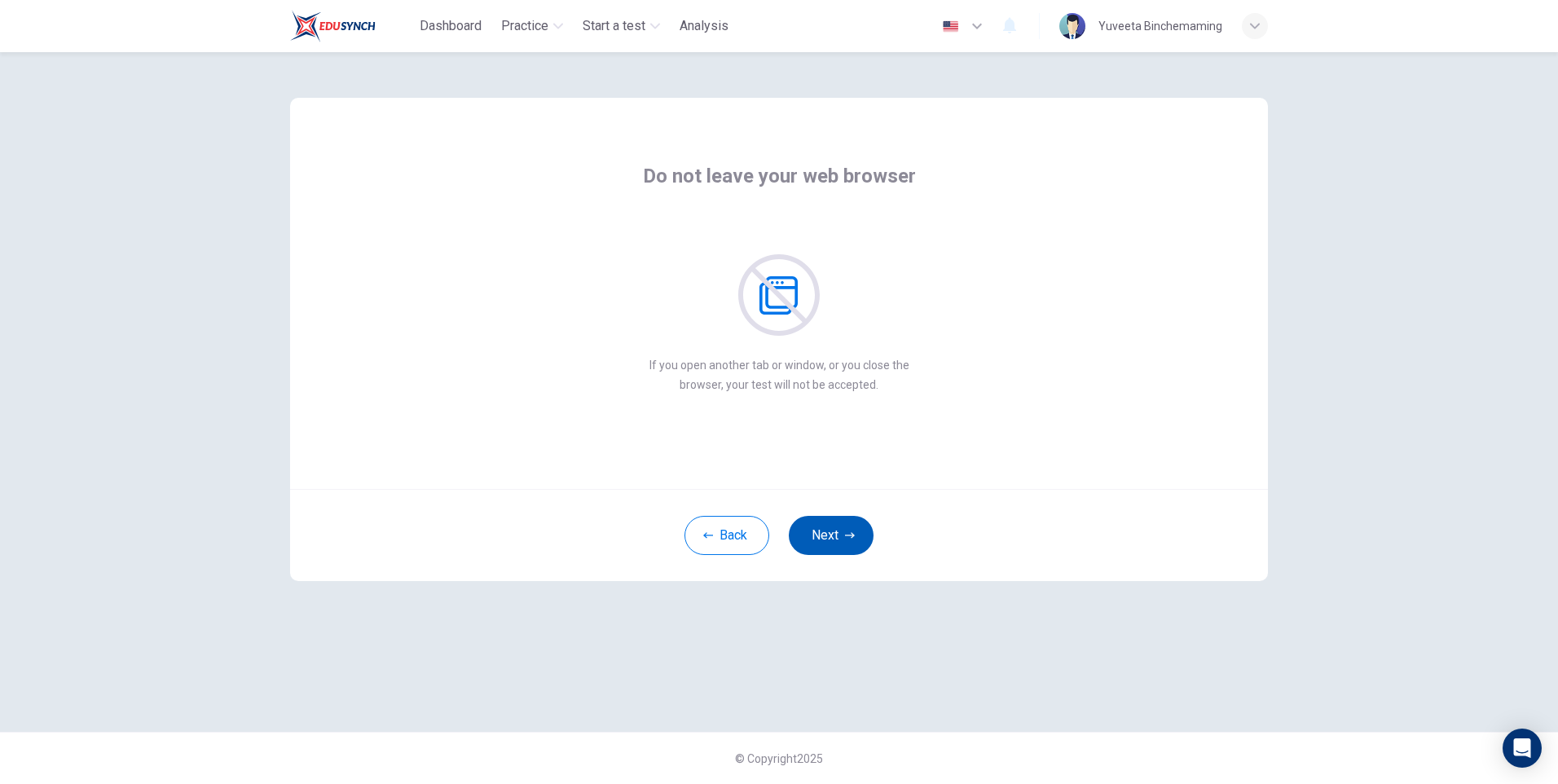
click at [830, 523] on button "Next" at bounding box center [830, 535] width 84 height 39
click at [834, 522] on button "Next" at bounding box center [830, 535] width 84 height 39
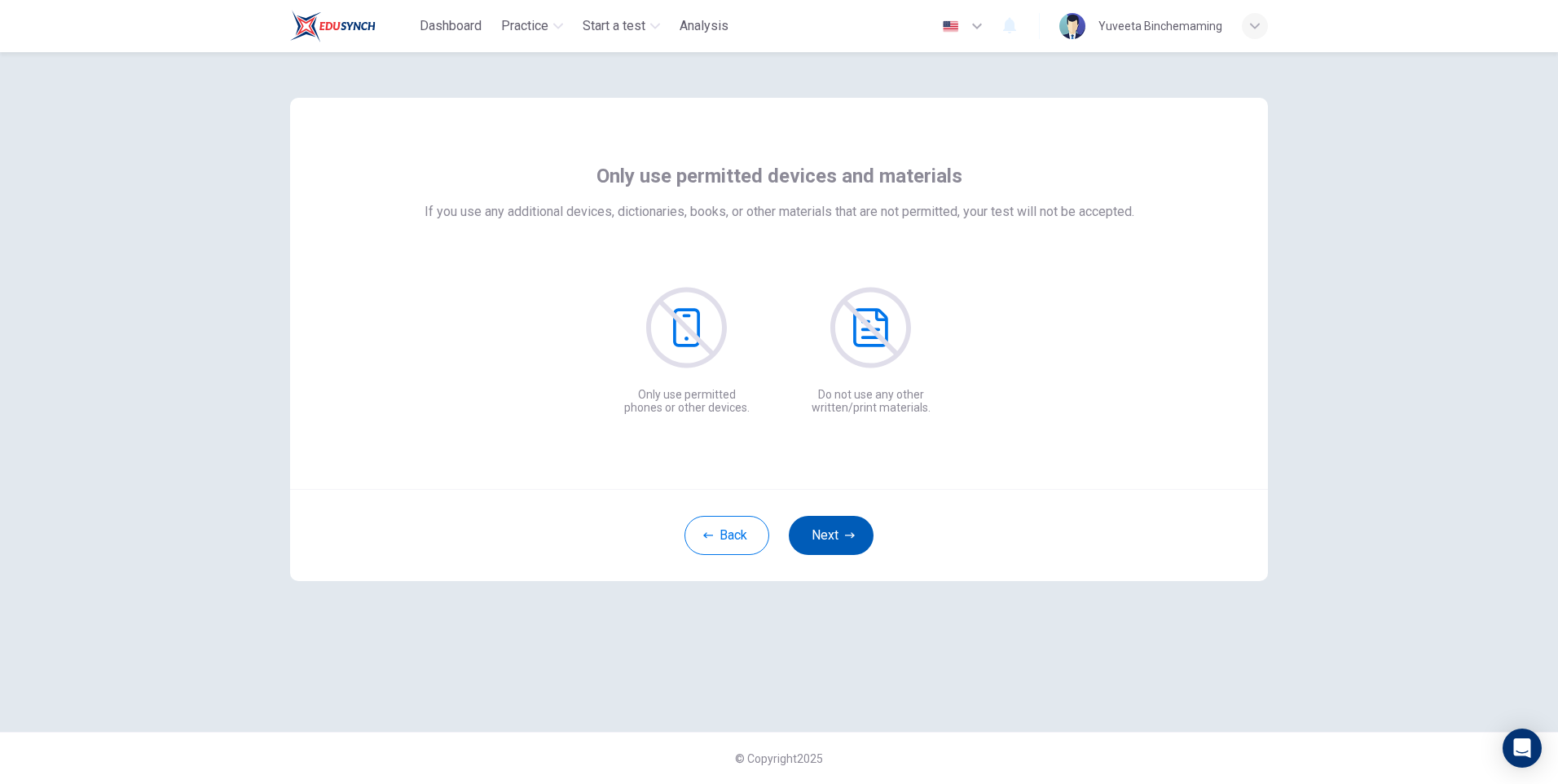
click at [834, 522] on button "Next" at bounding box center [830, 535] width 84 height 39
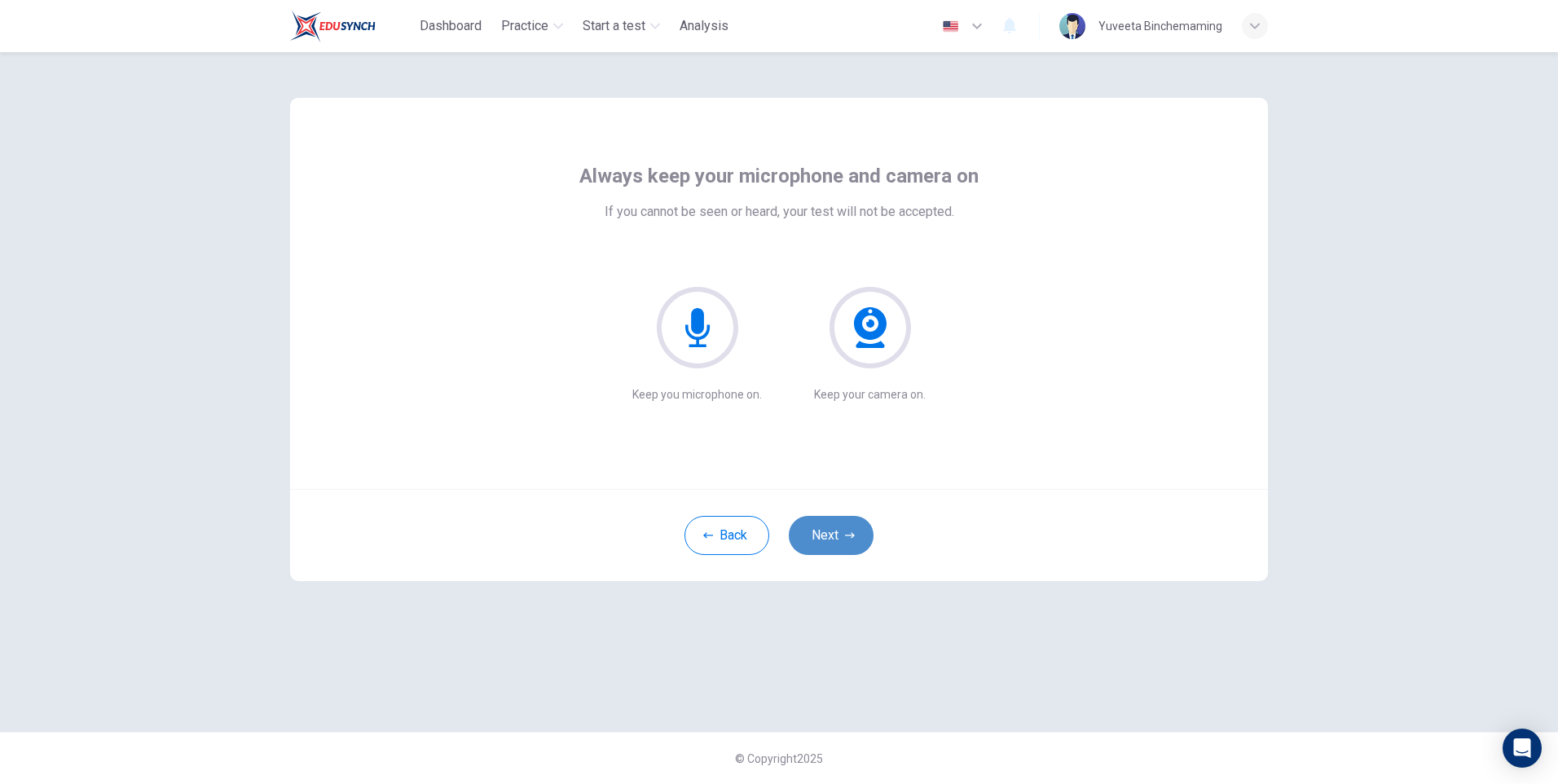
click at [836, 516] on button "Next" at bounding box center [830, 535] width 84 height 39
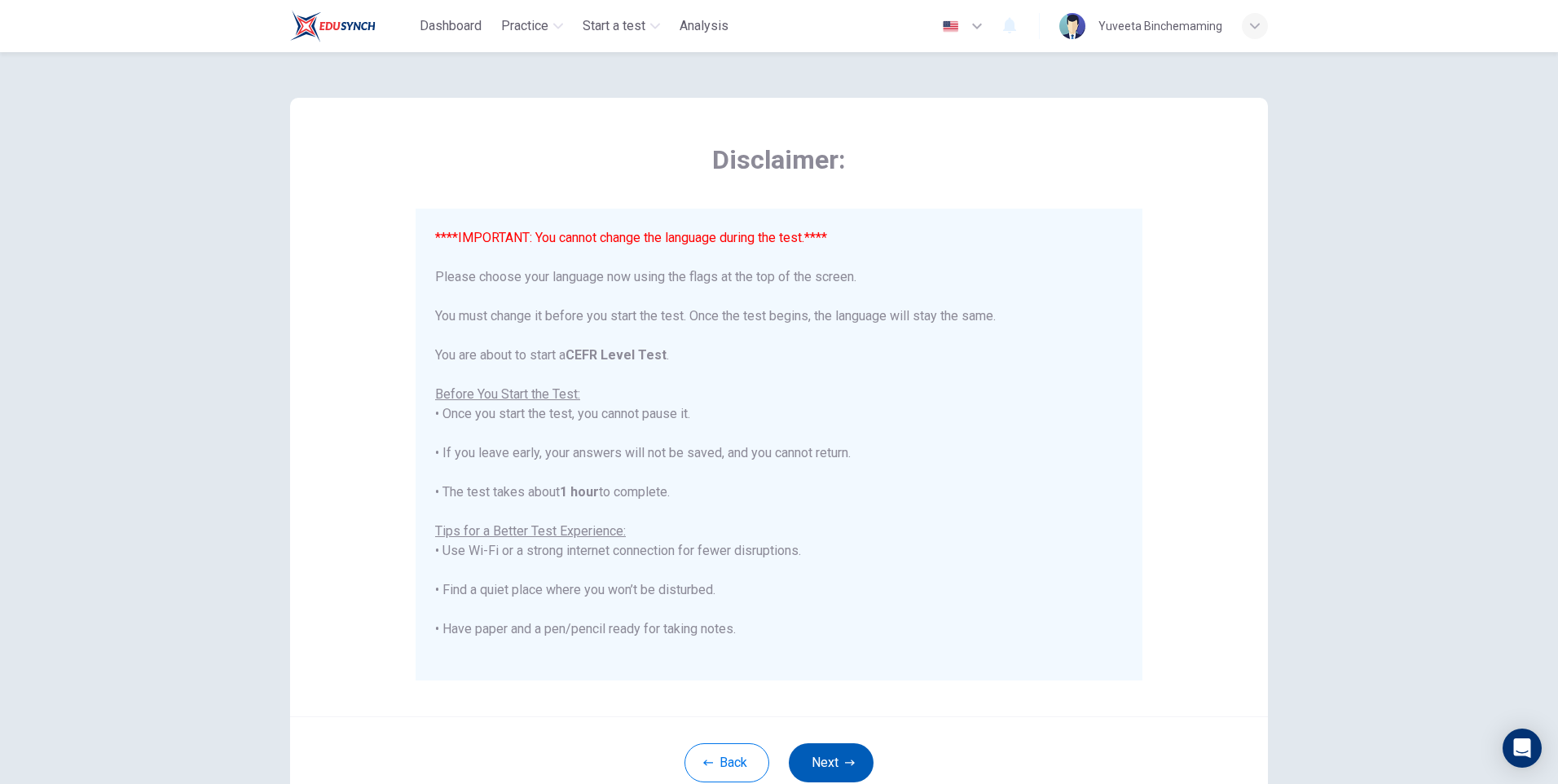
click at [853, 760] on button "Next" at bounding box center [830, 763] width 84 height 39
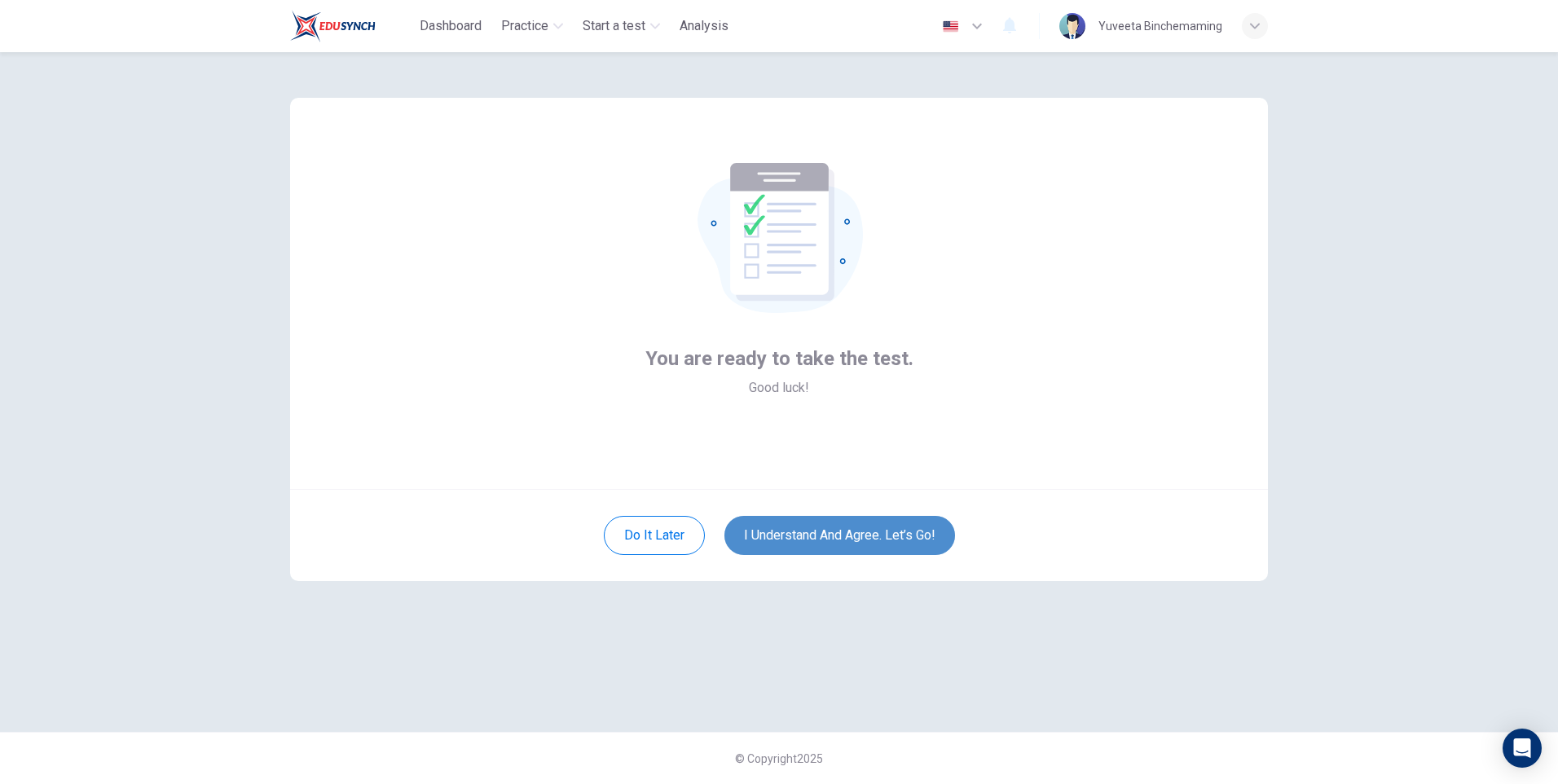
click at [811, 530] on button "I understand and agree. Let’s go!" at bounding box center [840, 535] width 230 height 39
